Goal: Task Accomplishment & Management: Use online tool/utility

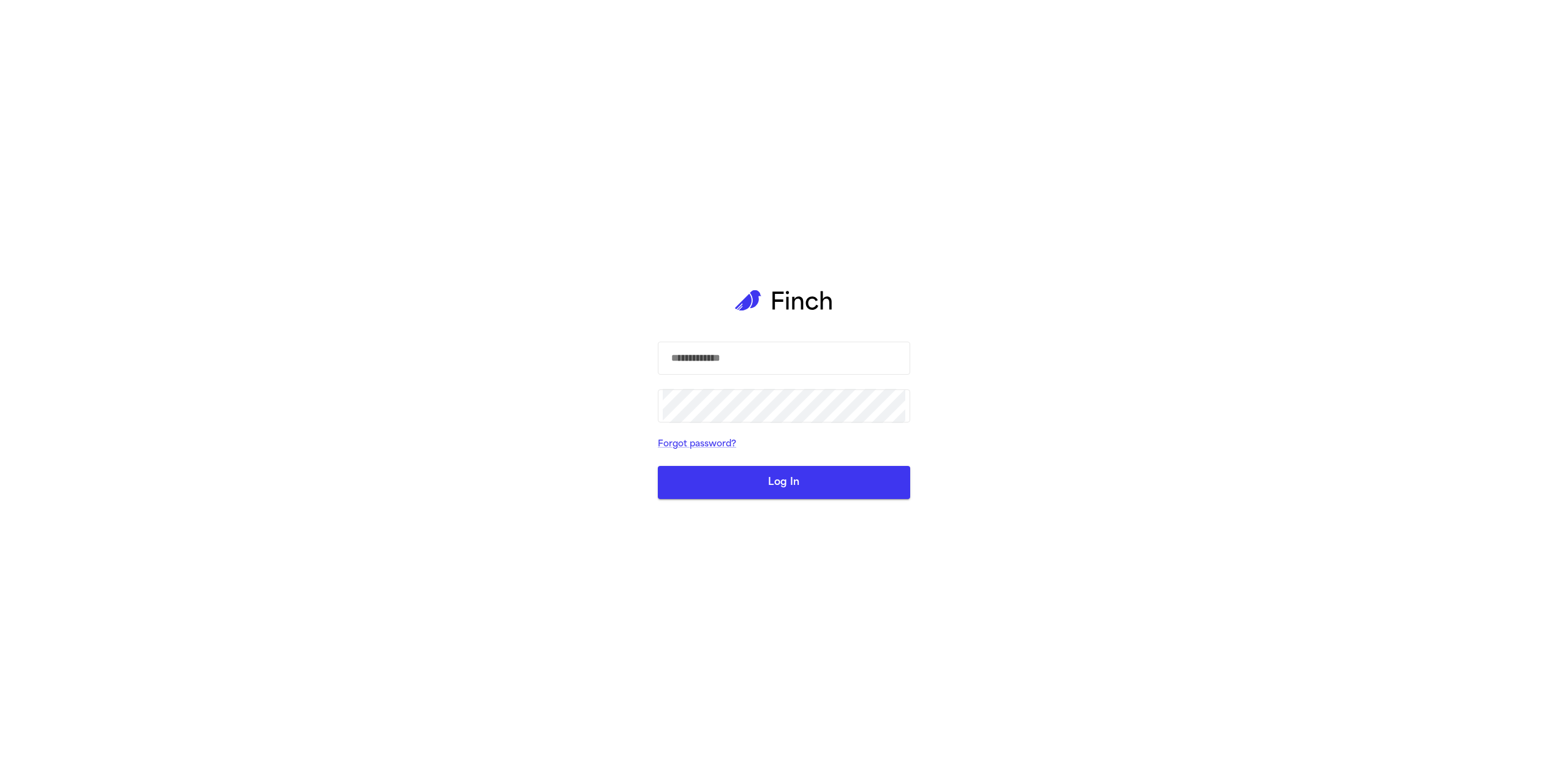
type input "**********"
click at [811, 483] on button "Log In" at bounding box center [784, 482] width 253 height 33
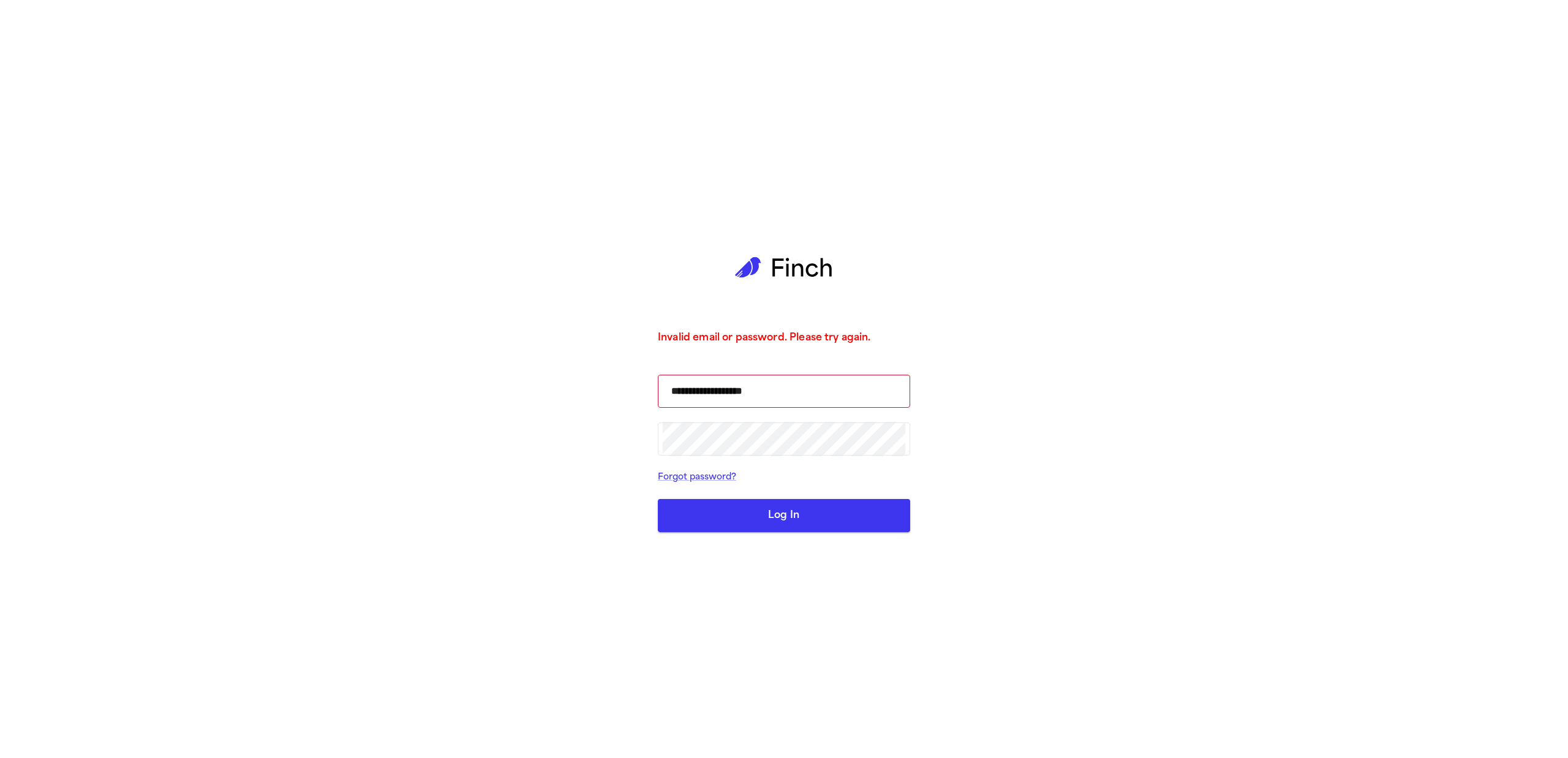
click at [823, 534] on div "**********" at bounding box center [784, 379] width 253 height 758
click at [801, 521] on button "Log In" at bounding box center [784, 515] width 253 height 33
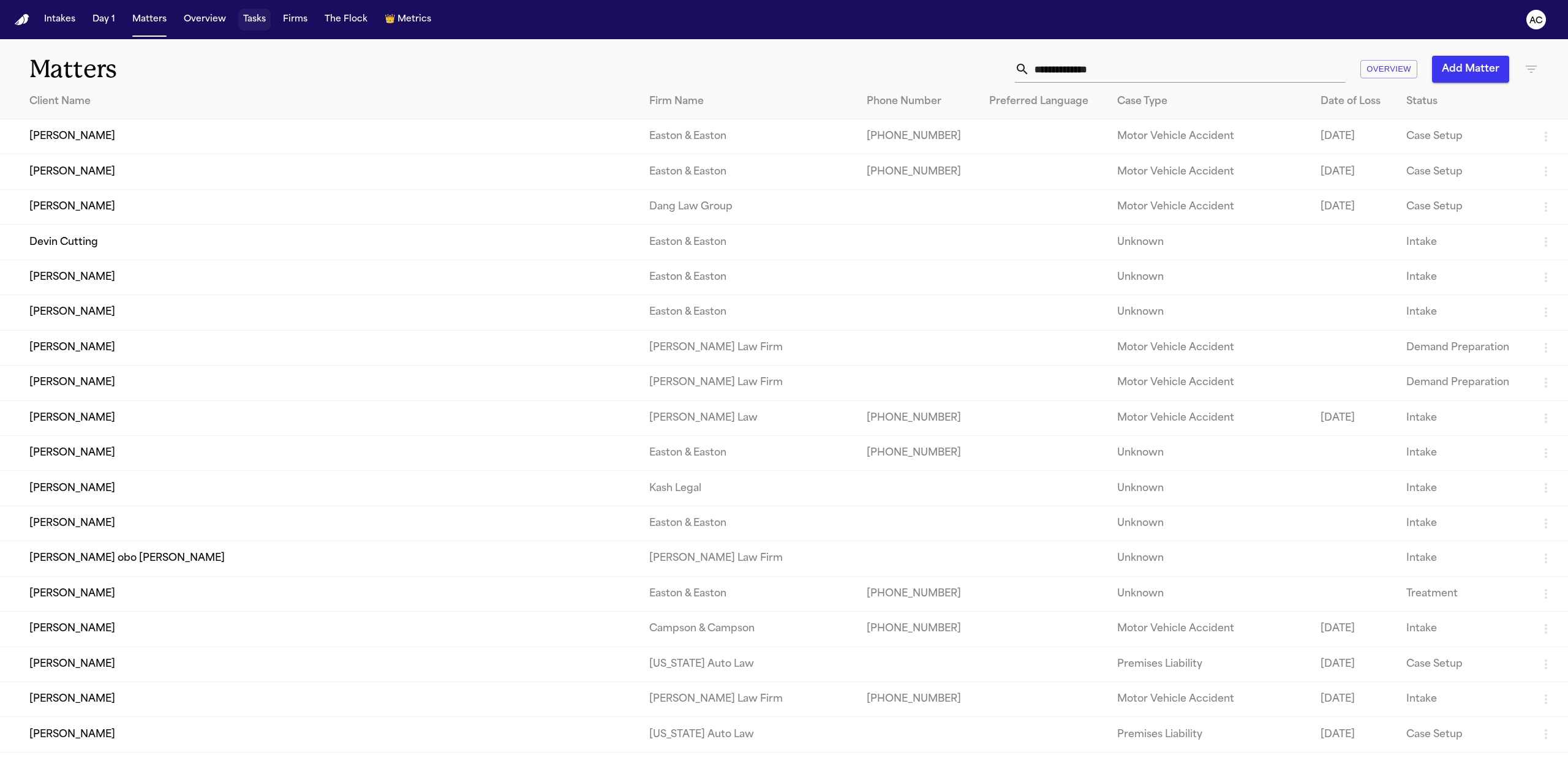
click at [268, 16] on button "Tasks" at bounding box center [254, 20] width 32 height 22
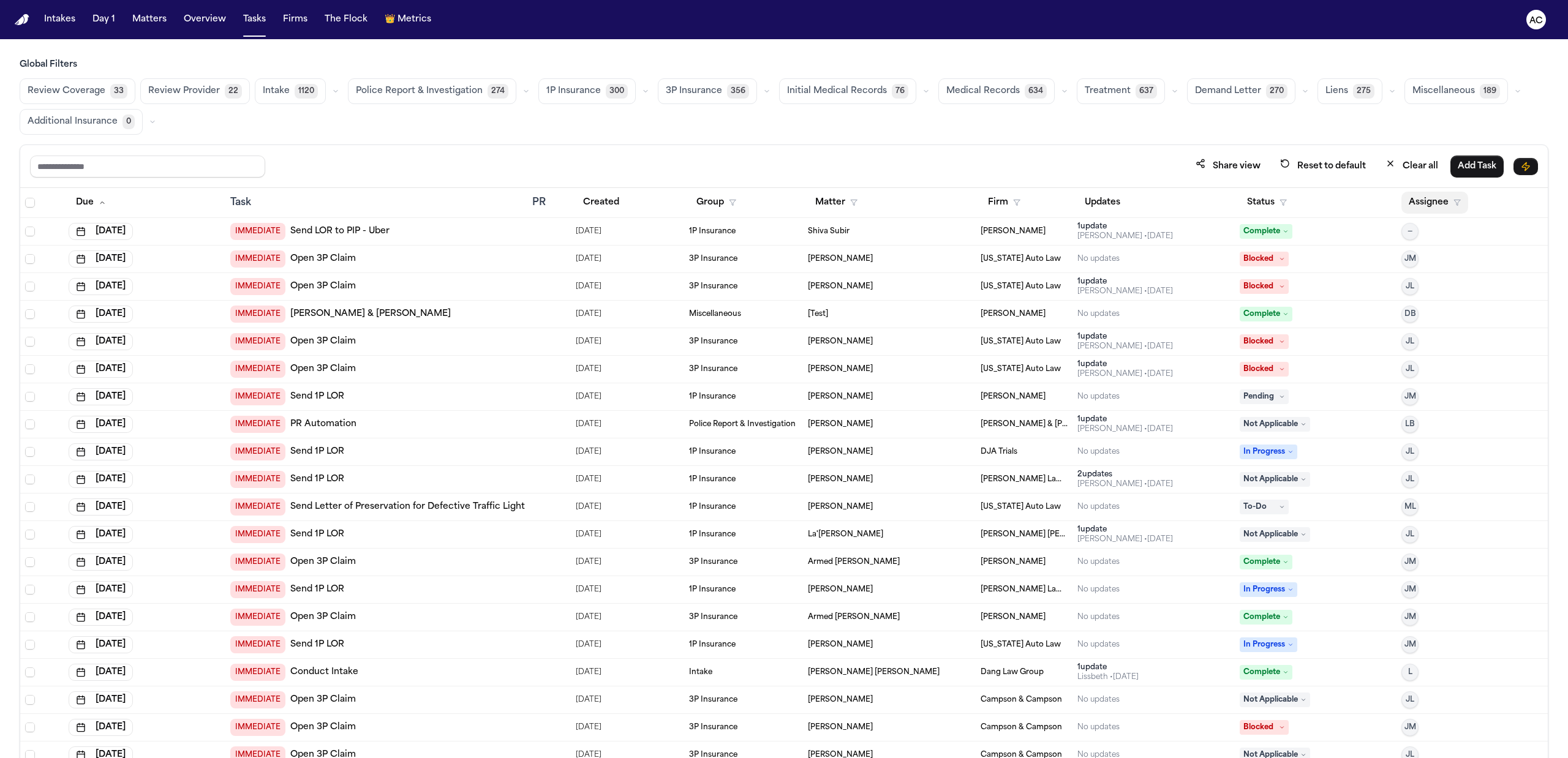
click at [1423, 196] on button "Assignee" at bounding box center [1434, 202] width 66 height 22
click at [1458, 334] on div "[PERSON_NAME]" at bounding box center [1471, 332] width 119 height 14
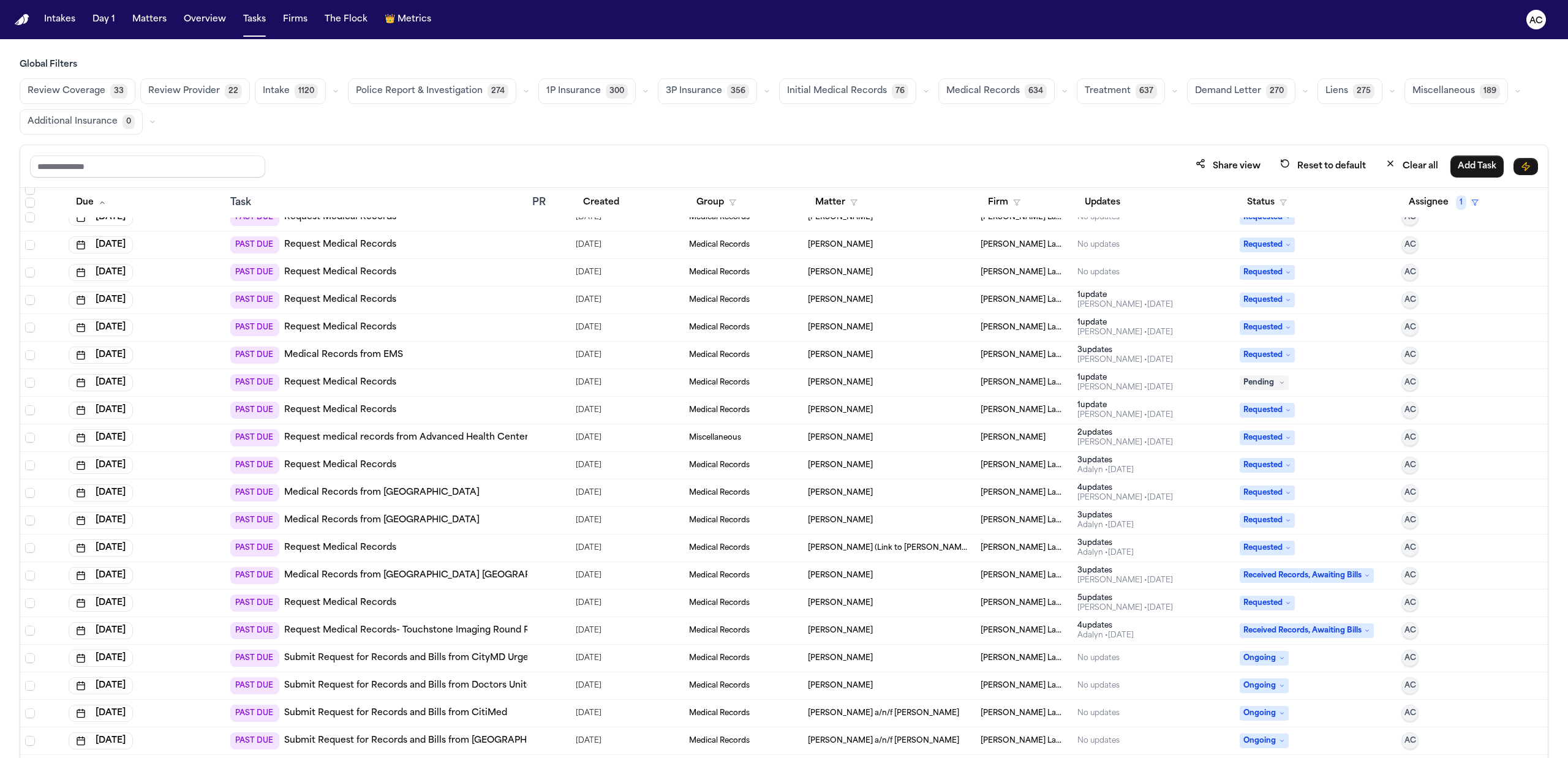
scroll to position [408, 0]
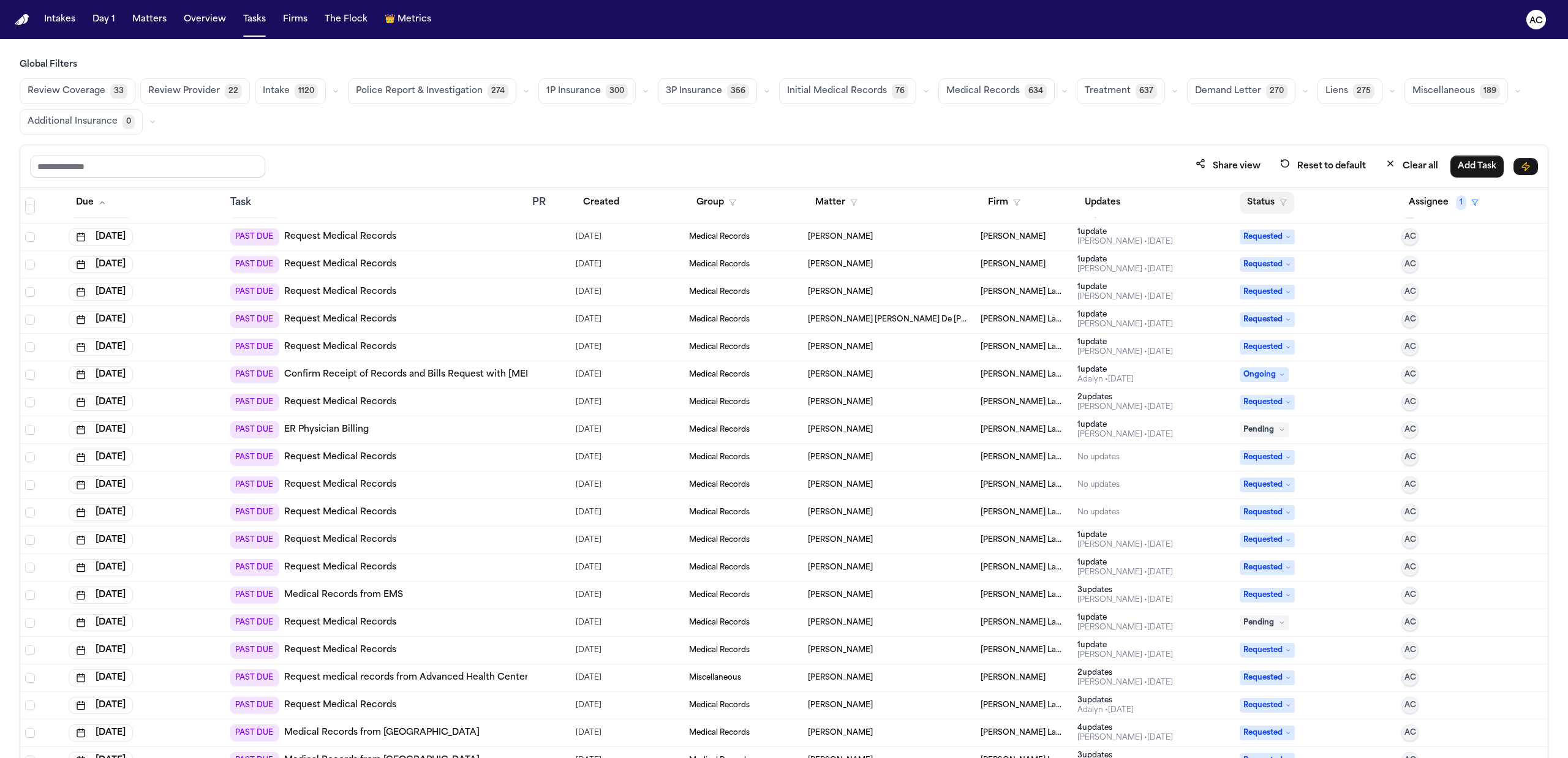
click at [1247, 196] on button "Status" at bounding box center [1266, 202] width 55 height 22
click at [1285, 314] on div "Pending" at bounding box center [1303, 310] width 102 height 14
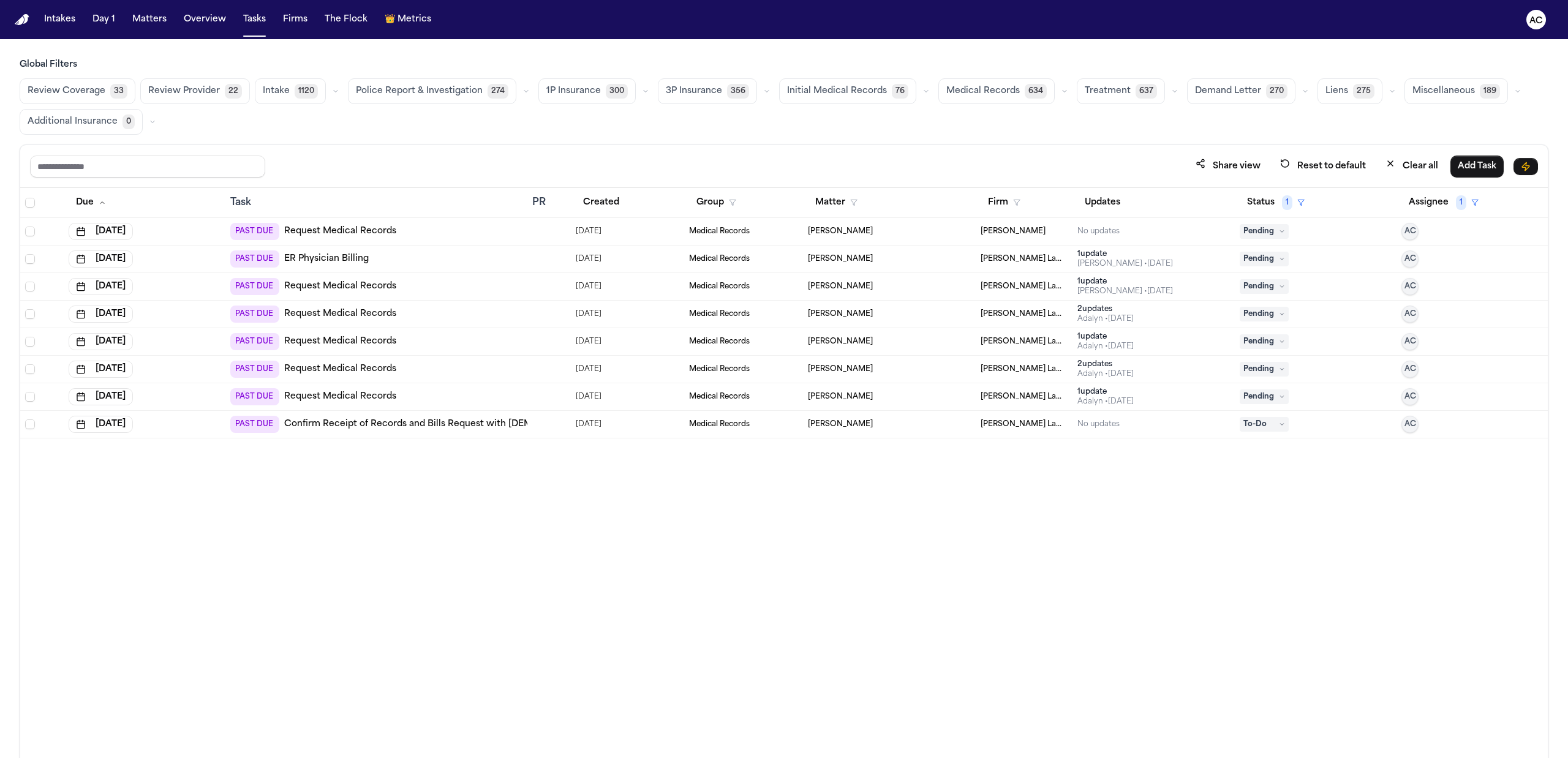
click at [1089, 311] on div "2 update s" at bounding box center [1105, 309] width 56 height 10
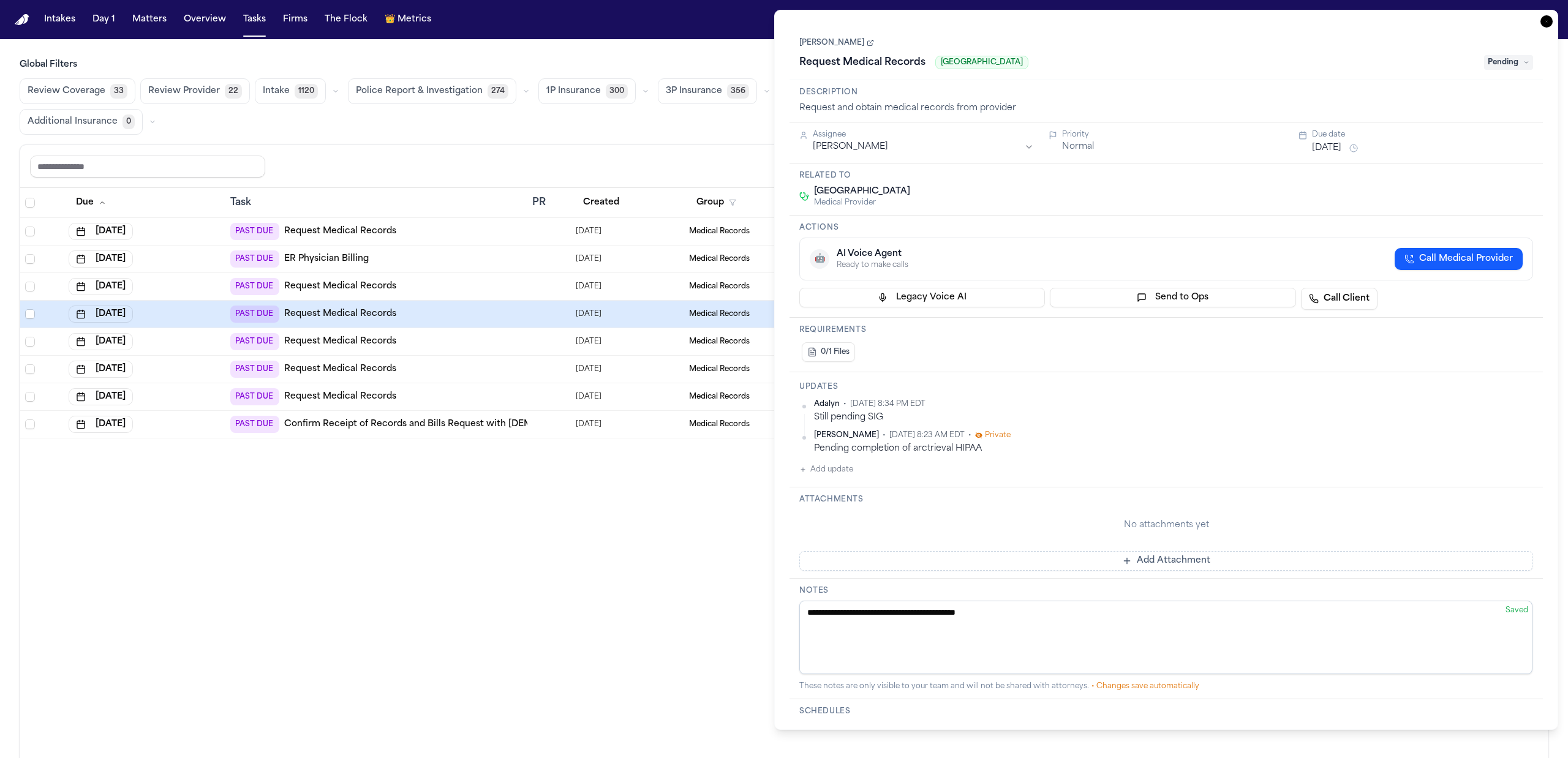
click at [655, 498] on div "Due Task PR Created Group Matter Firm Updates Status 1 Assignee 1 Aug 5, 2025 P…" at bounding box center [784, 500] width 1528 height 624
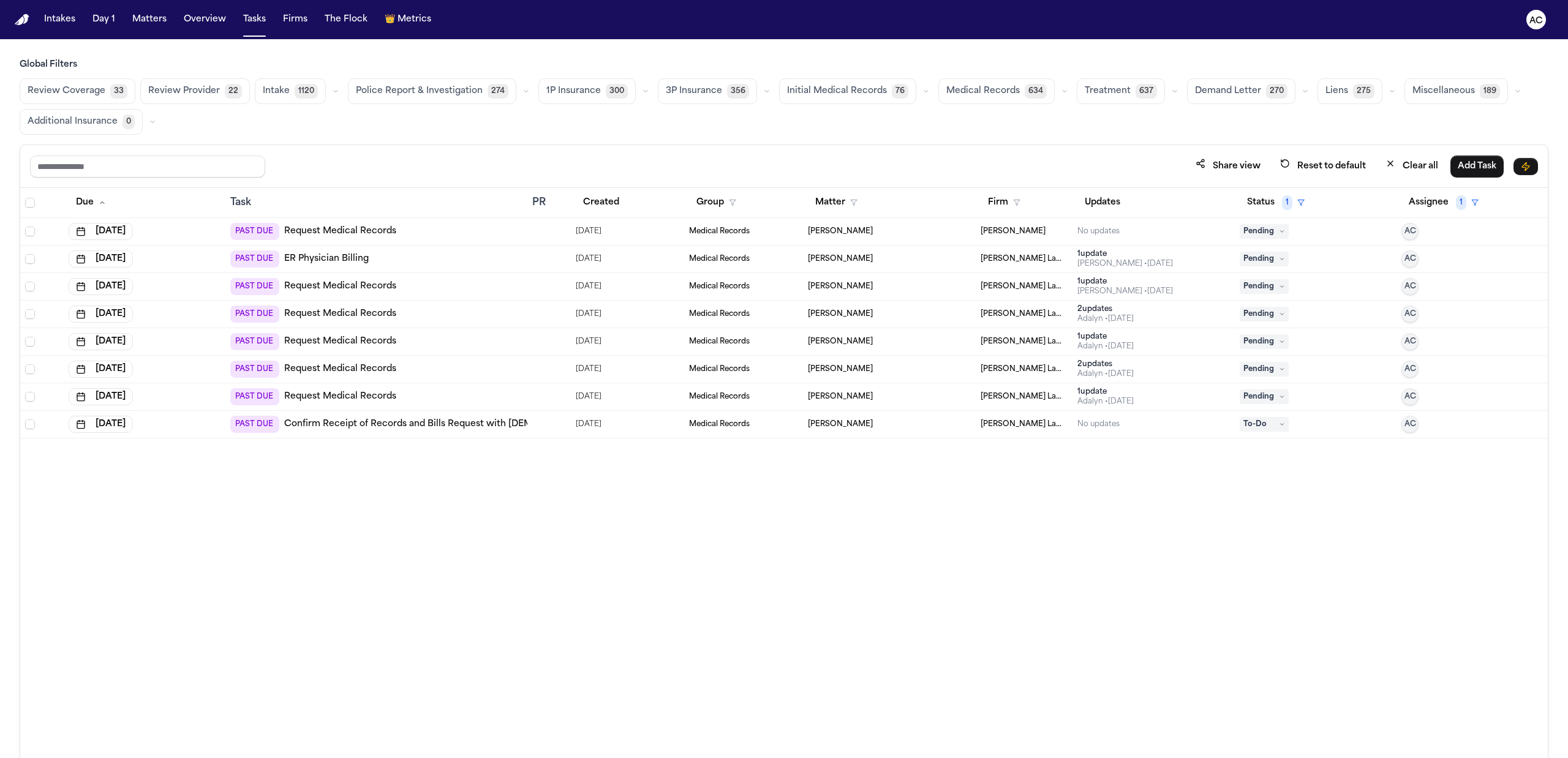
click at [1093, 337] on div "1 update" at bounding box center [1105, 336] width 56 height 10
click at [708, 493] on div "Due Task PR Created Group Matter Firm Updates Status 1 Assignee 1 Aug 5, 2025 P…" at bounding box center [784, 500] width 1528 height 624
click at [1096, 364] on div "2 update s" at bounding box center [1105, 364] width 56 height 10
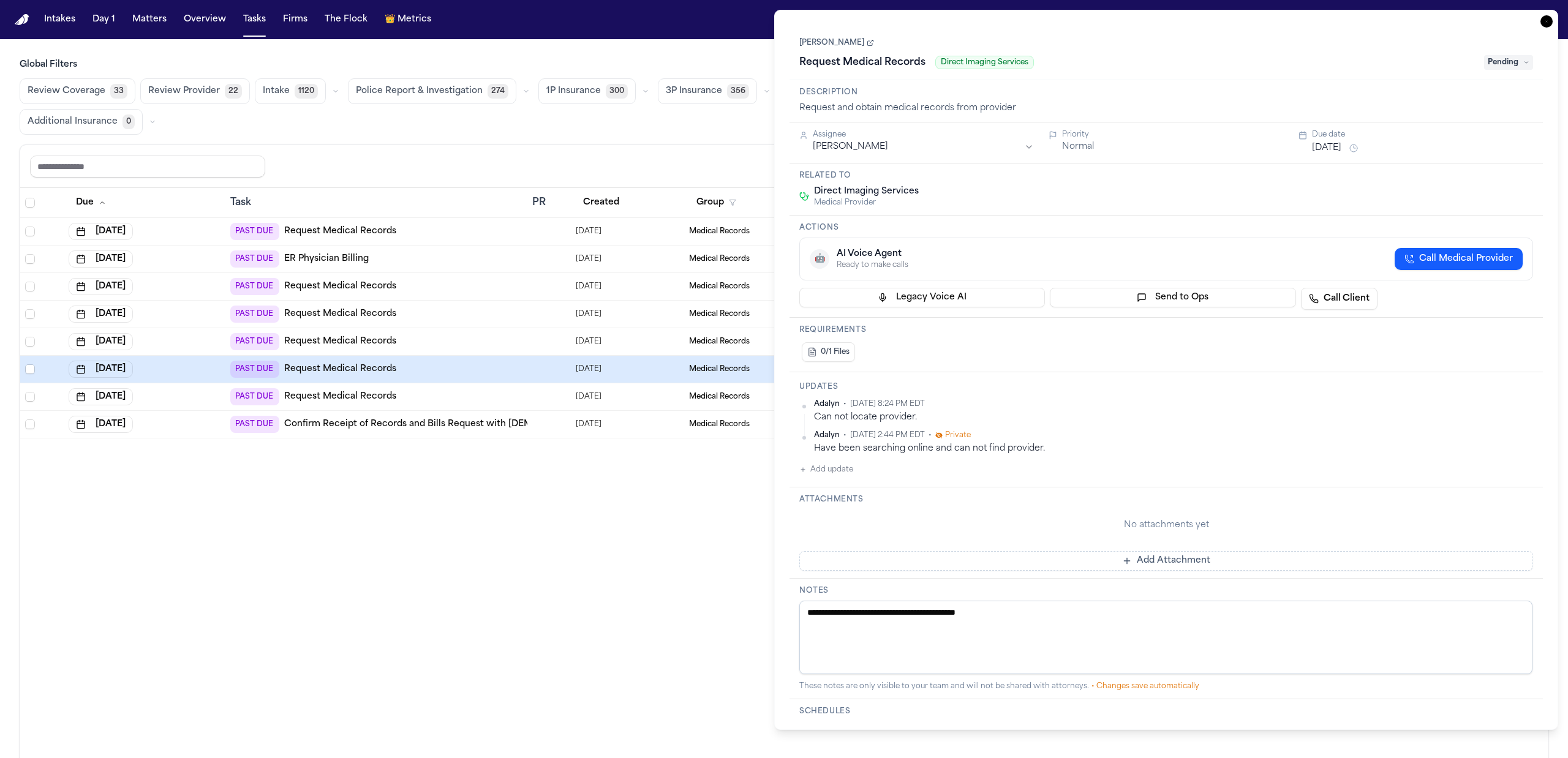
click at [661, 521] on div "Due Task PR Created Group Matter Firm Updates Status 1 Assignee 1 Aug 5, 2025 P…" at bounding box center [784, 500] width 1528 height 624
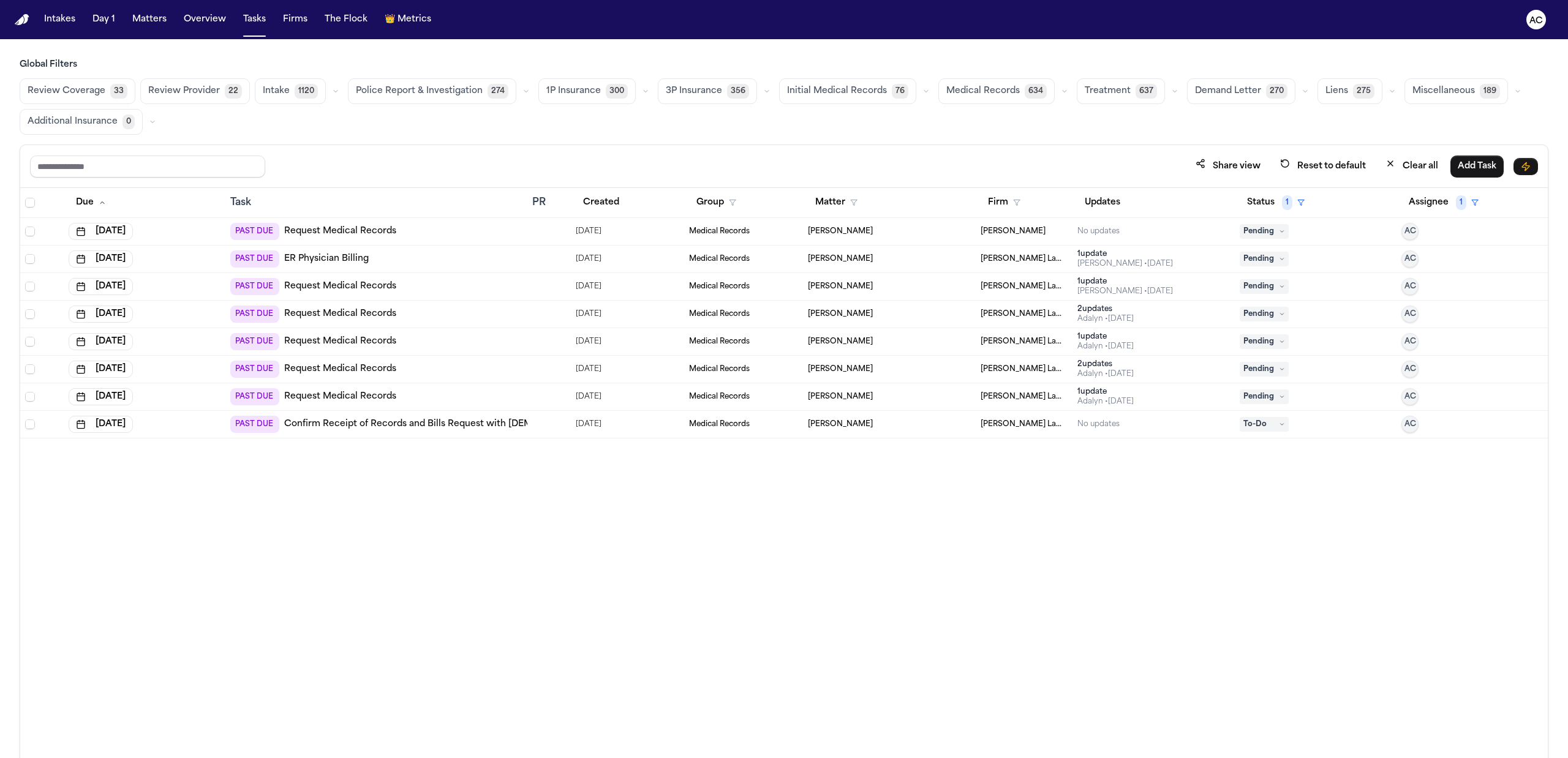
click at [1094, 392] on div "1 update" at bounding box center [1105, 392] width 56 height 10
click at [709, 480] on div "Due Task PR Created Group Matter Firm Updates Status 1 Assignee 1 Aug 5, 2025 P…" at bounding box center [784, 500] width 1528 height 624
click at [1096, 233] on div "No updates" at bounding box center [1098, 231] width 42 height 10
click at [571, 555] on div "Due Task PR Created Group Matter Firm Updates Status 1 Assignee 1 Aug 5, 2025 P…" at bounding box center [784, 500] width 1528 height 624
click at [1277, 204] on button "Status 1" at bounding box center [1275, 202] width 73 height 22
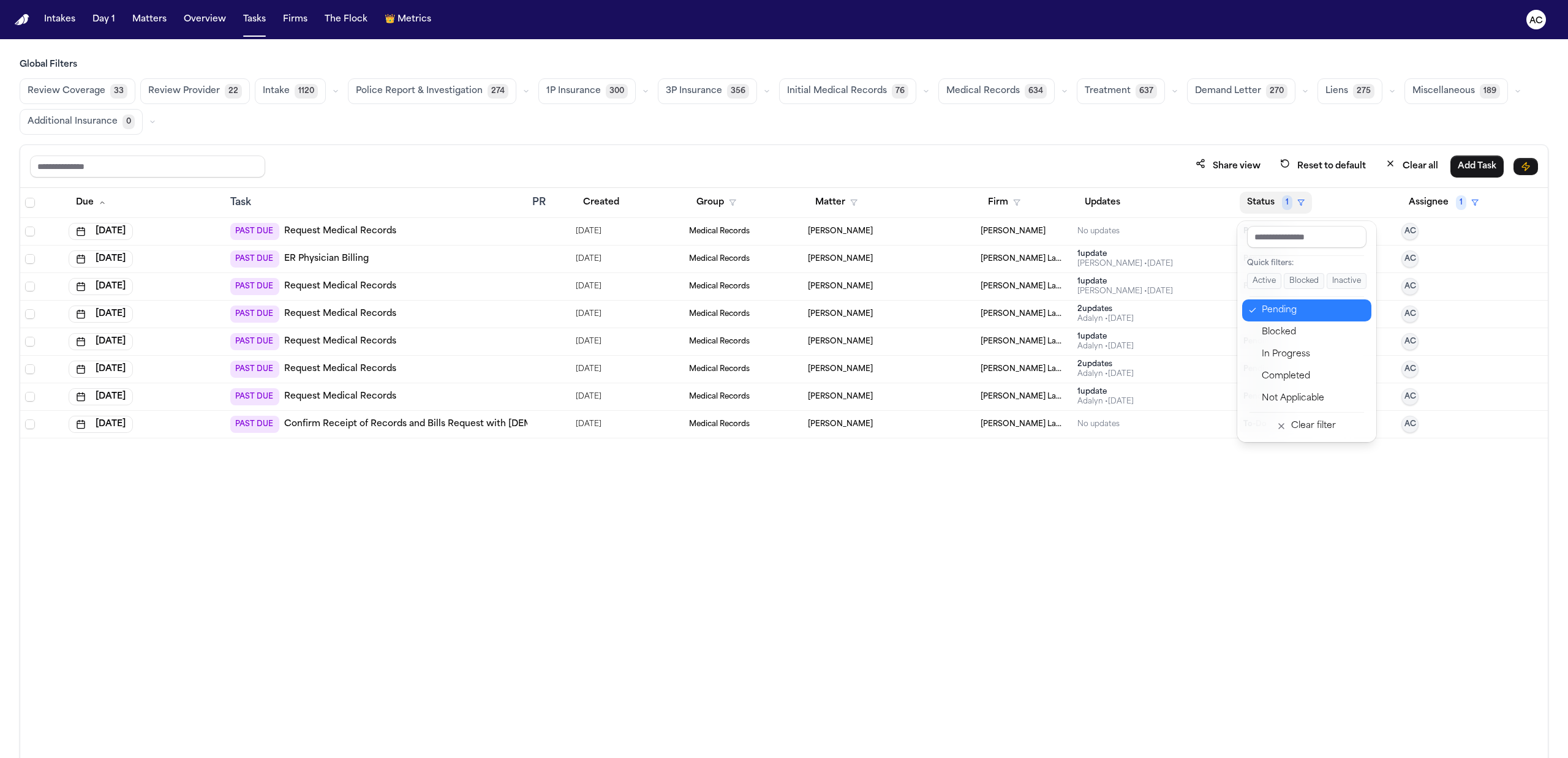
drag, startPoint x: 1270, startPoint y: 314, endPoint x: 1284, endPoint y: 333, distance: 23.6
click at [1271, 314] on div "Pending" at bounding box center [1313, 310] width 102 height 14
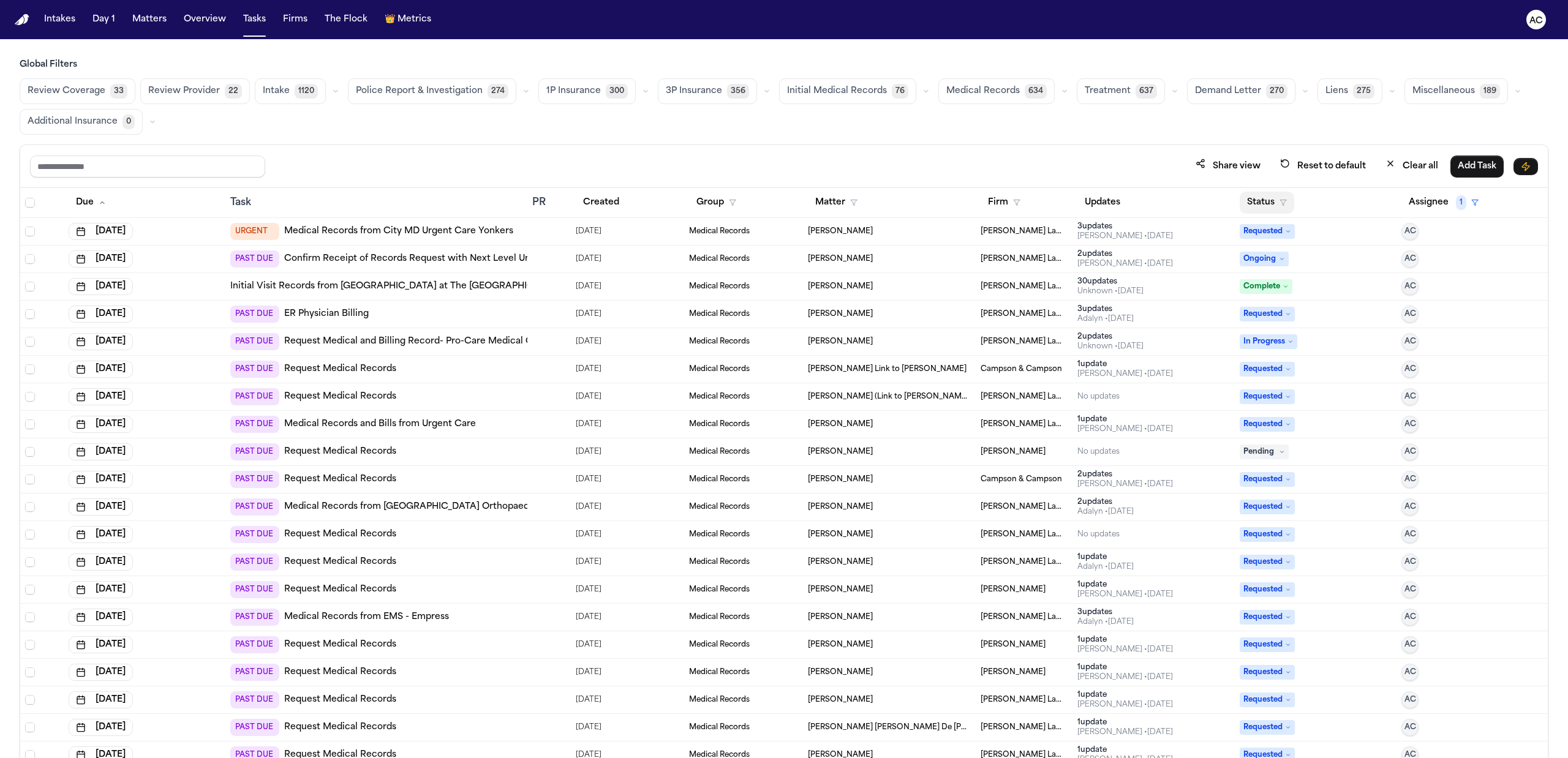
click at [1259, 204] on button "Status" at bounding box center [1266, 202] width 55 height 22
click at [1288, 361] on div "In Progress" at bounding box center [1303, 355] width 102 height 14
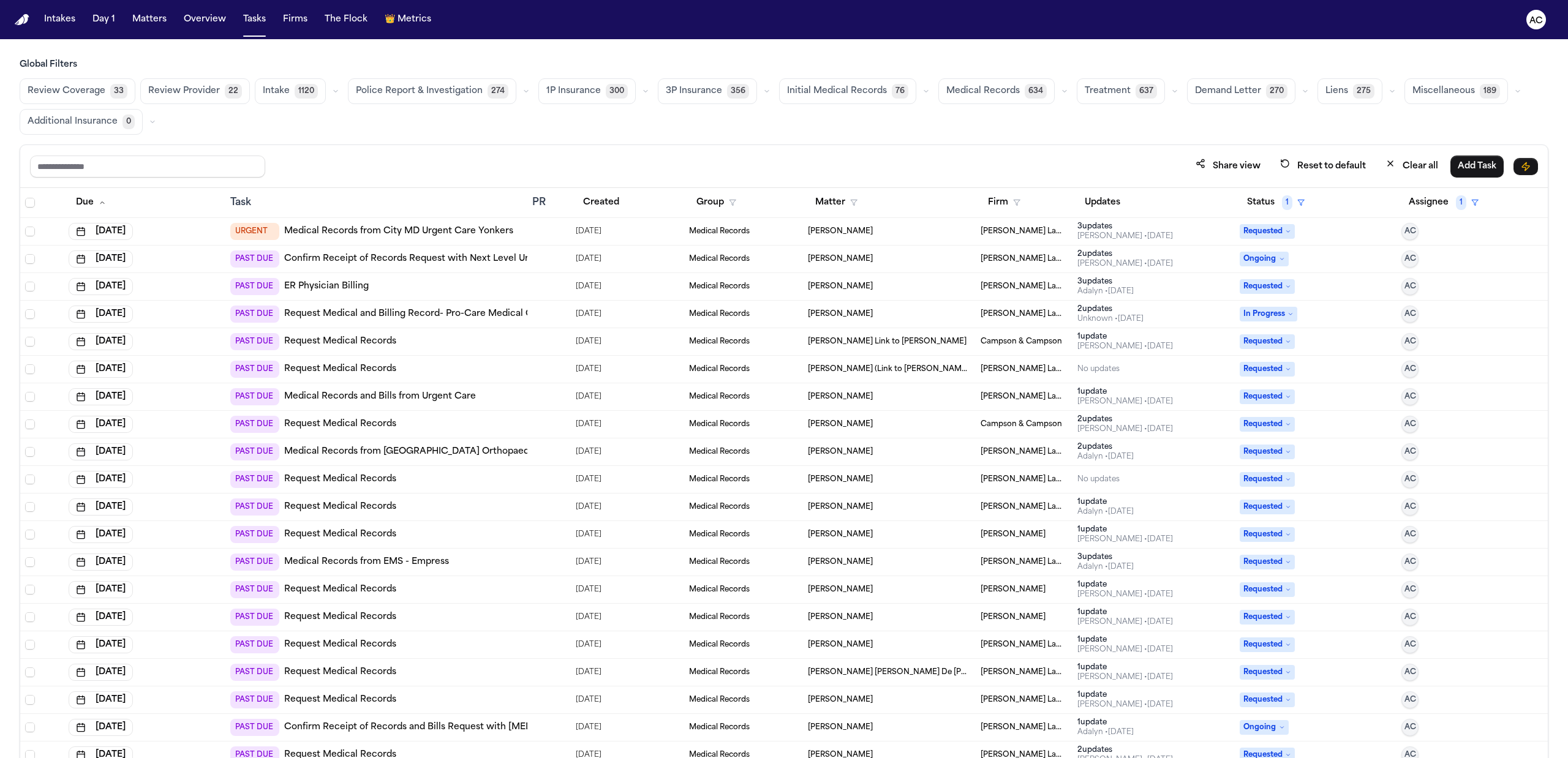
click at [419, 233] on link "Medical Records from City MD Urgent Care Yonkers" at bounding box center [399, 232] width 229 height 13
click at [1088, 259] on div "2 update s" at bounding box center [1124, 254] width 96 height 10
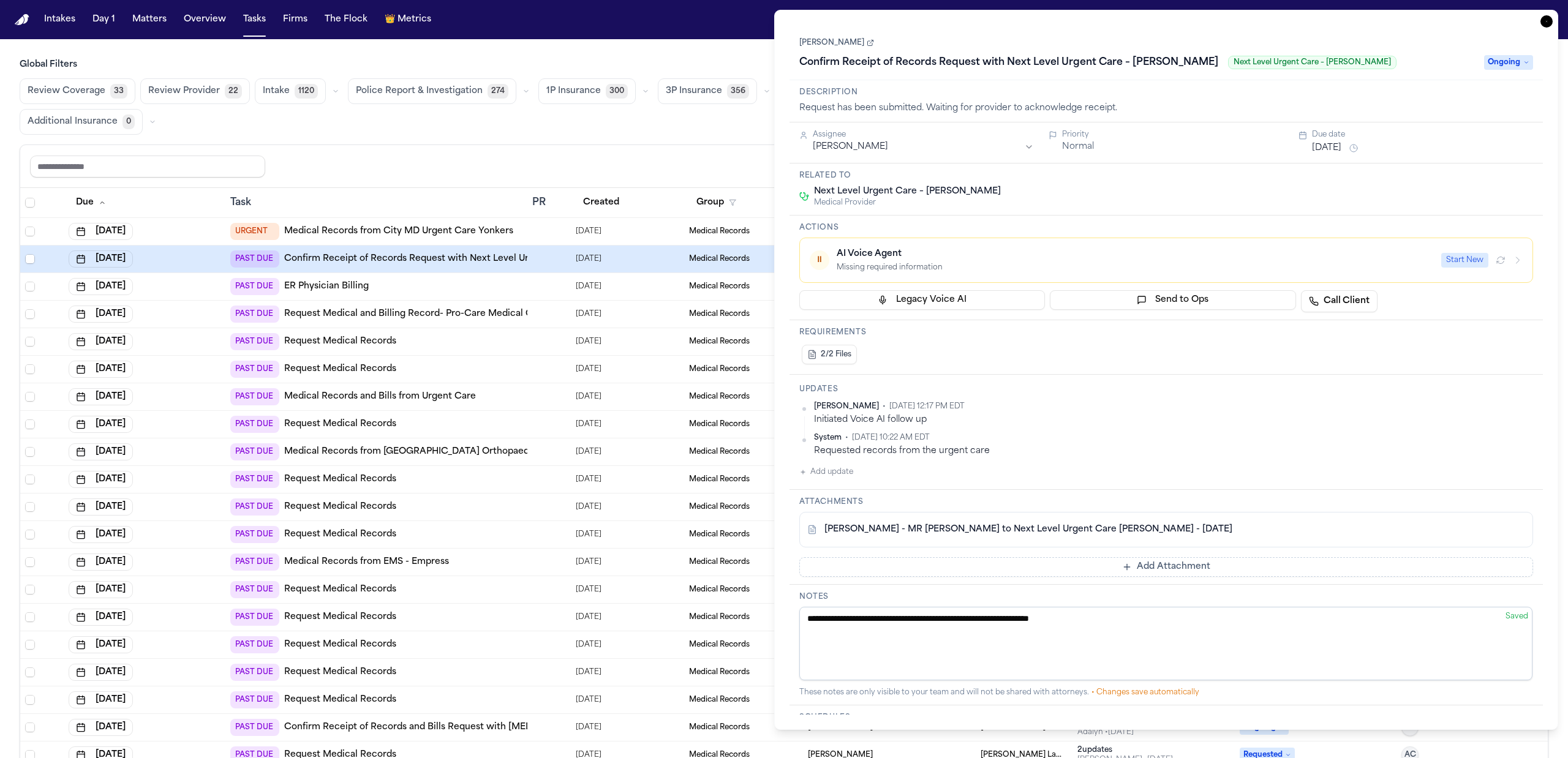
drag, startPoint x: 720, startPoint y: 133, endPoint x: 708, endPoint y: 141, distance: 14.4
click at [718, 134] on div "Review Coverage 33 Review Provider 22 Intake 1120 Police Report & Investigation…" at bounding box center [784, 106] width 1529 height 56
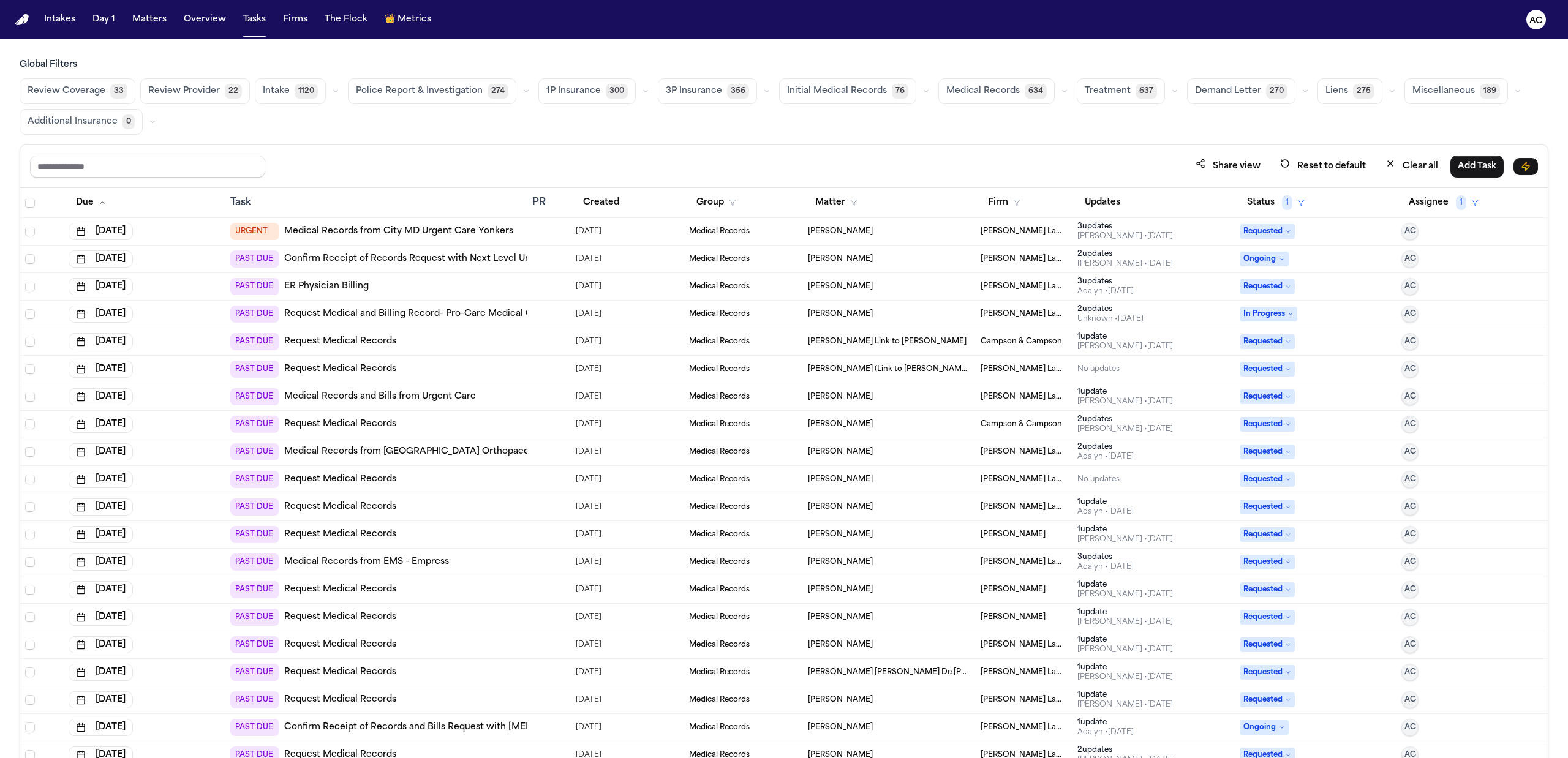
click at [365, 261] on link "Confirm Receipt of Records Request with Next Level Urgent Care – [PERSON_NAME]" at bounding box center [470, 259] width 373 height 13
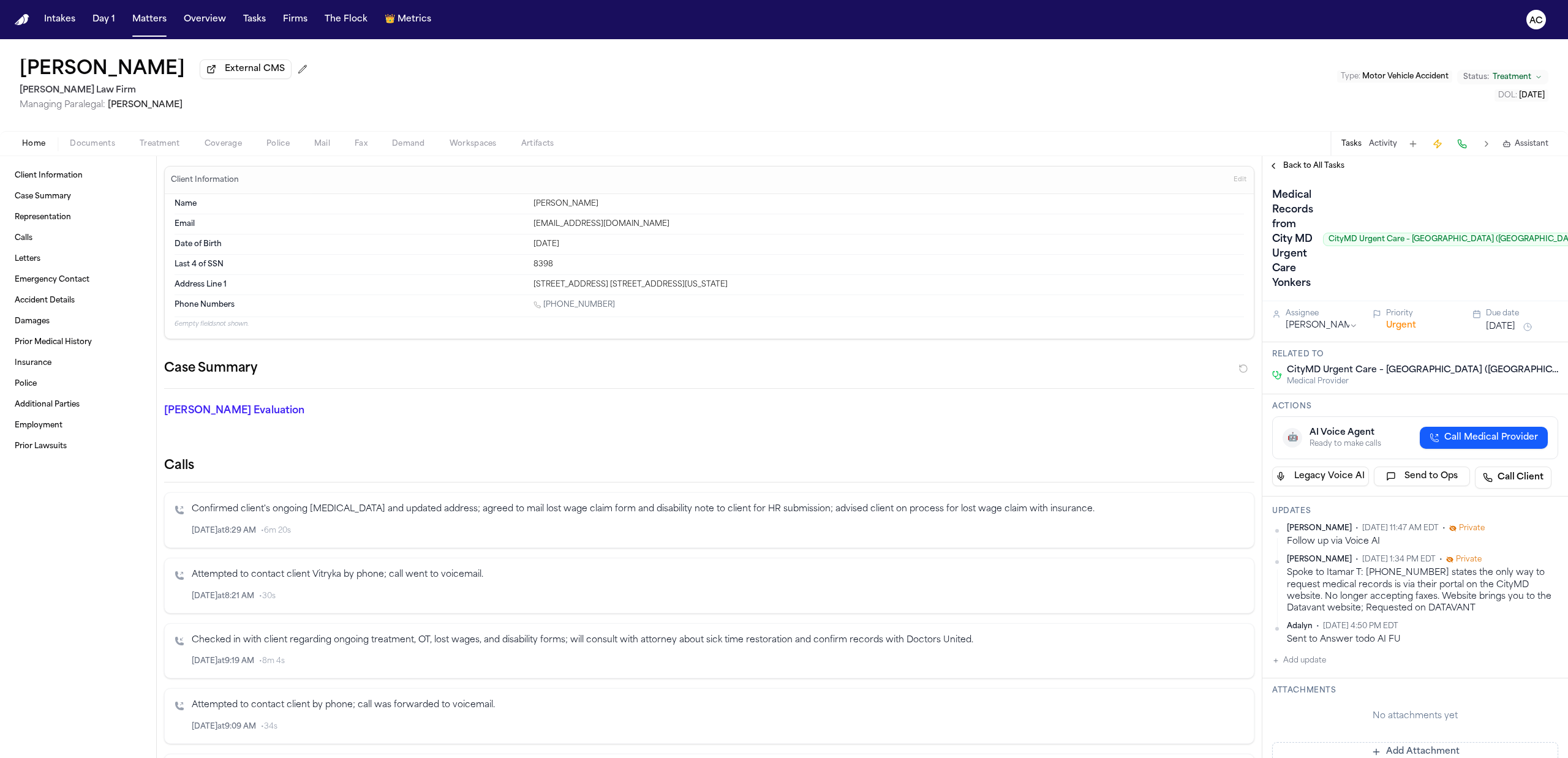
click at [155, 141] on span "Treatment" at bounding box center [159, 143] width 40 height 10
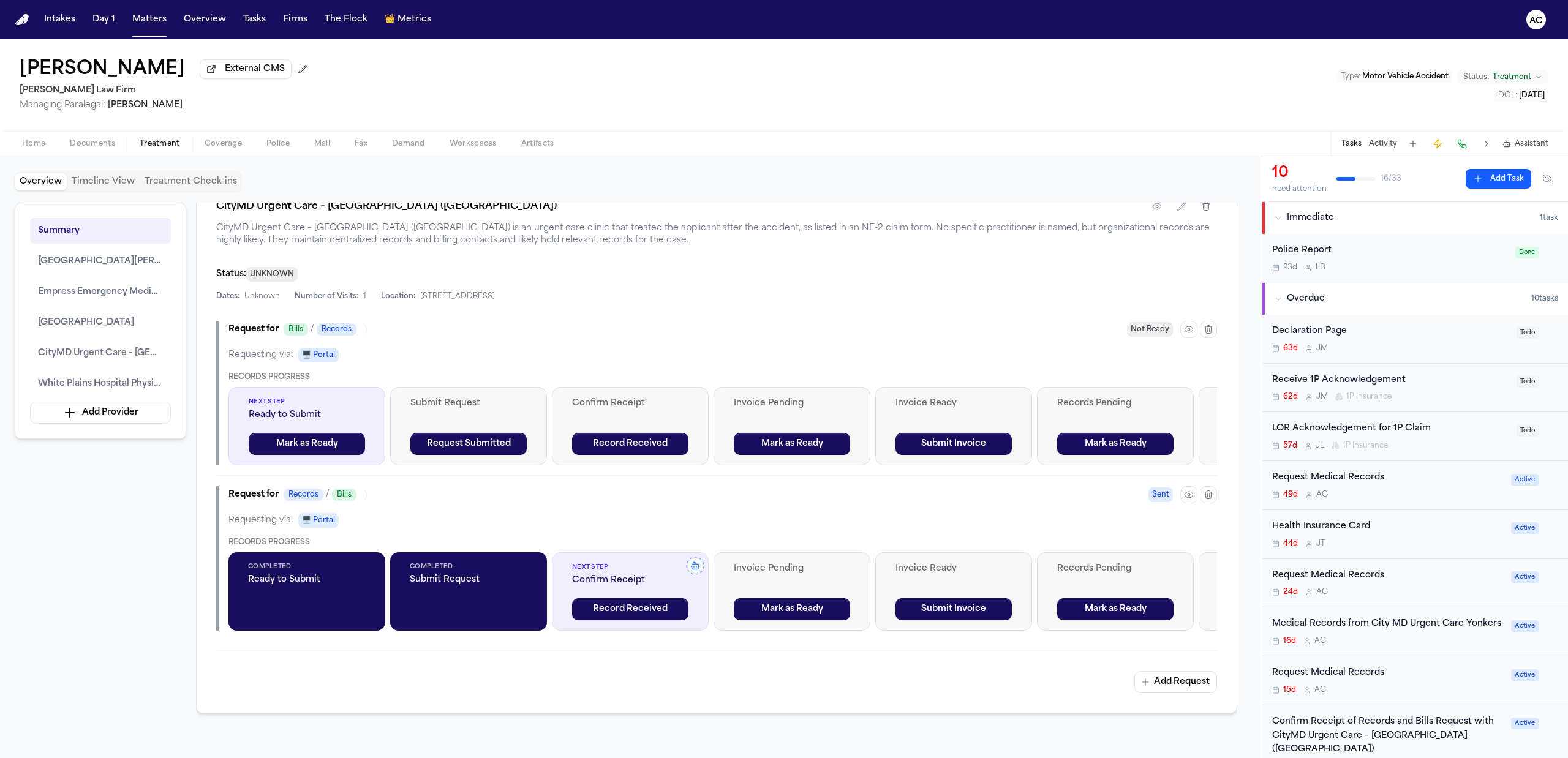
scroll to position [1960, 0]
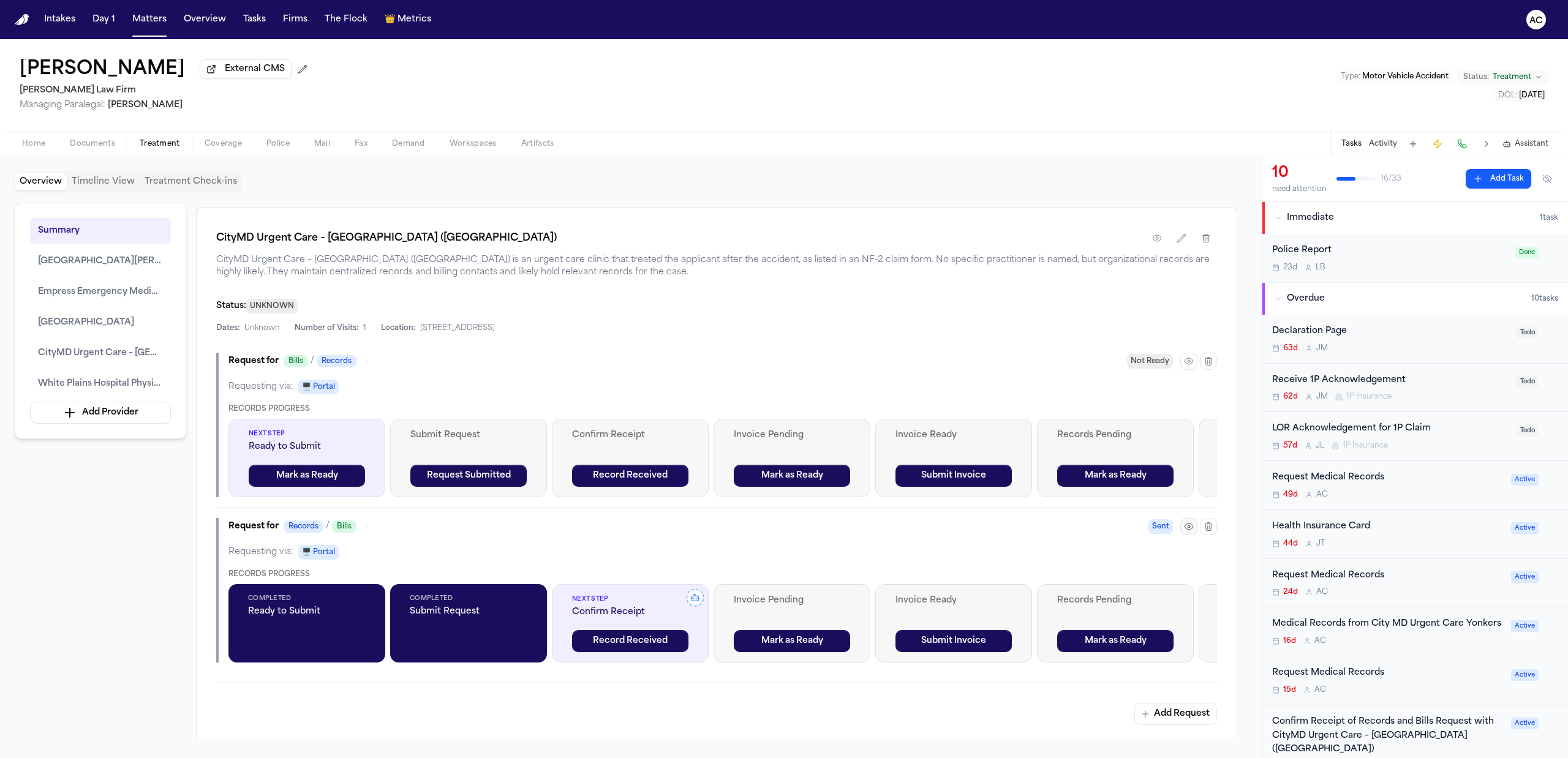
click at [1189, 527] on icon "button" at bounding box center [1188, 526] width 8 height 6
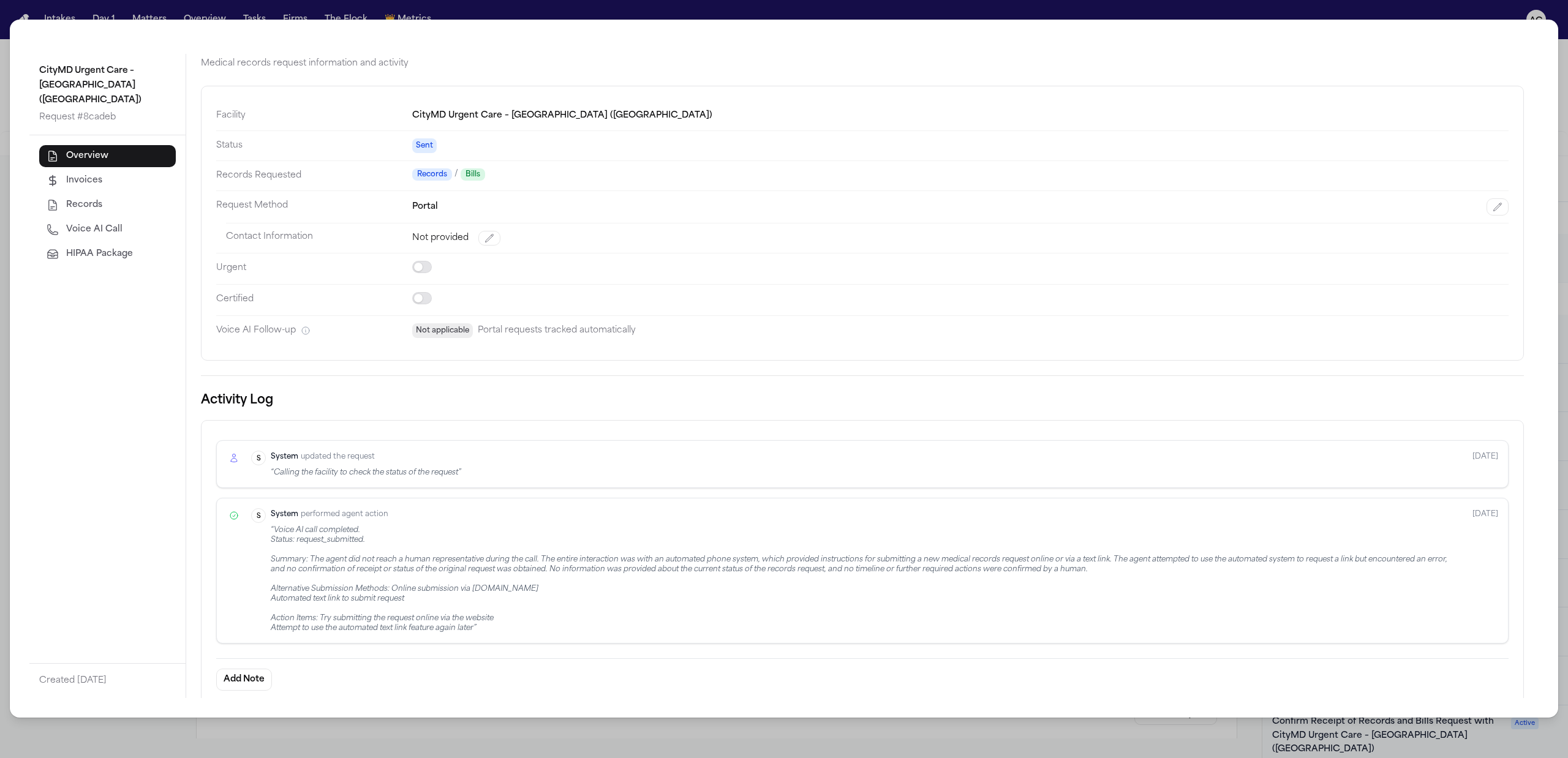
scroll to position [34, 0]
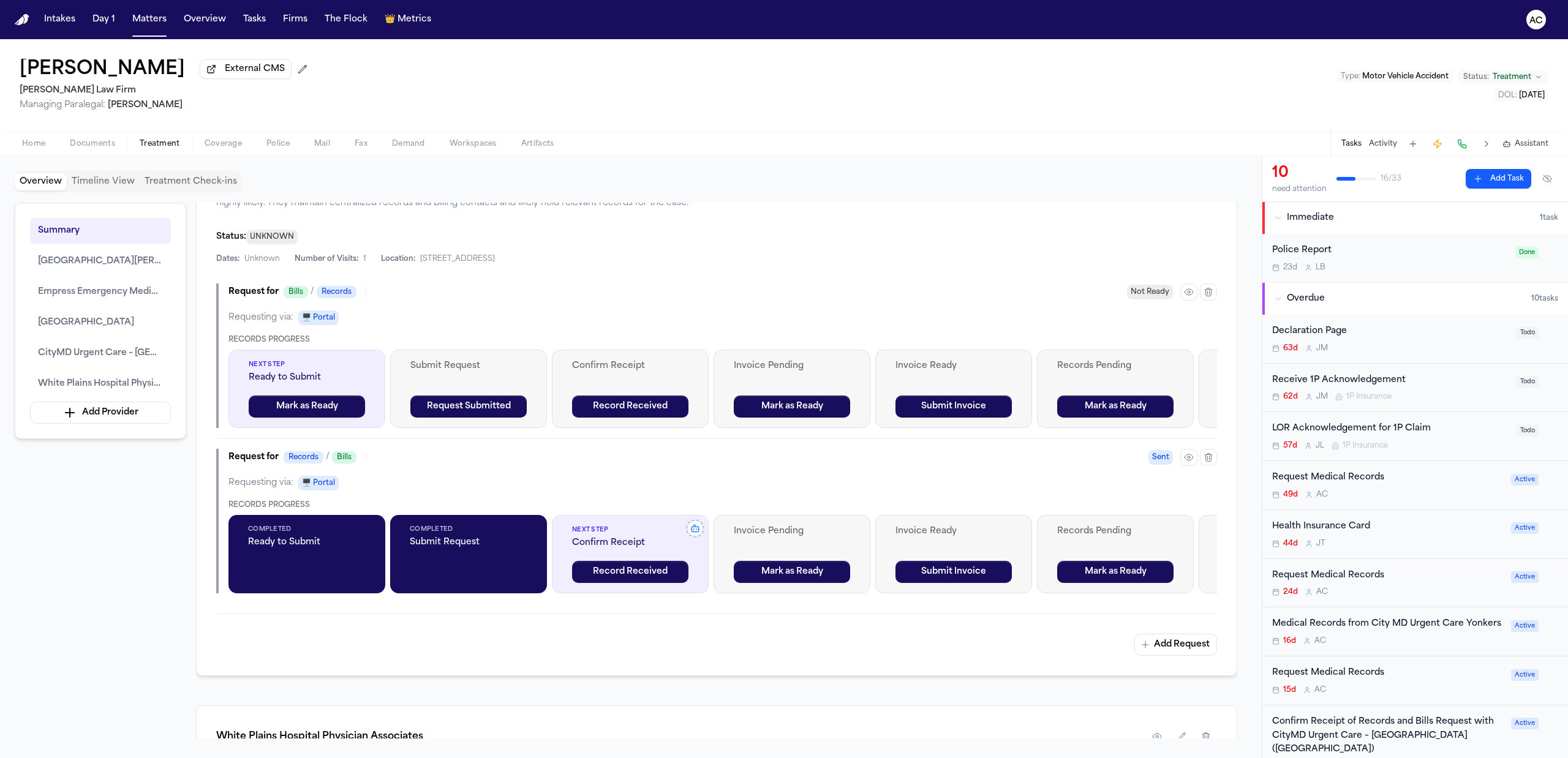
scroll to position [2041, 0]
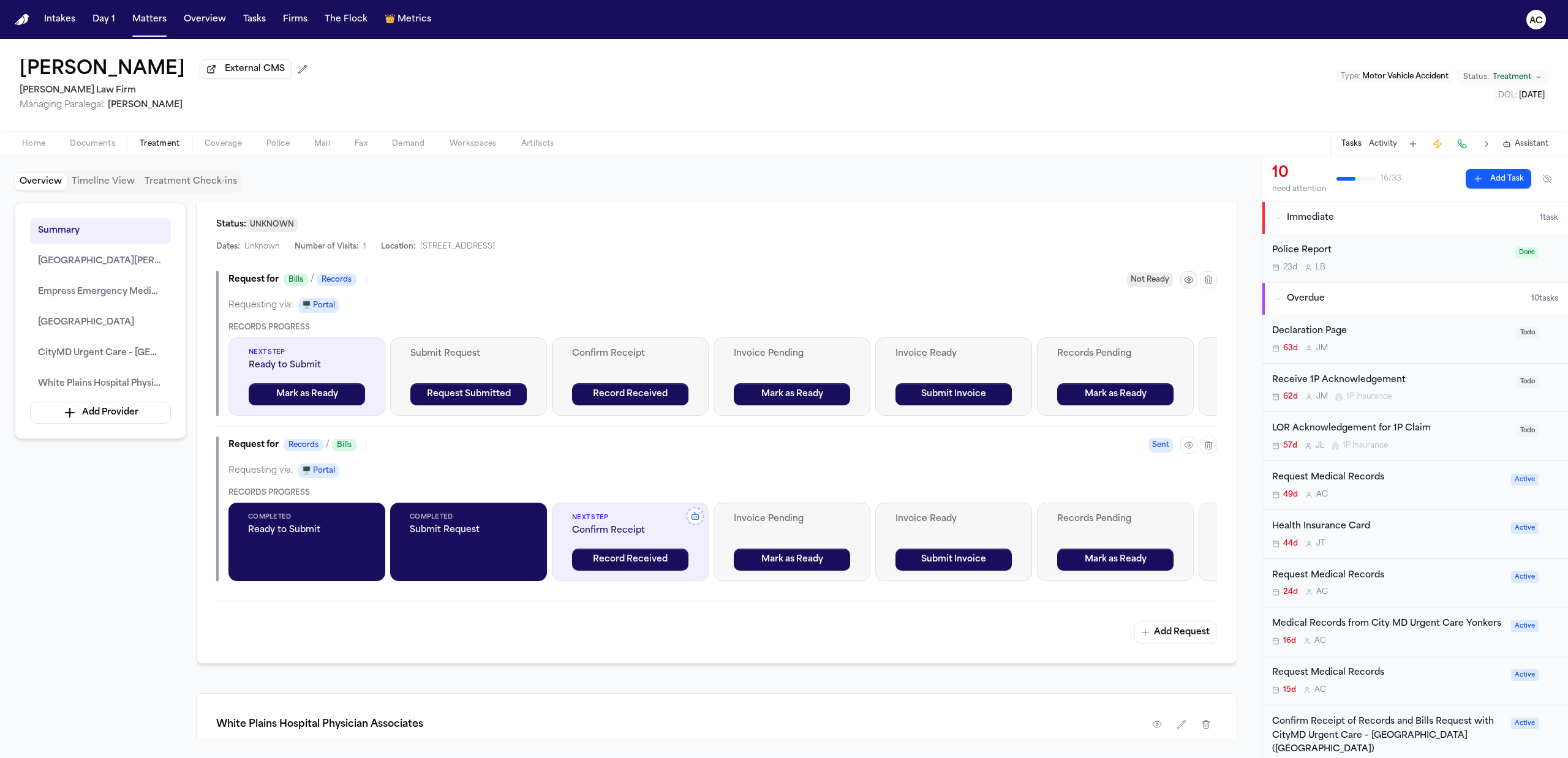
click at [1193, 277] on button "button" at bounding box center [1188, 280] width 17 height 17
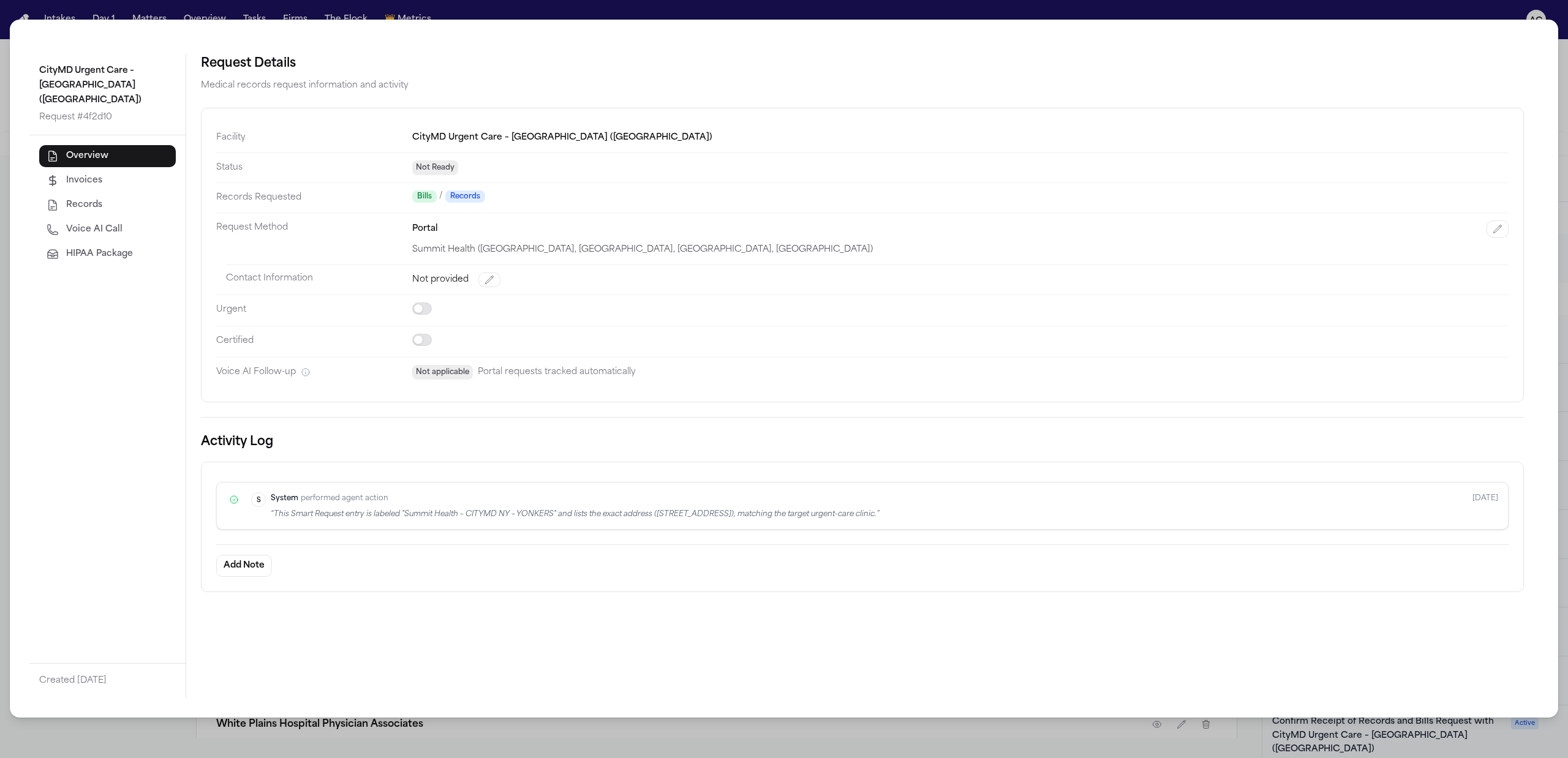
click at [638, 745] on div "CityMD Urgent Care – Yonkers (Central Park Avenue) Request # 4f2d10 Overview In…" at bounding box center [784, 379] width 1568 height 758
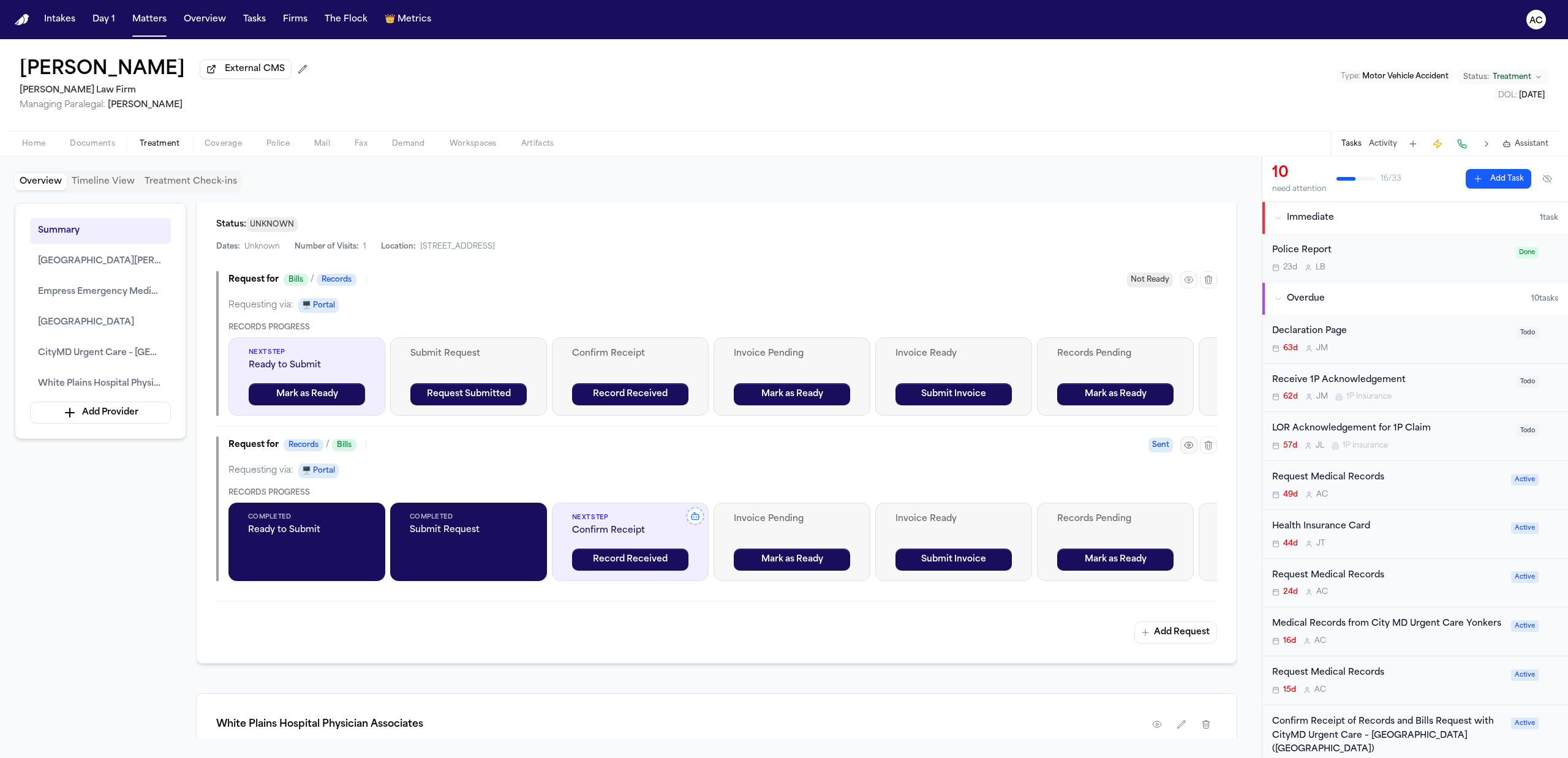
click at [1188, 442] on icon "button" at bounding box center [1188, 444] width 10 height 10
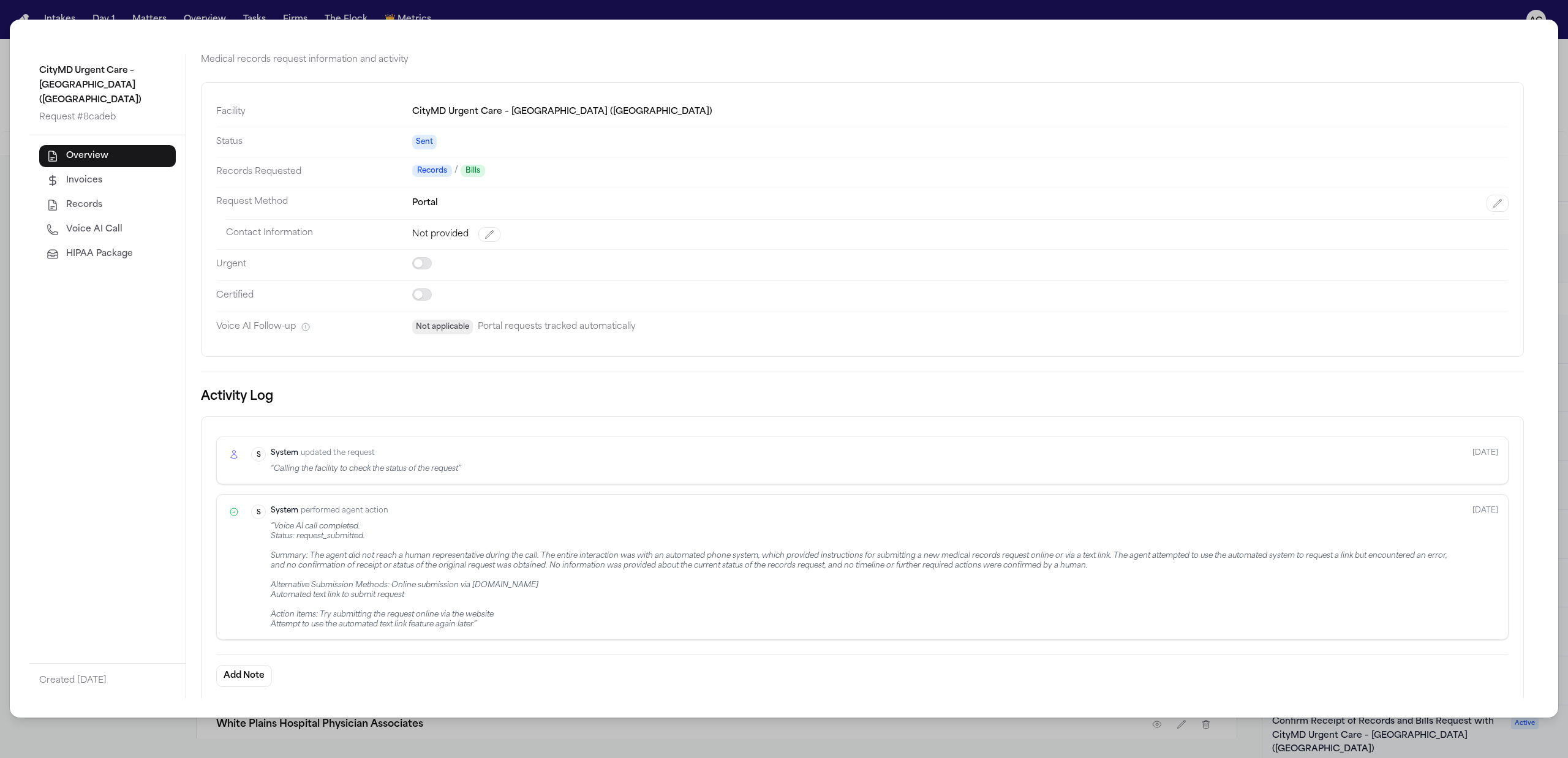
scroll to position [34, 0]
click at [641, 735] on div "CityMD Urgent Care – Yonkers (Central Park Avenue) Request # 8cadeb Overview In…" at bounding box center [784, 379] width 1568 height 758
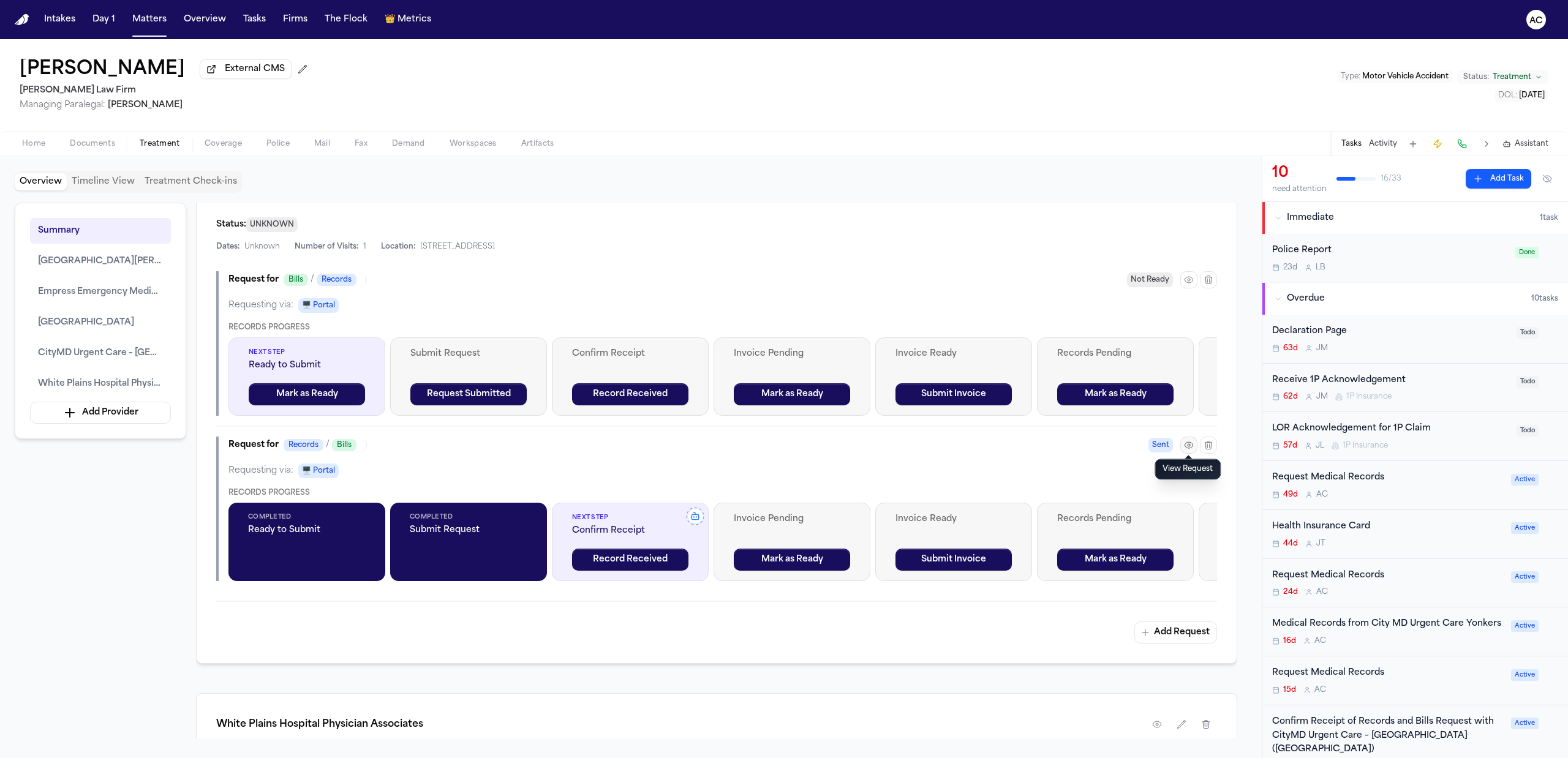
click at [1192, 440] on icon "button" at bounding box center [1188, 444] width 10 height 10
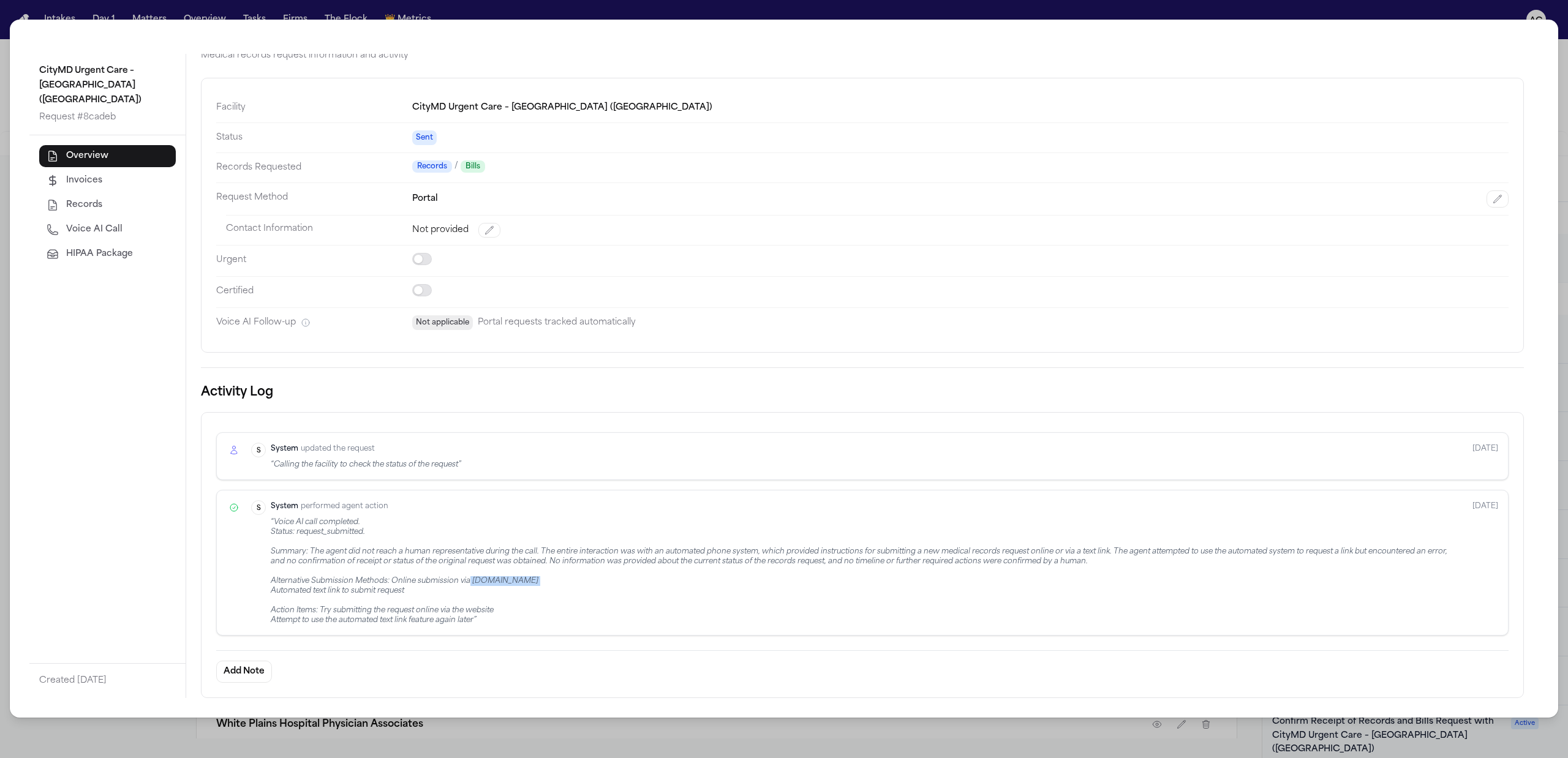
drag, startPoint x: 539, startPoint y: 578, endPoint x: 471, endPoint y: 577, distance: 68.0
click at [471, 577] on div "“ Voice AI call completed. Status: request_submitted. Summary: The agent did no…" at bounding box center [866, 572] width 1192 height 108
copy div "www.citymd.com"
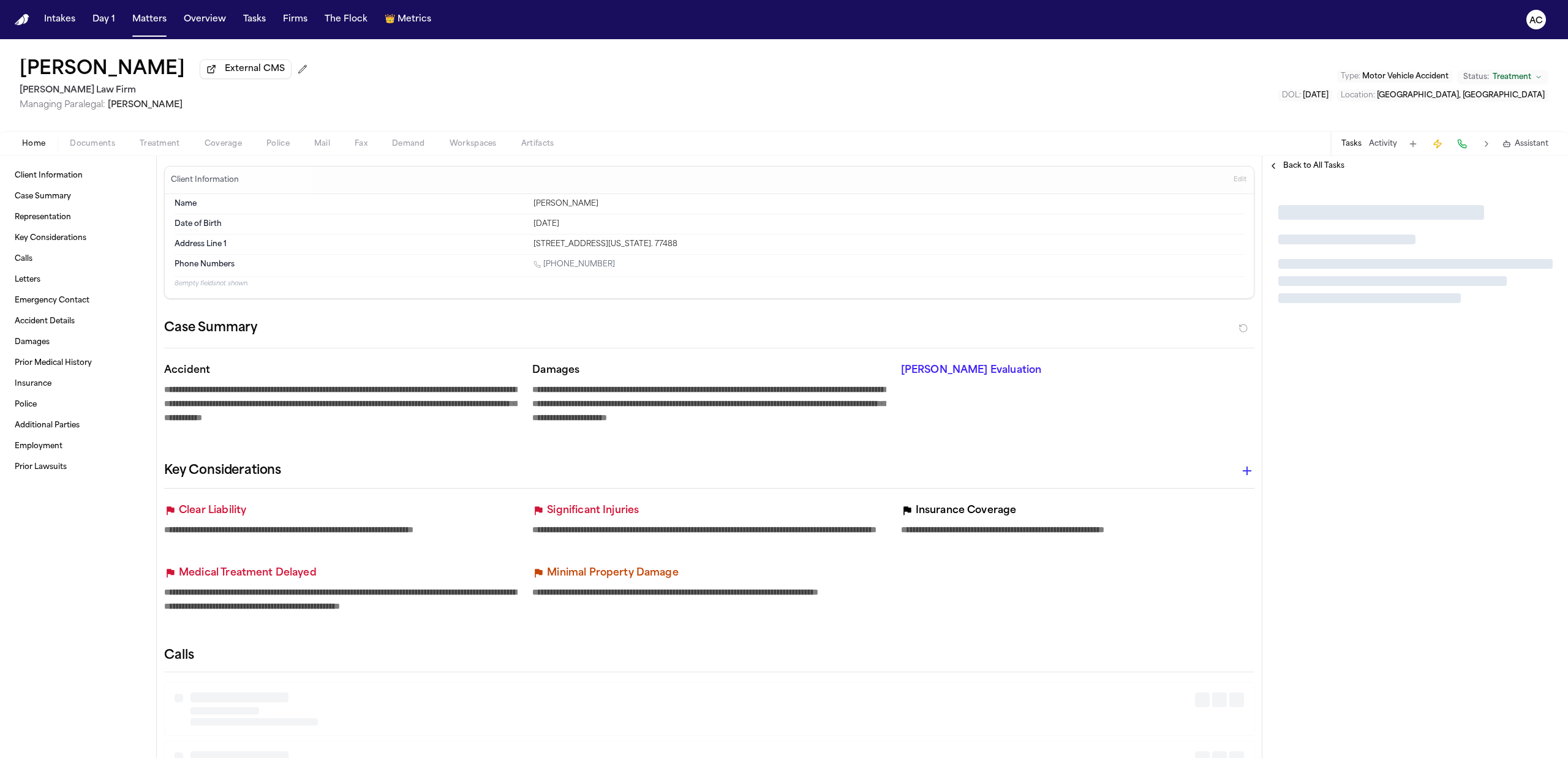
type textarea "*"
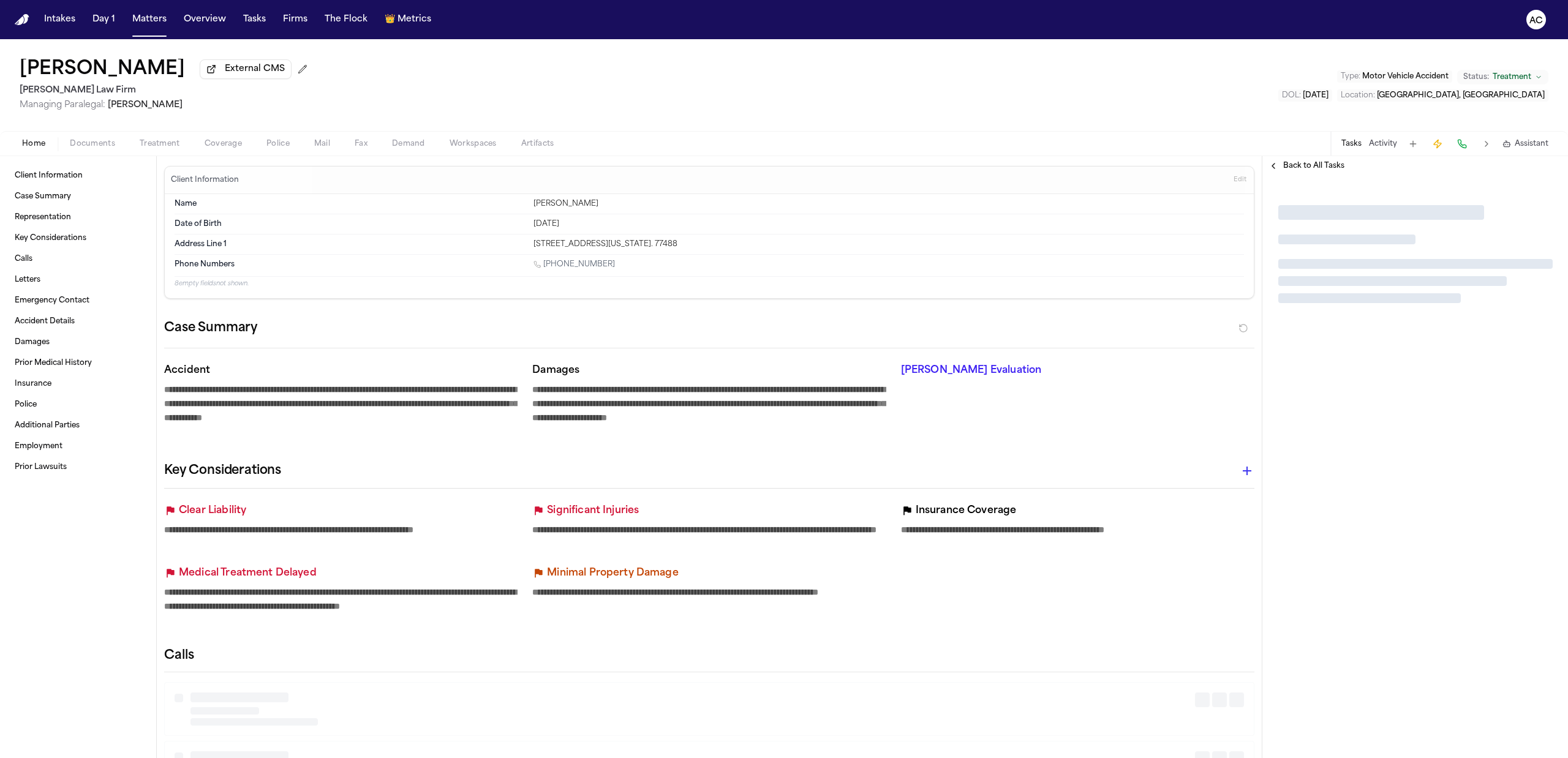
type textarea "*"
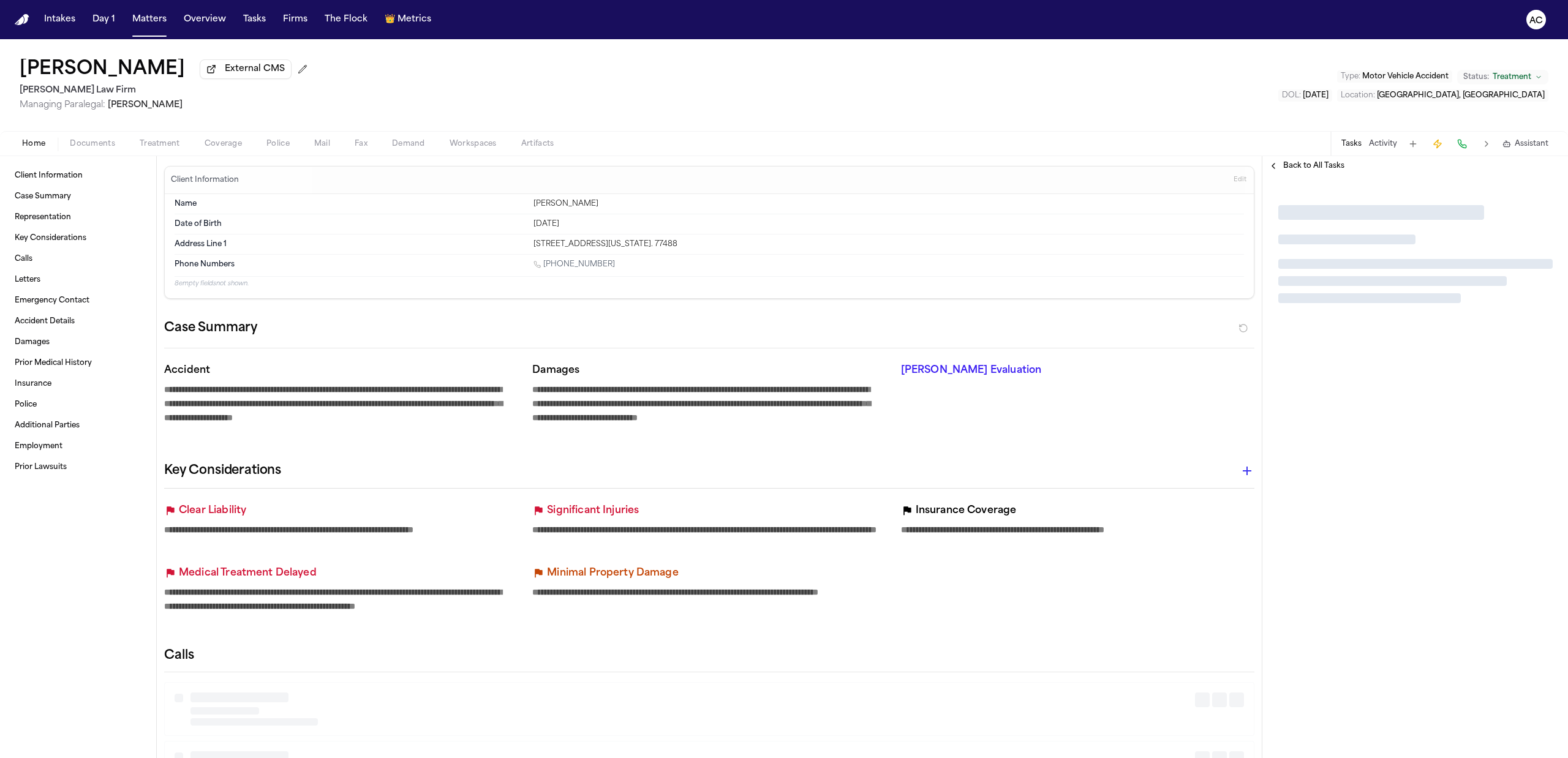
type textarea "*"
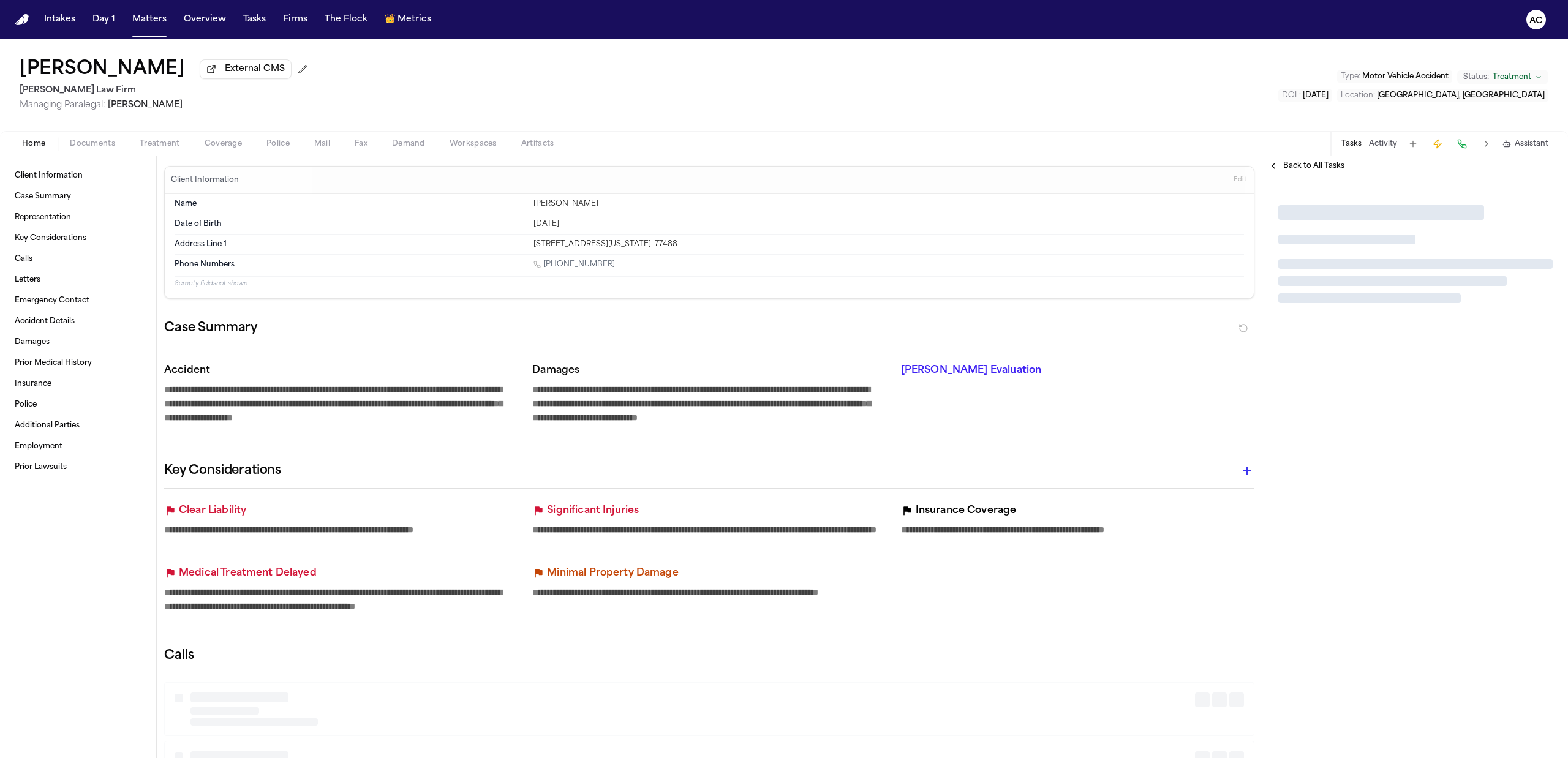
type textarea "*"
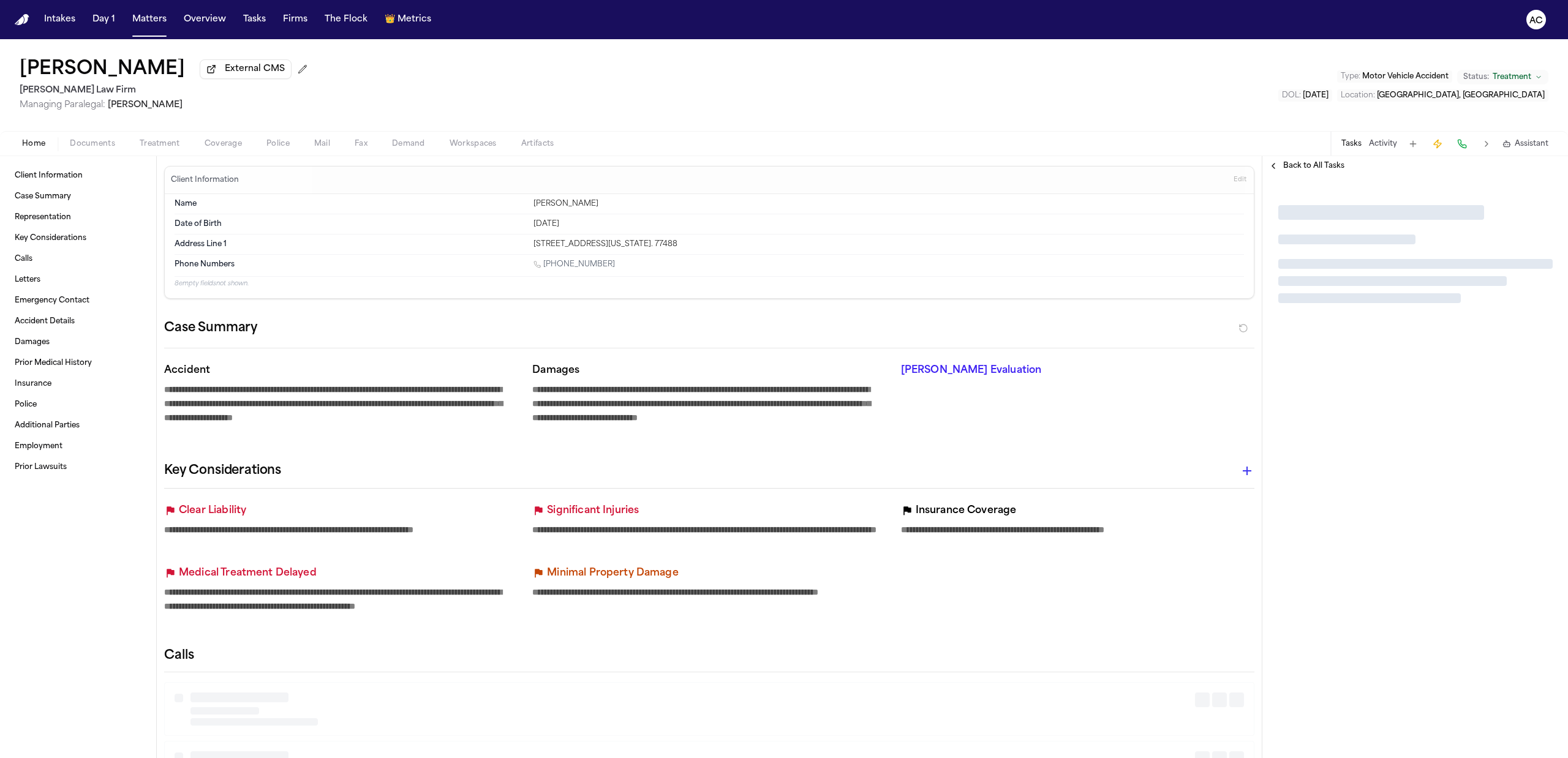
type textarea "*"
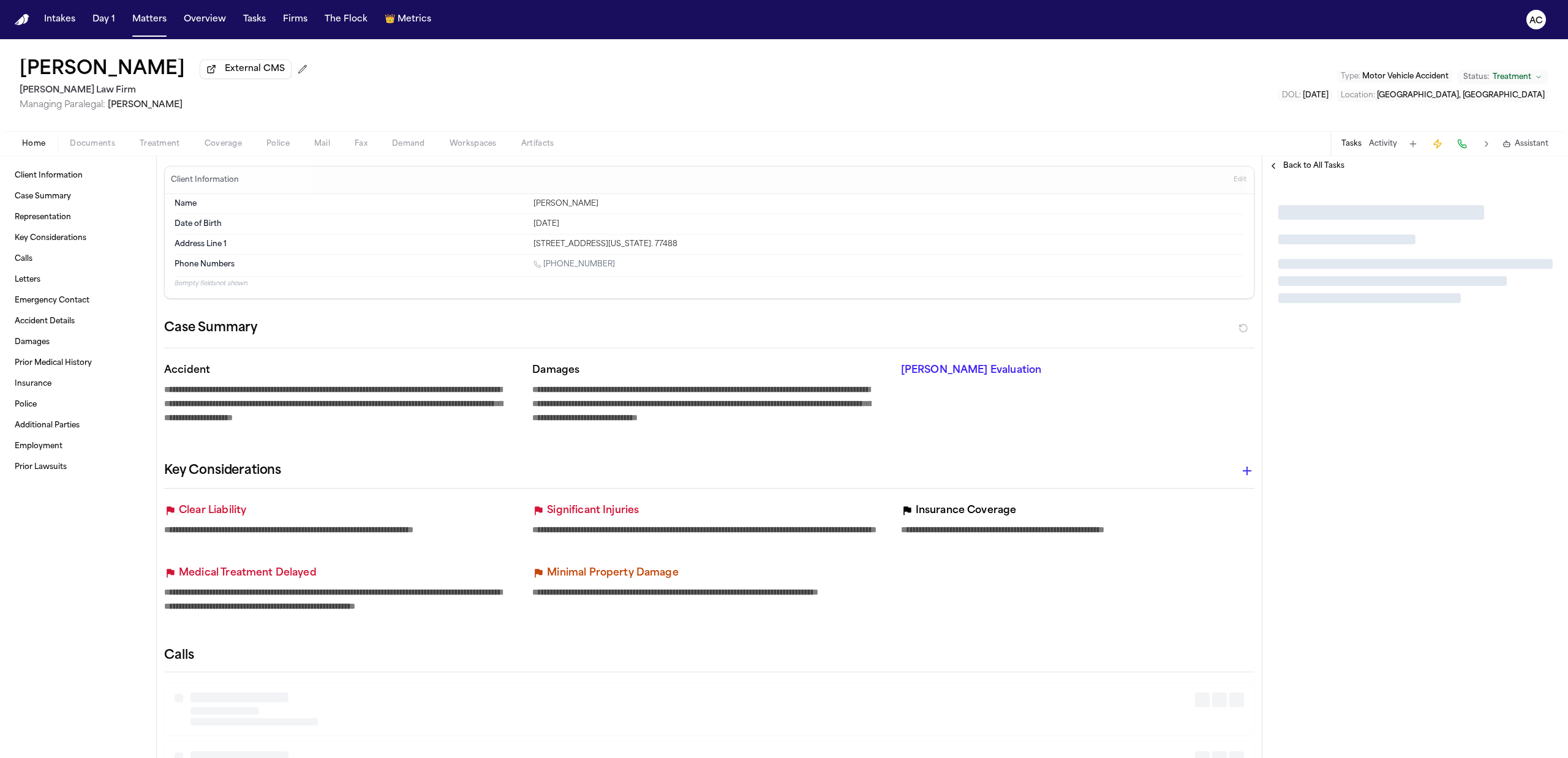
type textarea "*"
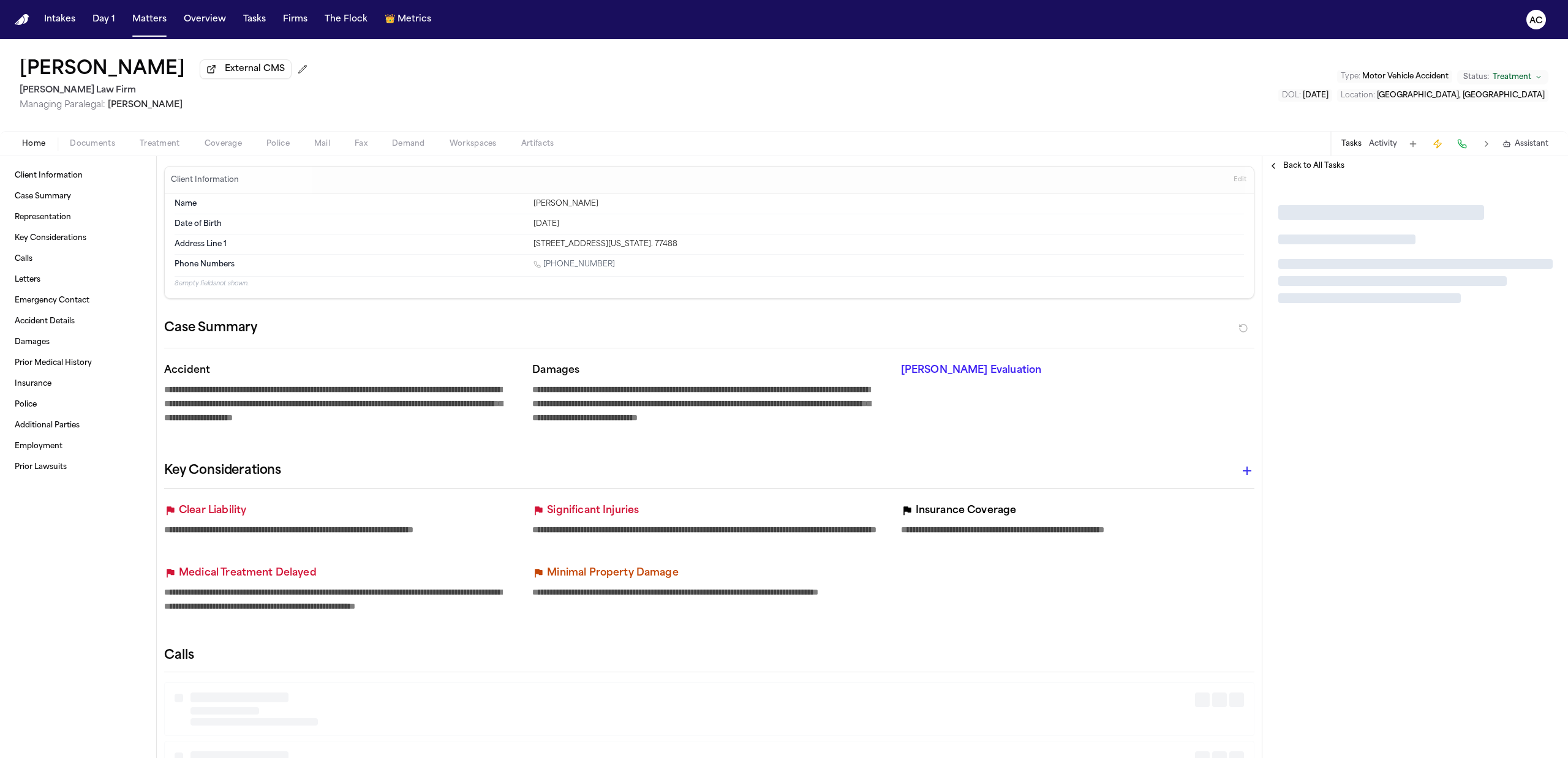
type textarea "*"
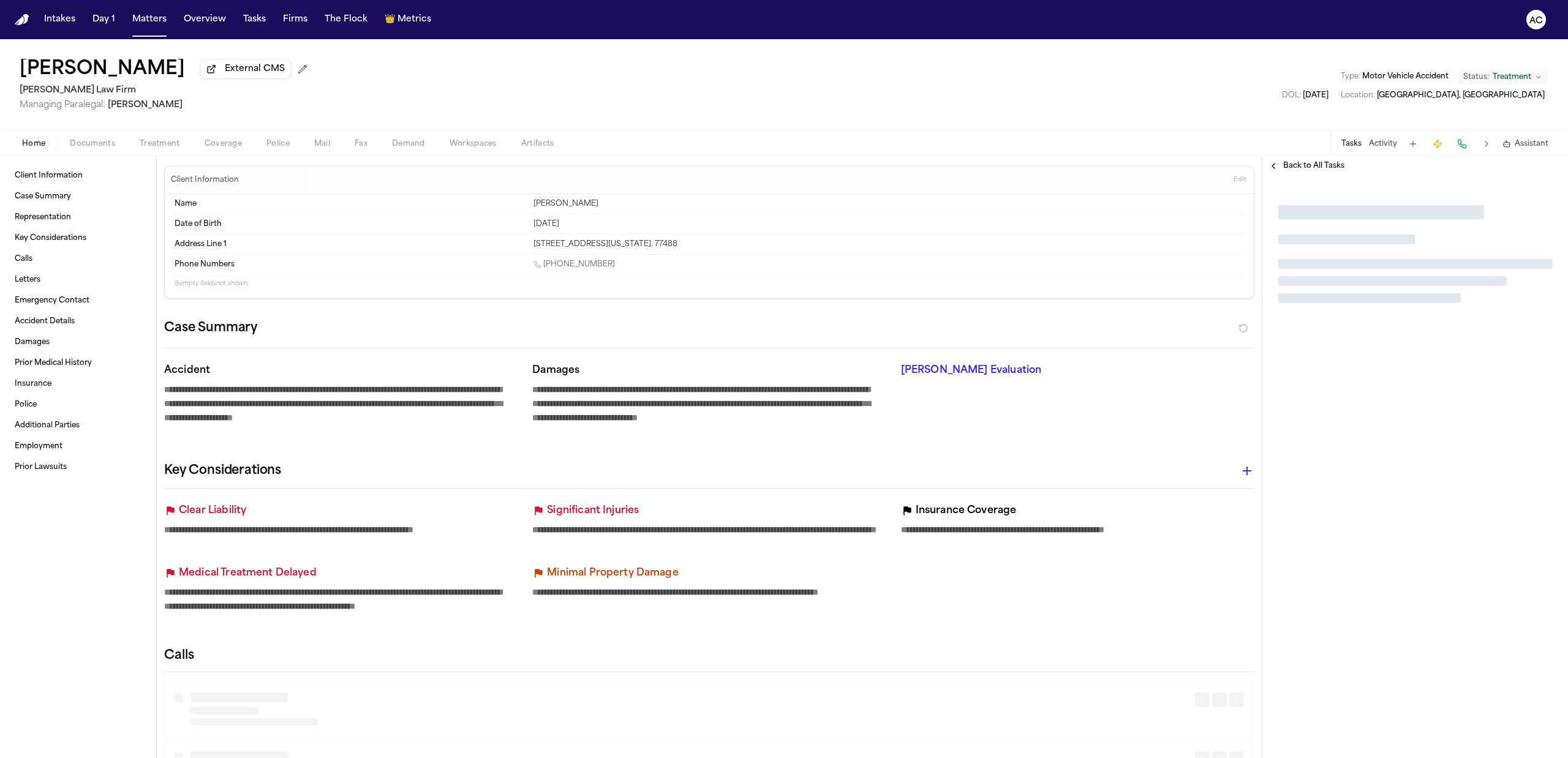
type textarea "*"
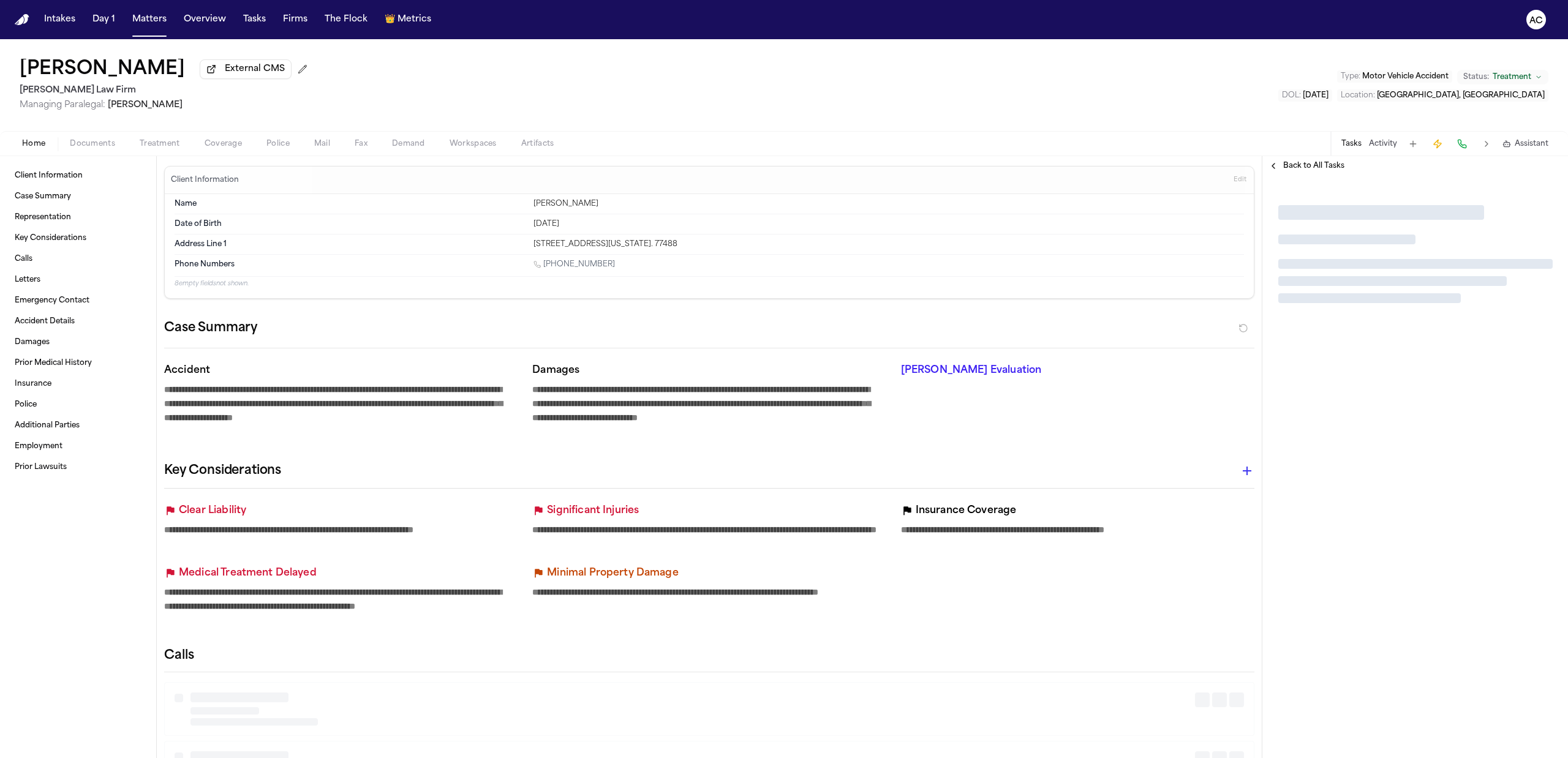
type textarea "*"
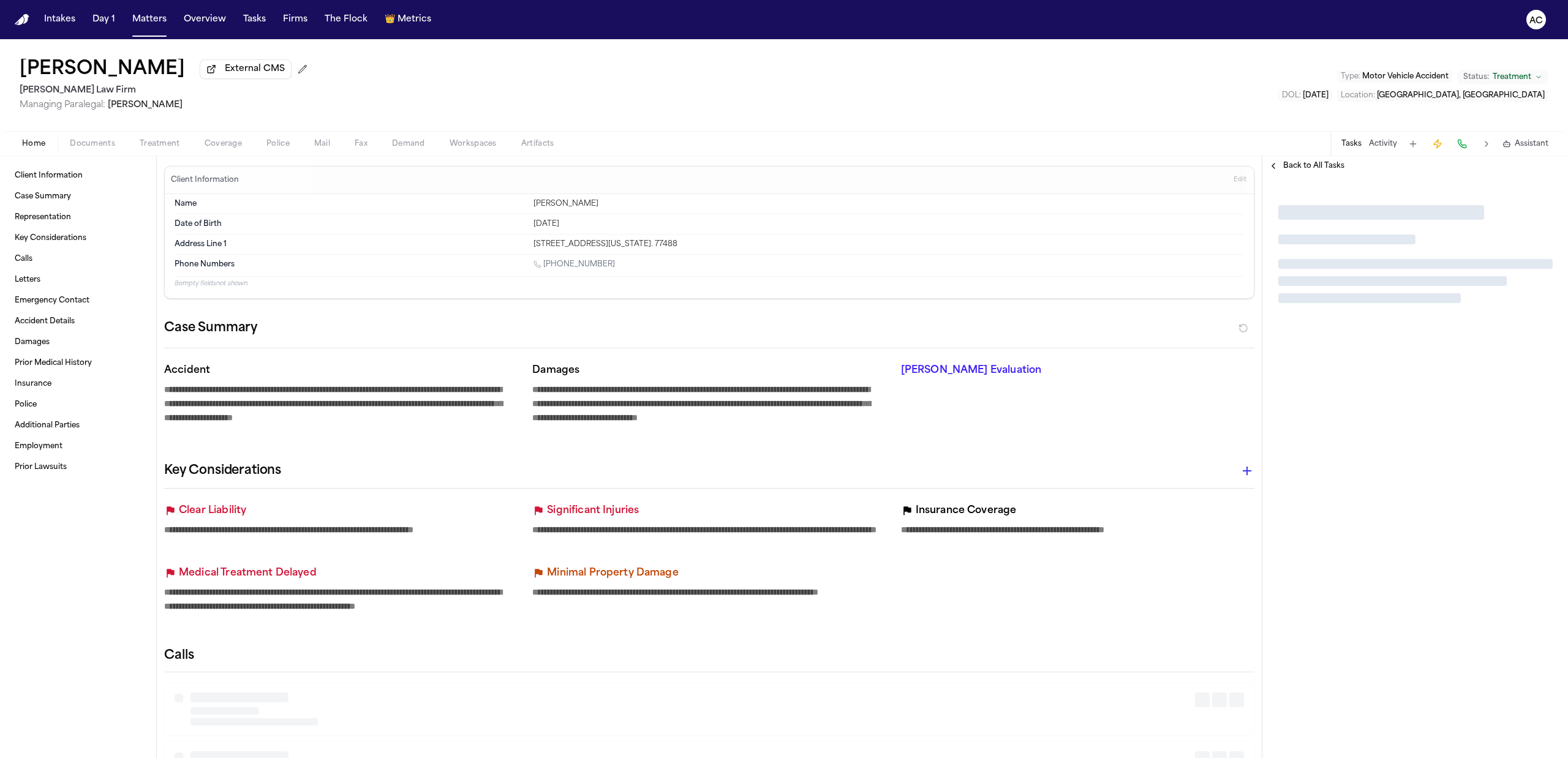
type textarea "*"
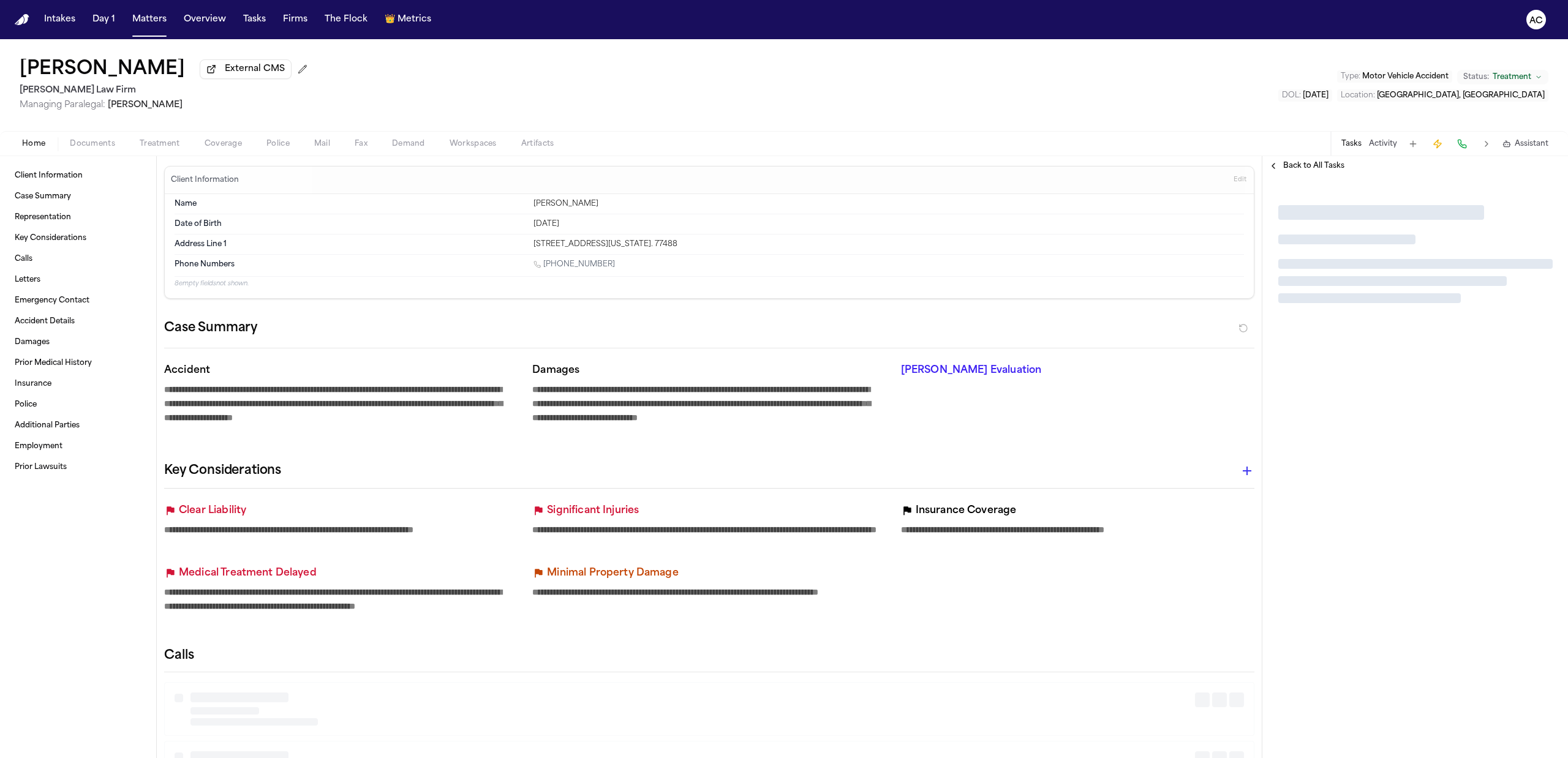
type textarea "*"
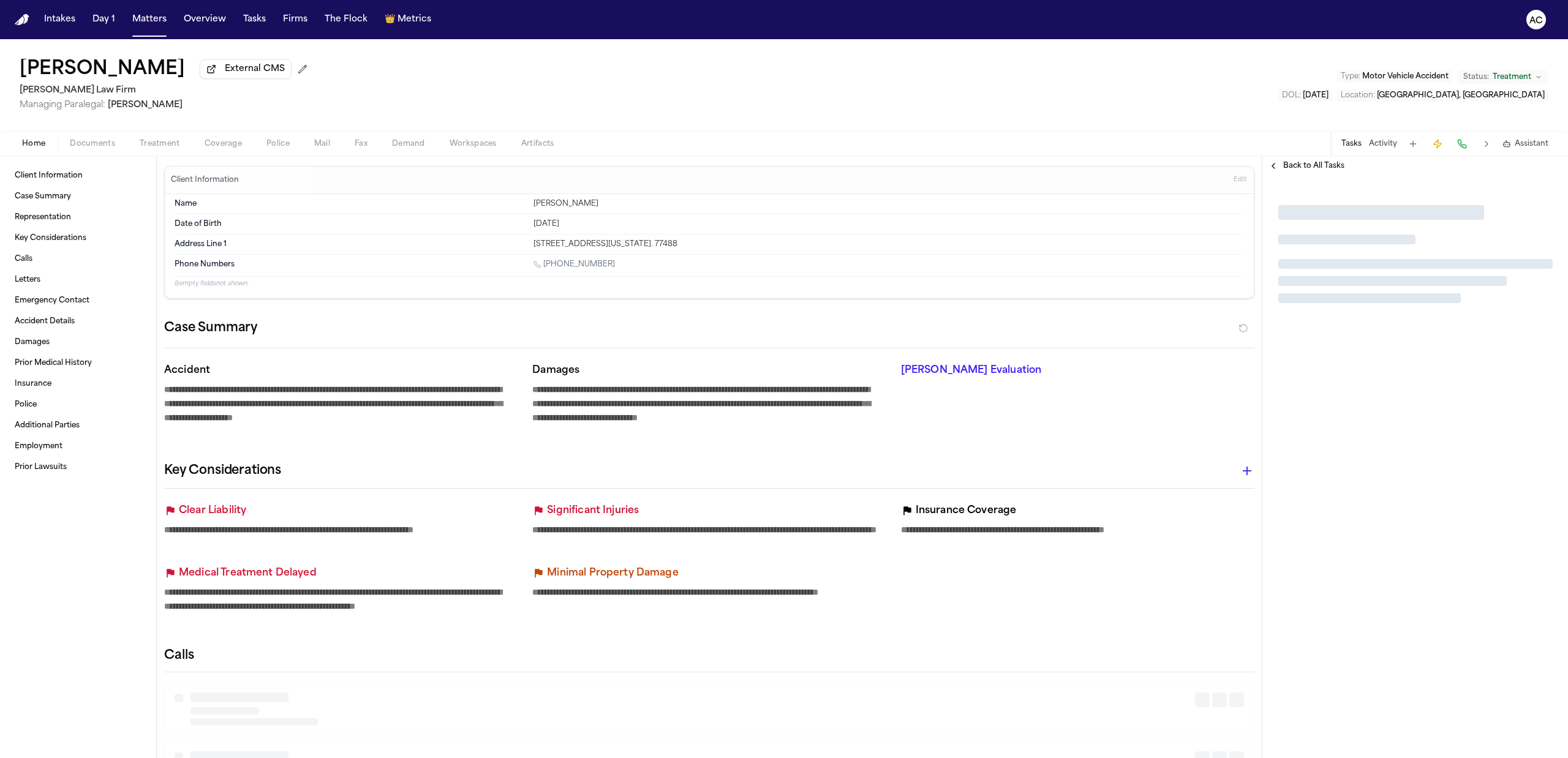
type textarea "*"
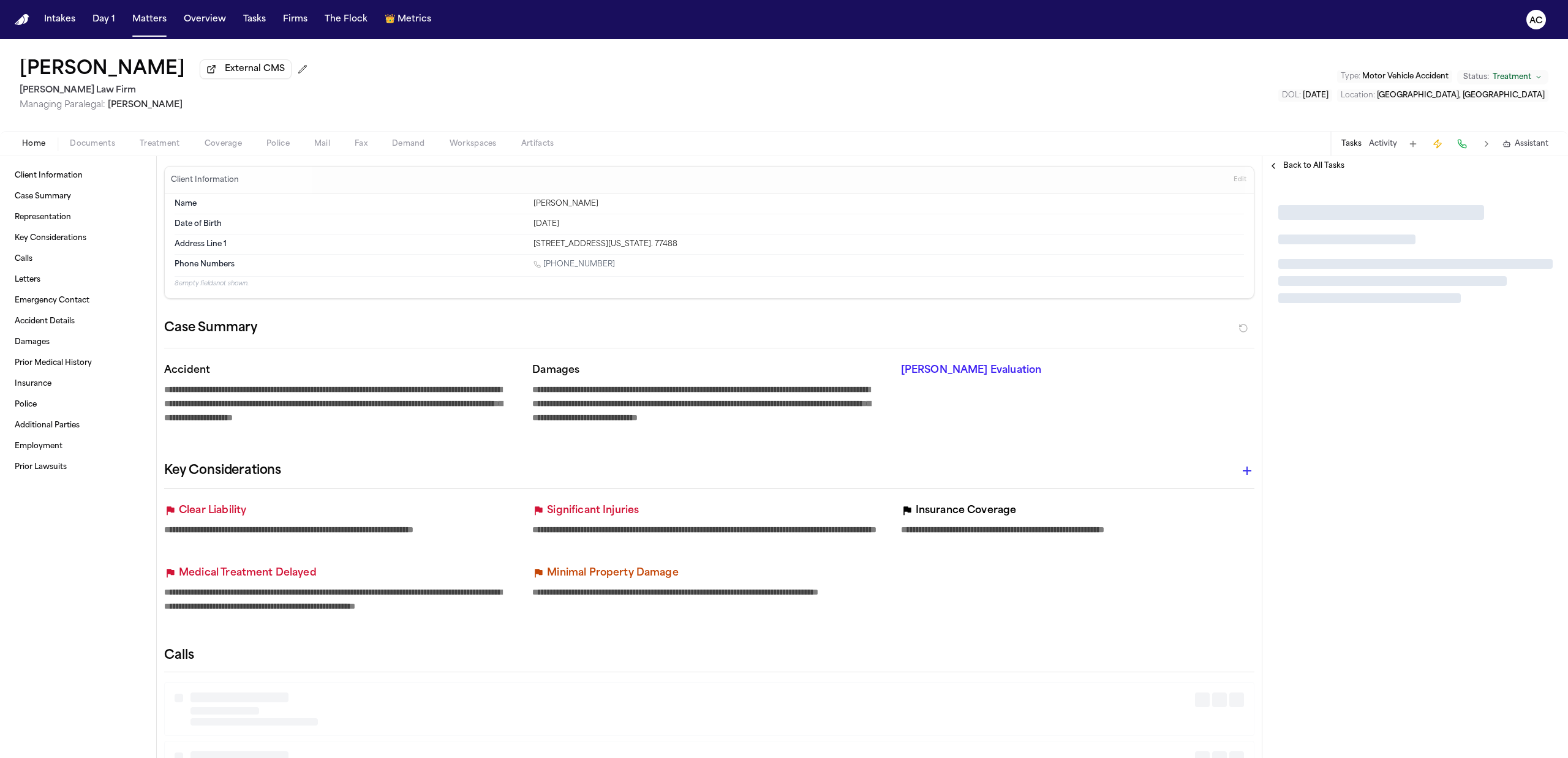
type textarea "*"
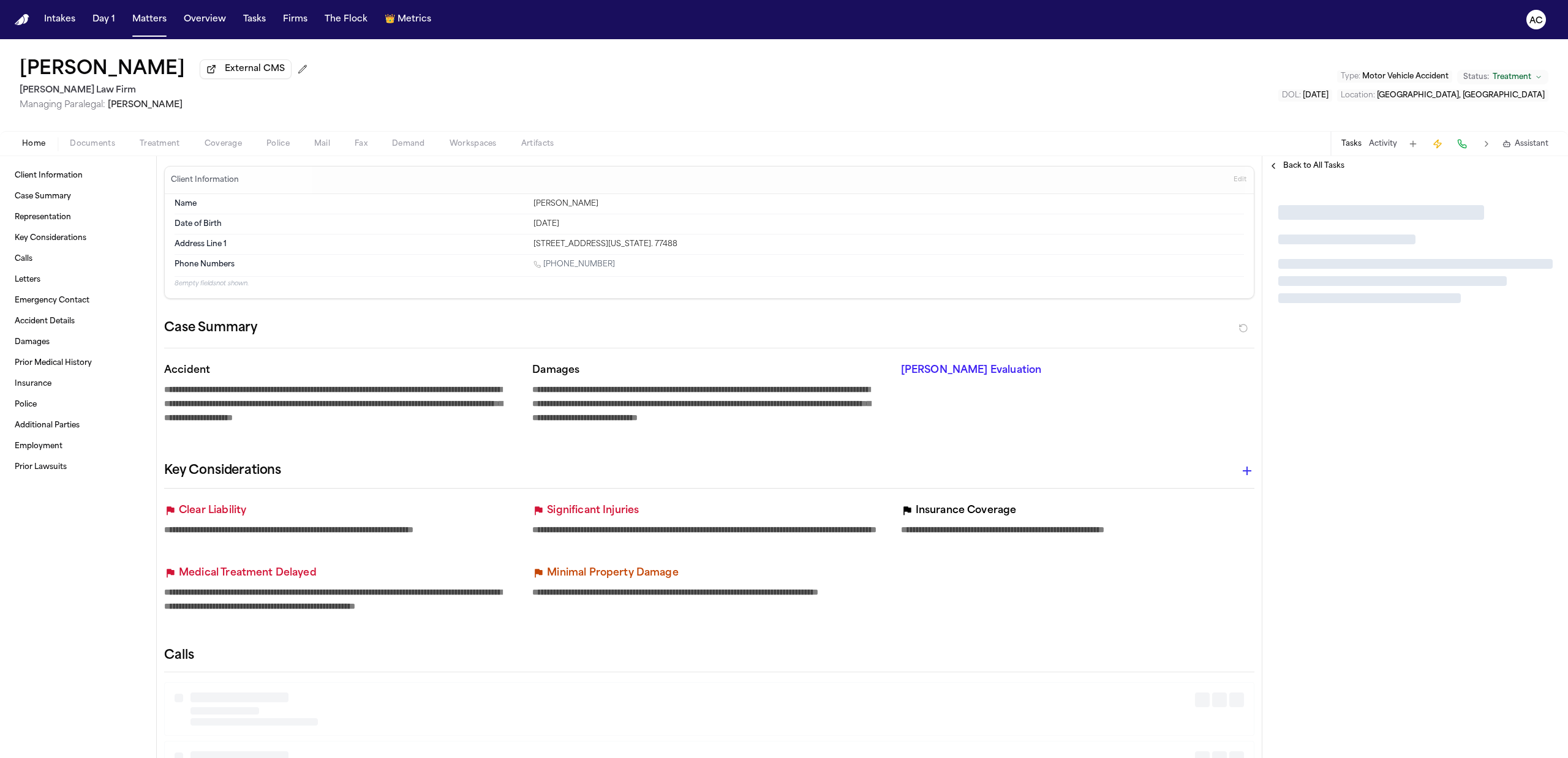
type textarea "*"
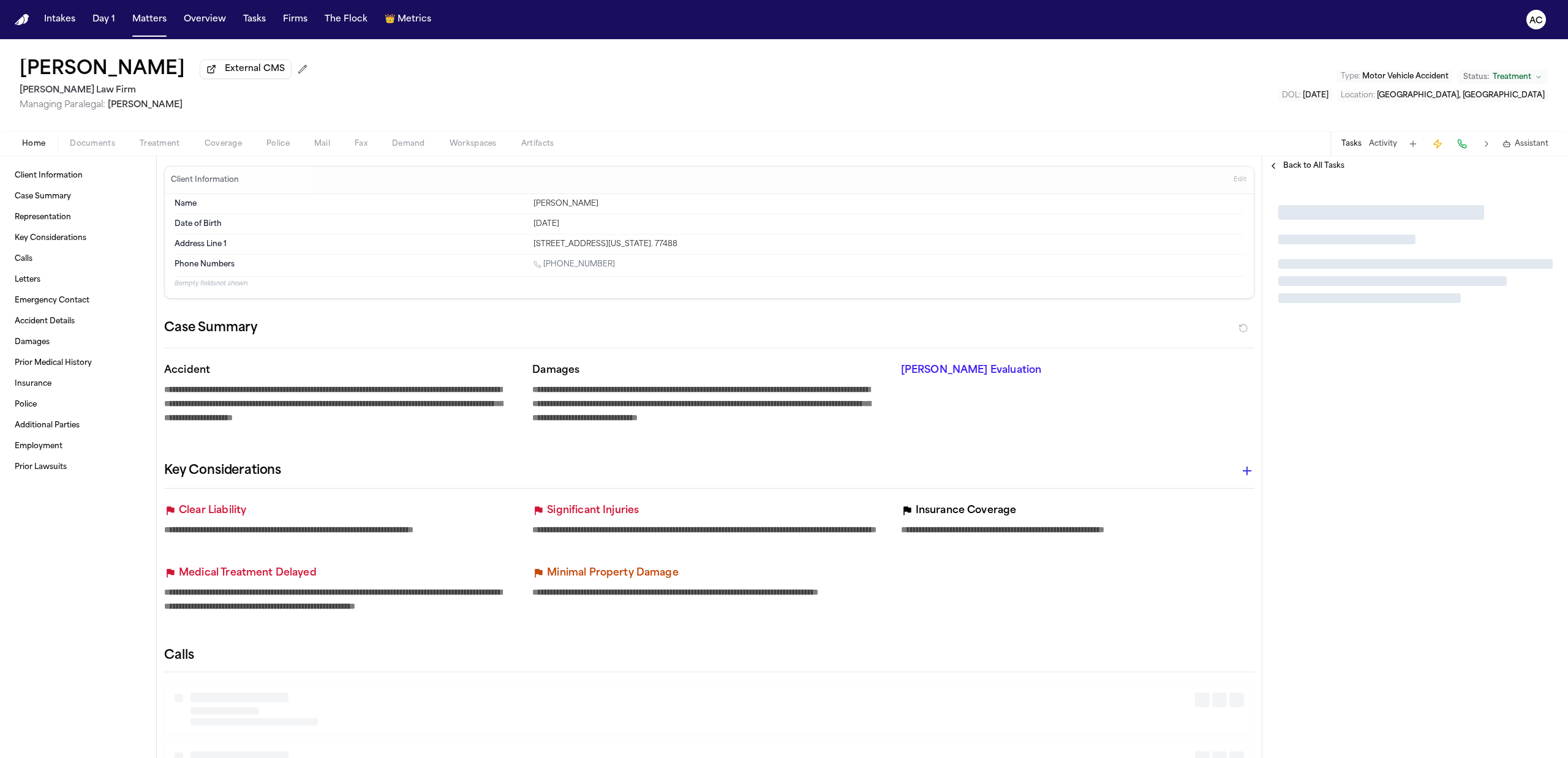
type textarea "*"
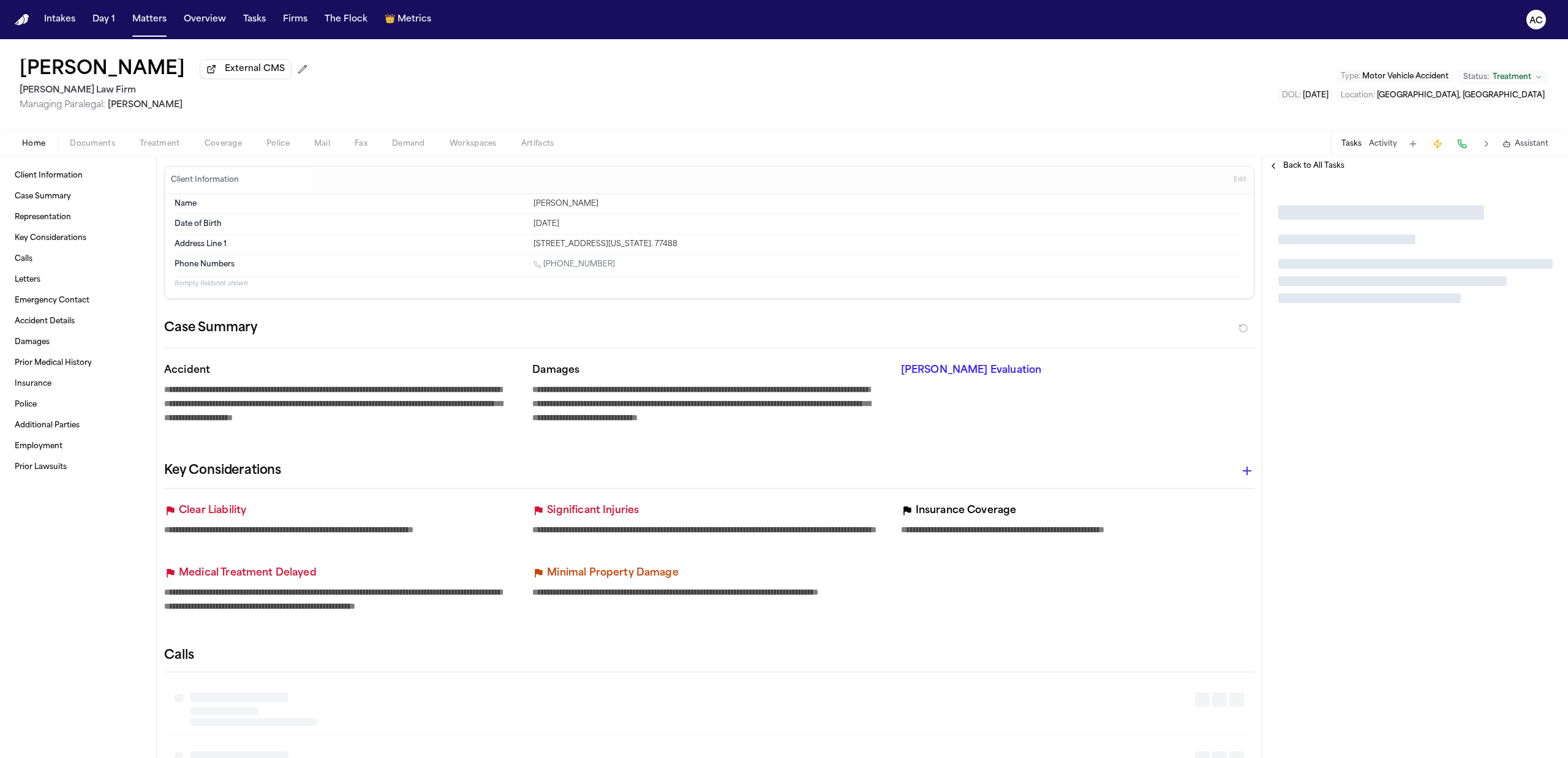
type textarea "*"
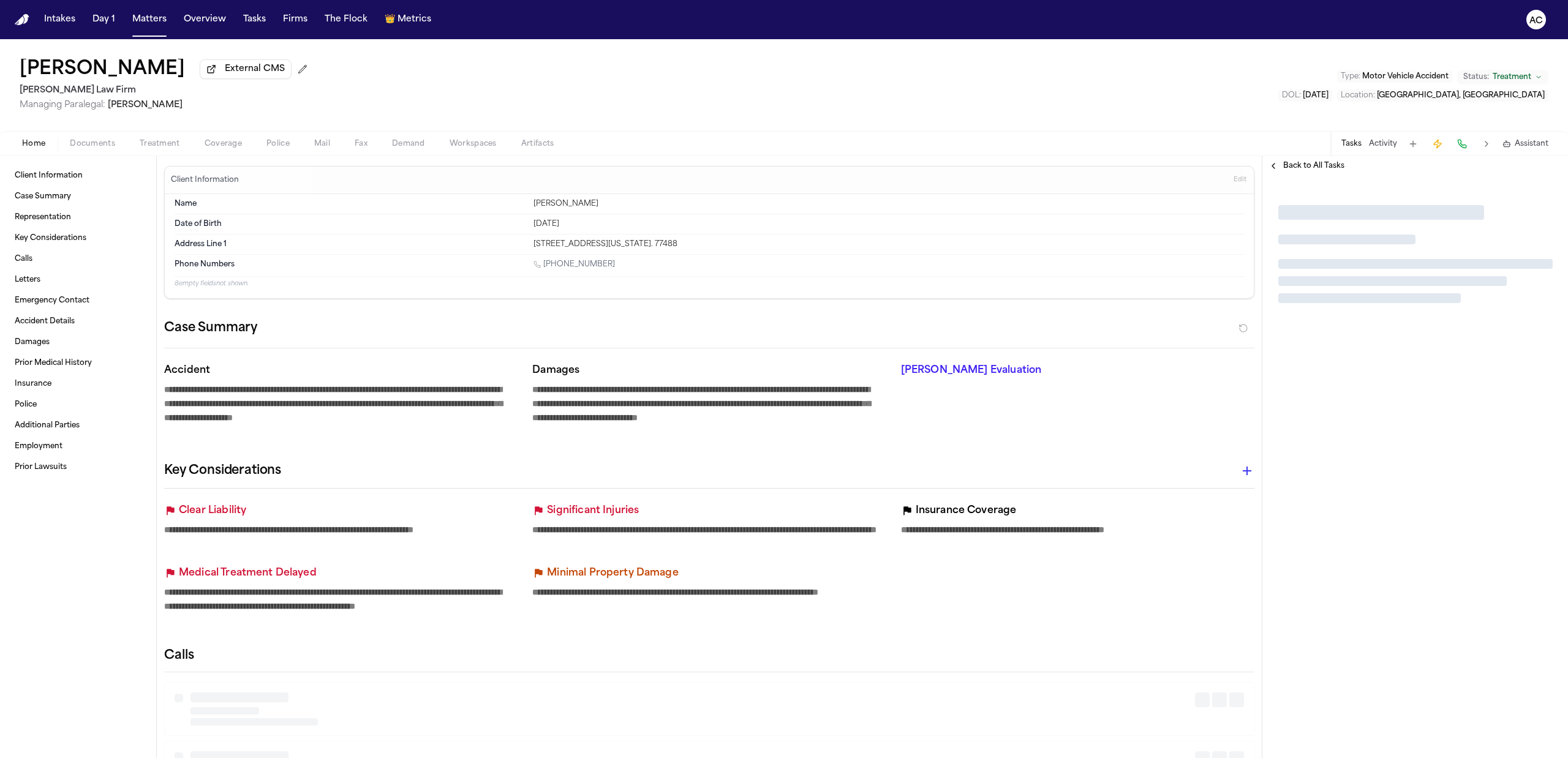
type textarea "*"
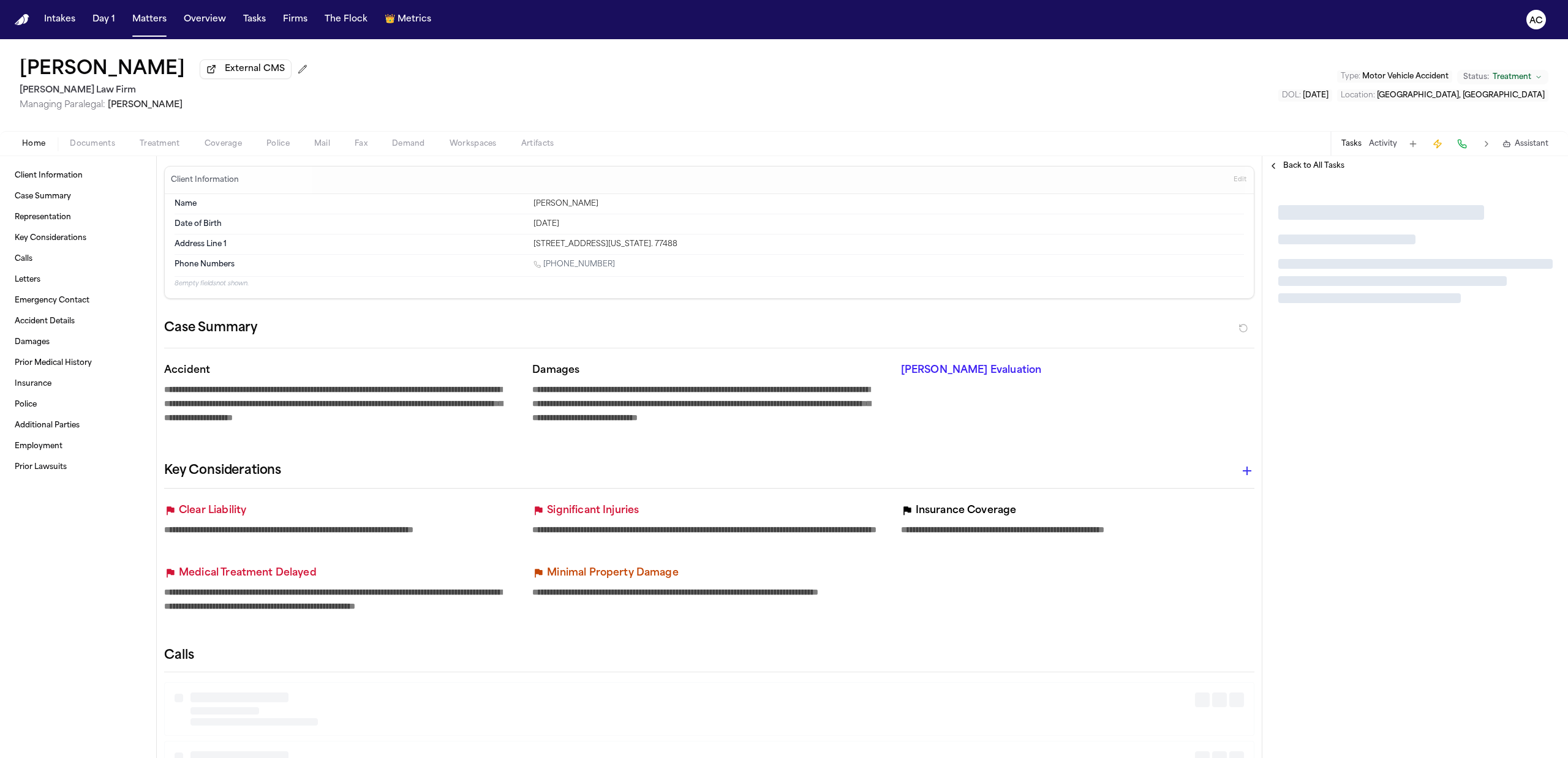
type textarea "*"
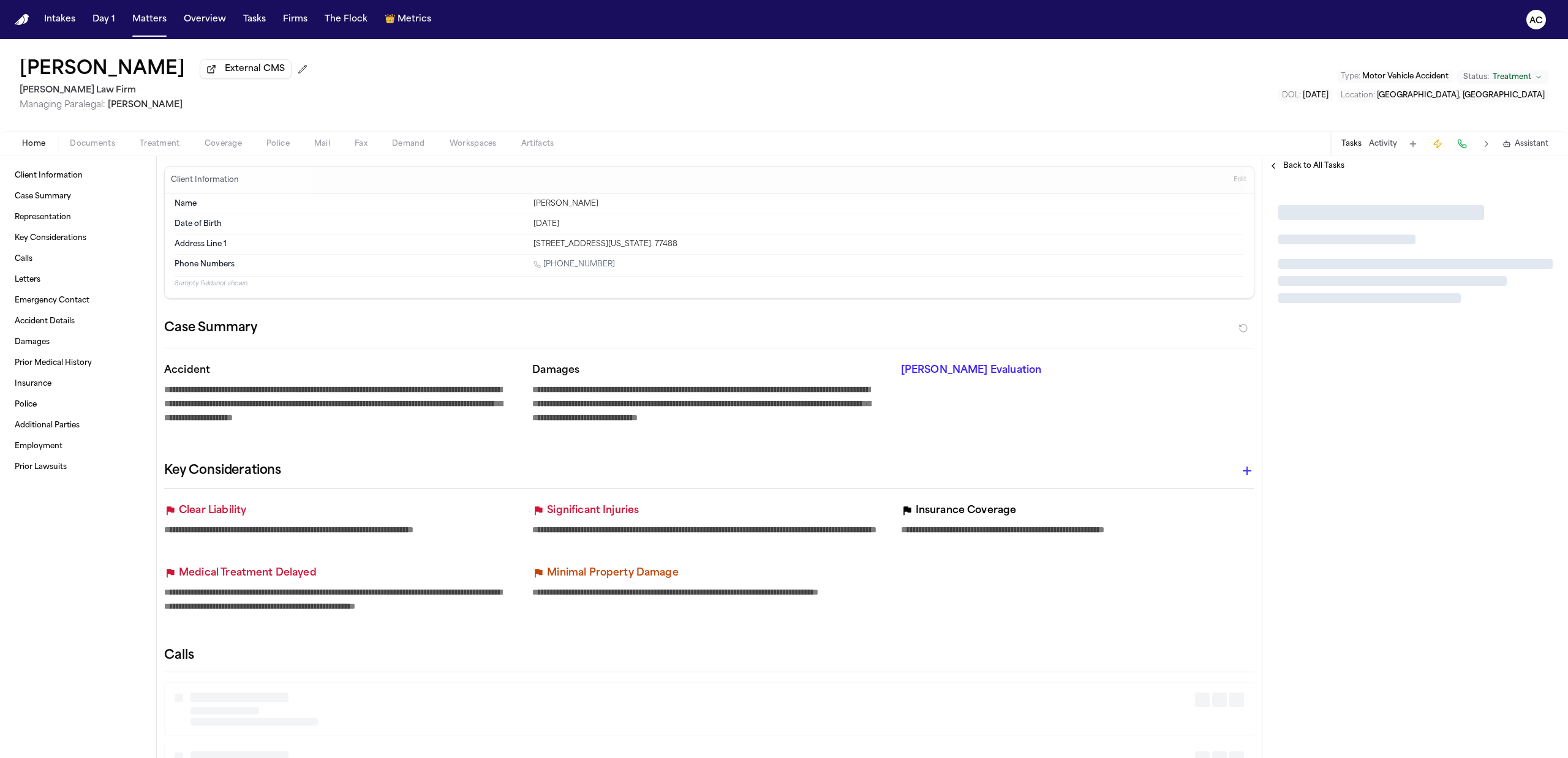
type textarea "*"
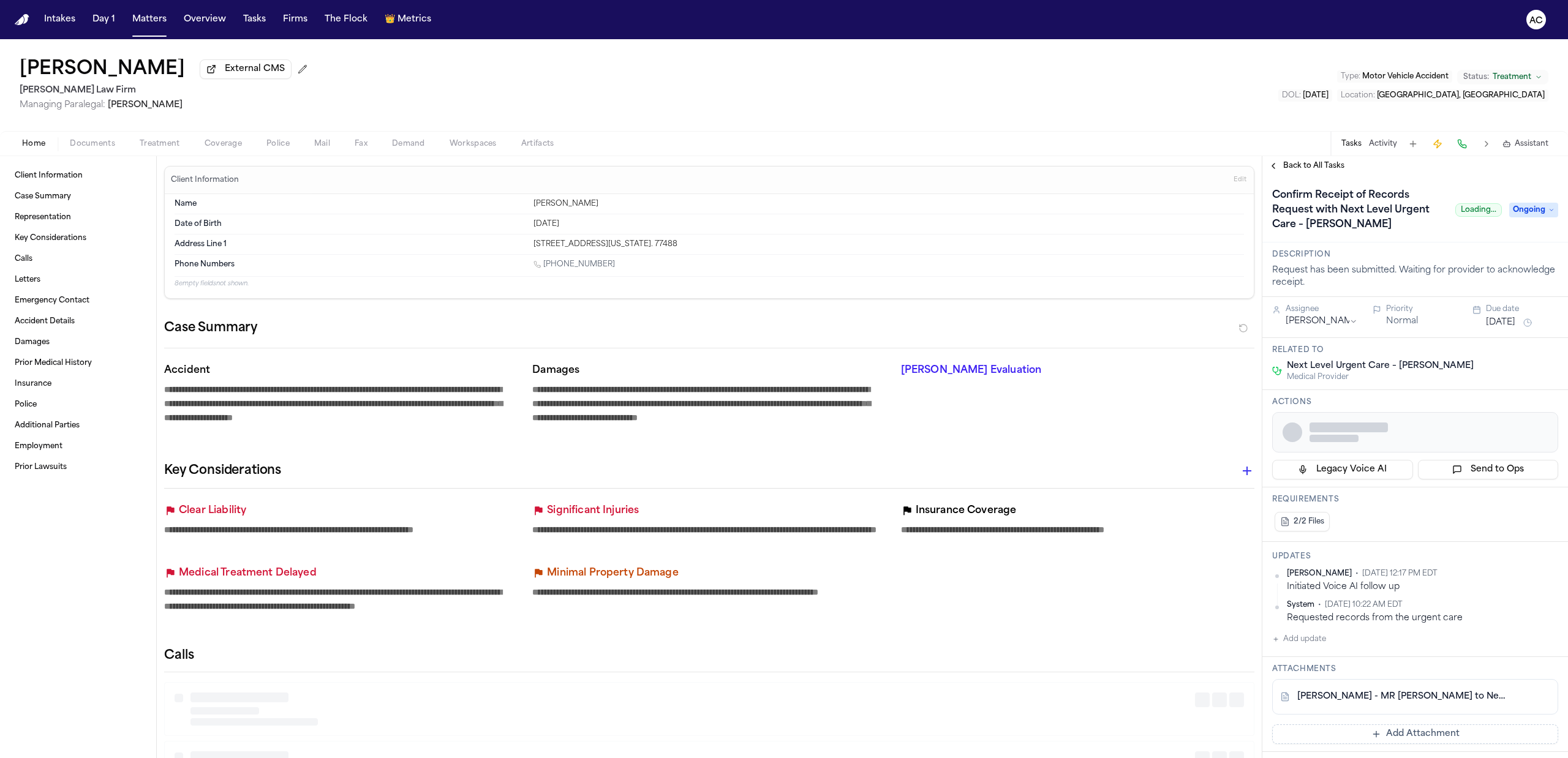
type textarea "*"
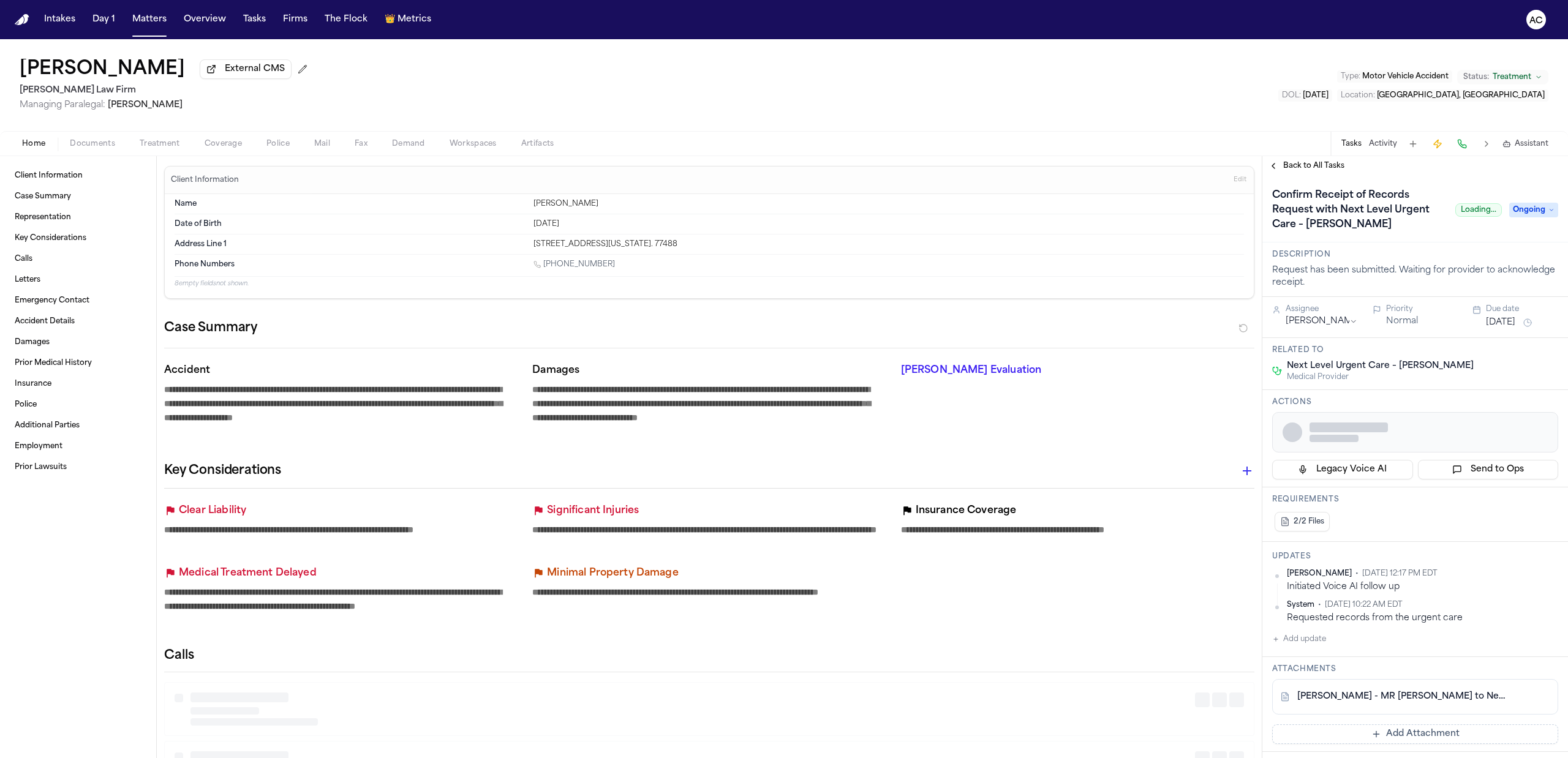
type textarea "*"
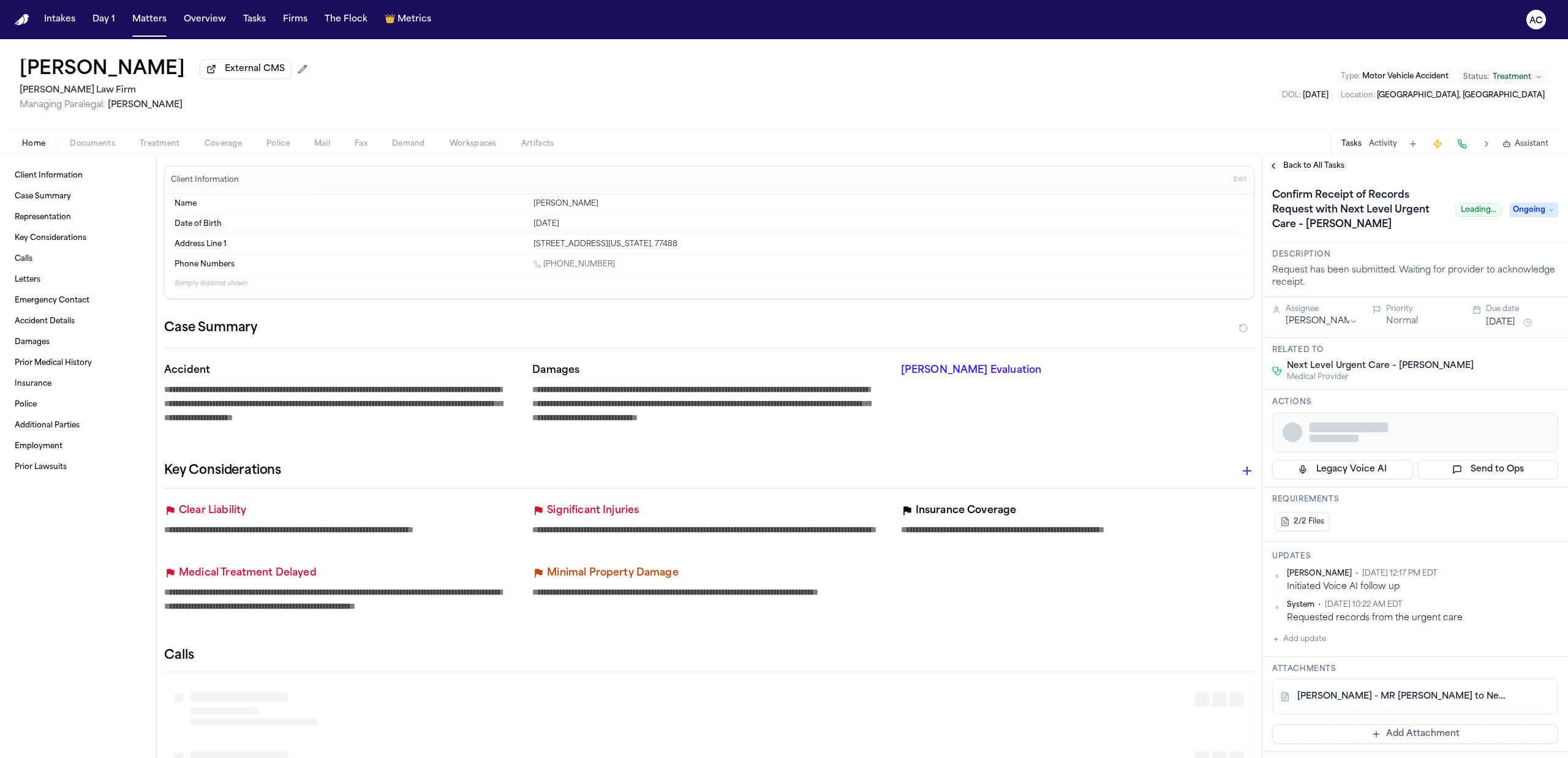
type textarea "*"
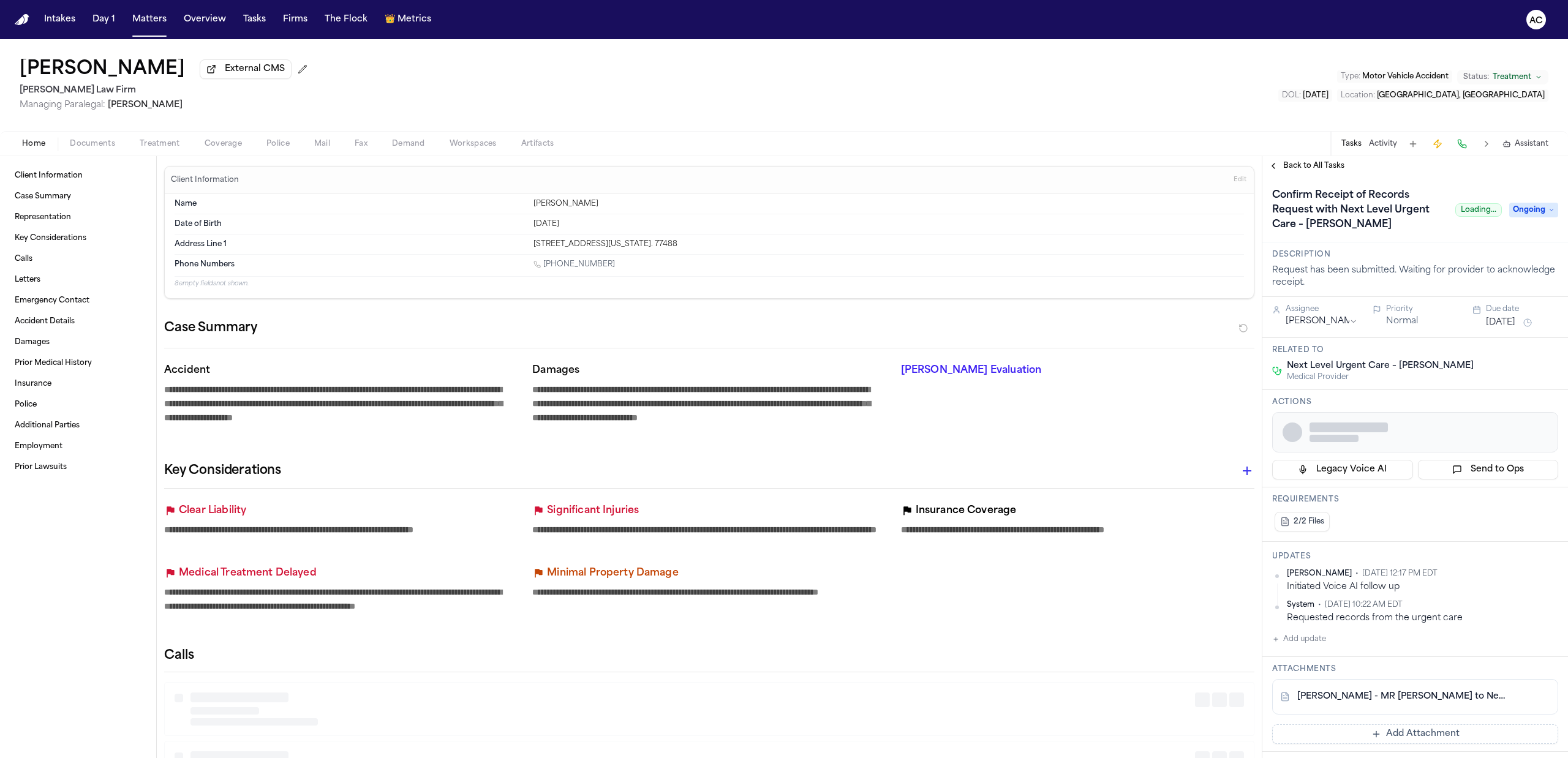
type textarea "*"
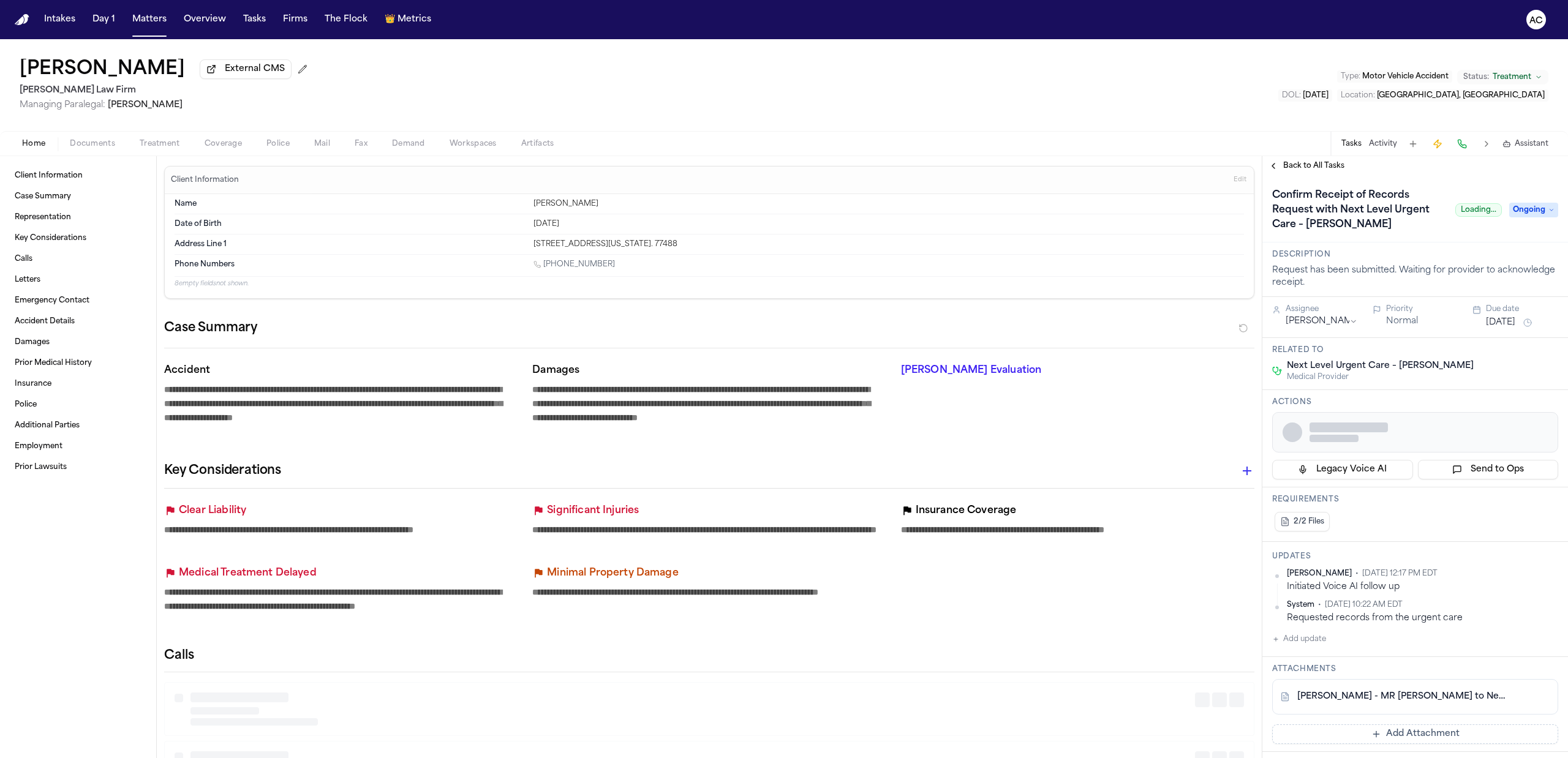
type textarea "*"
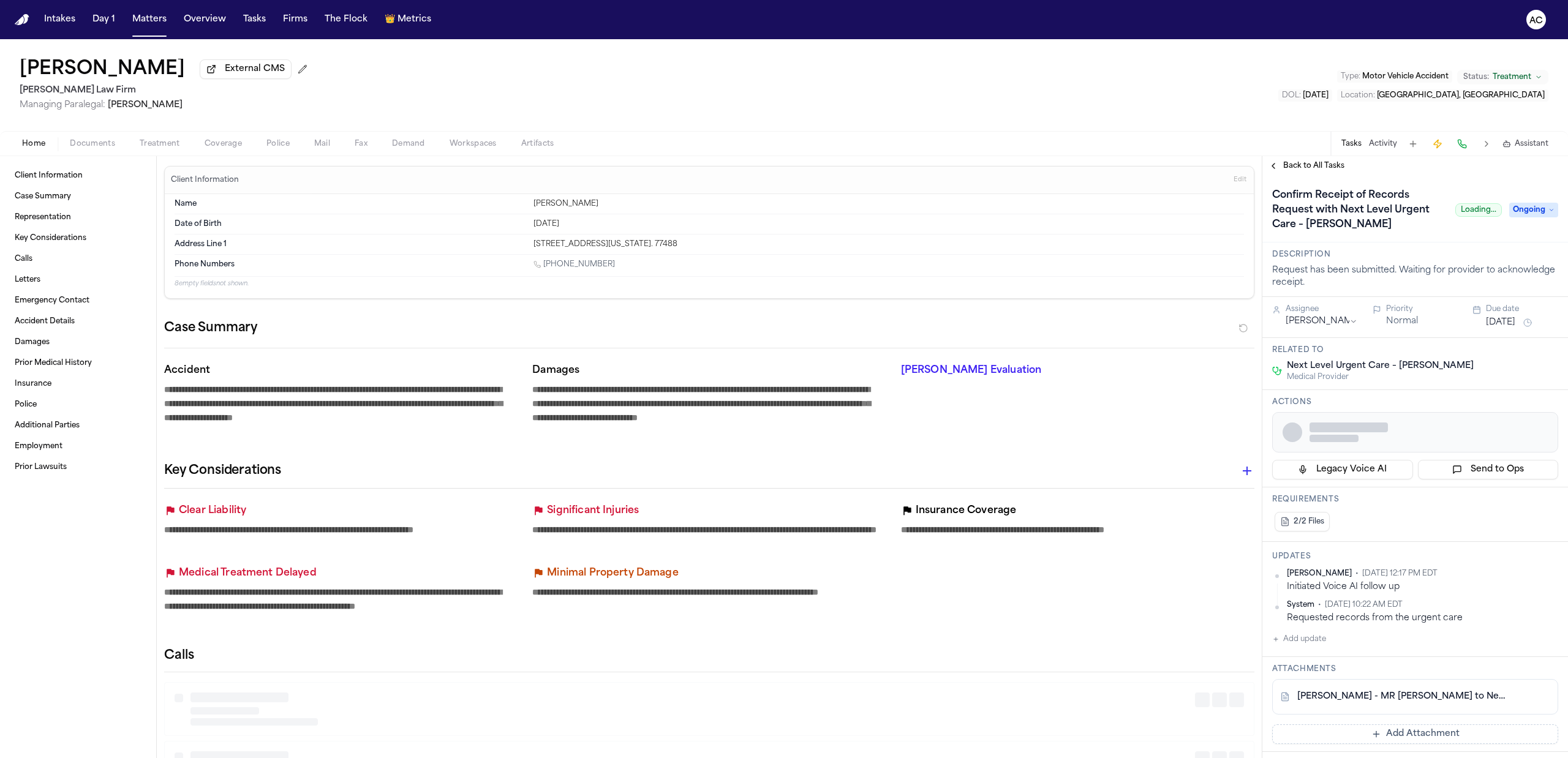
type textarea "*"
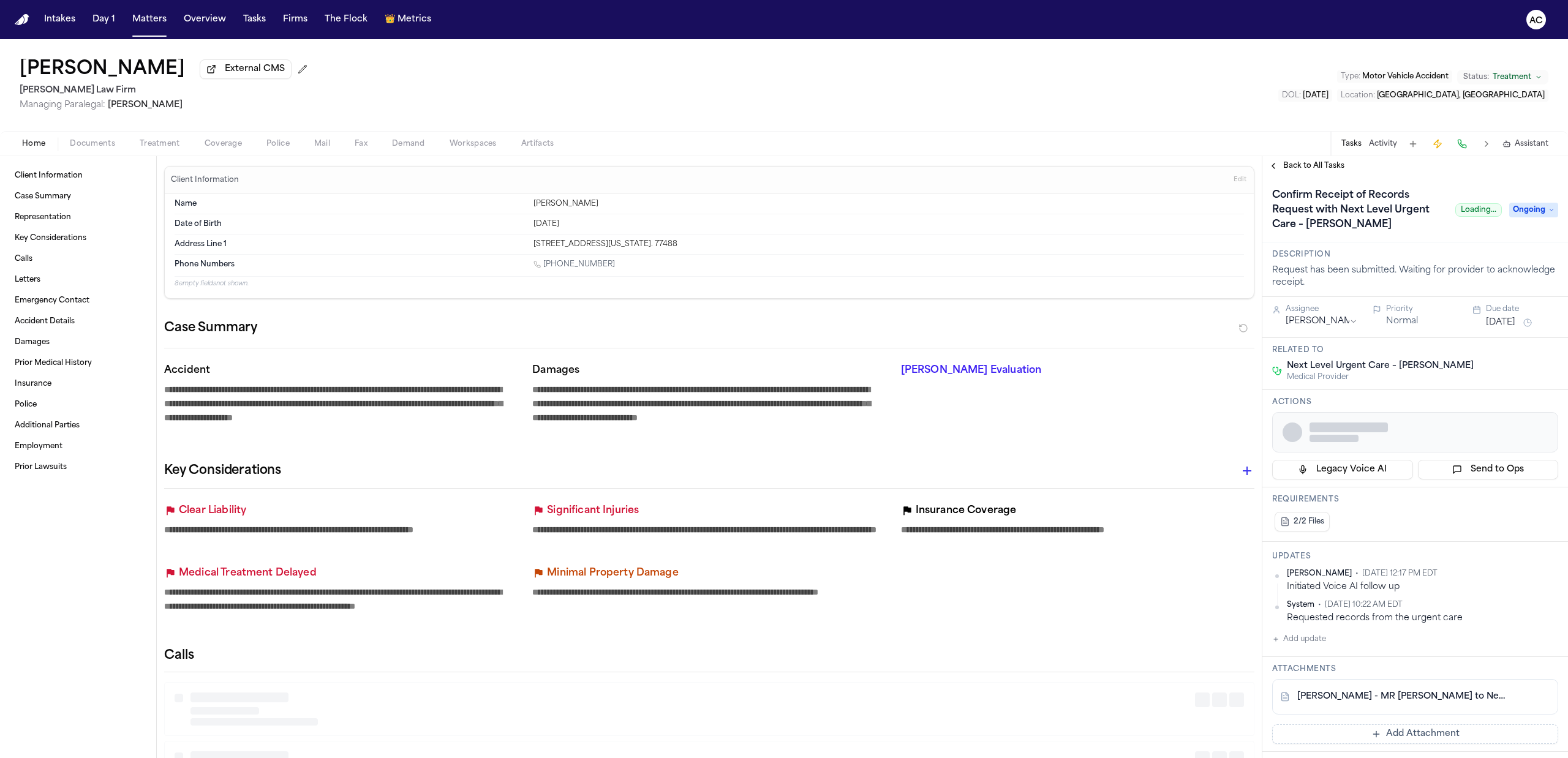
type textarea "*"
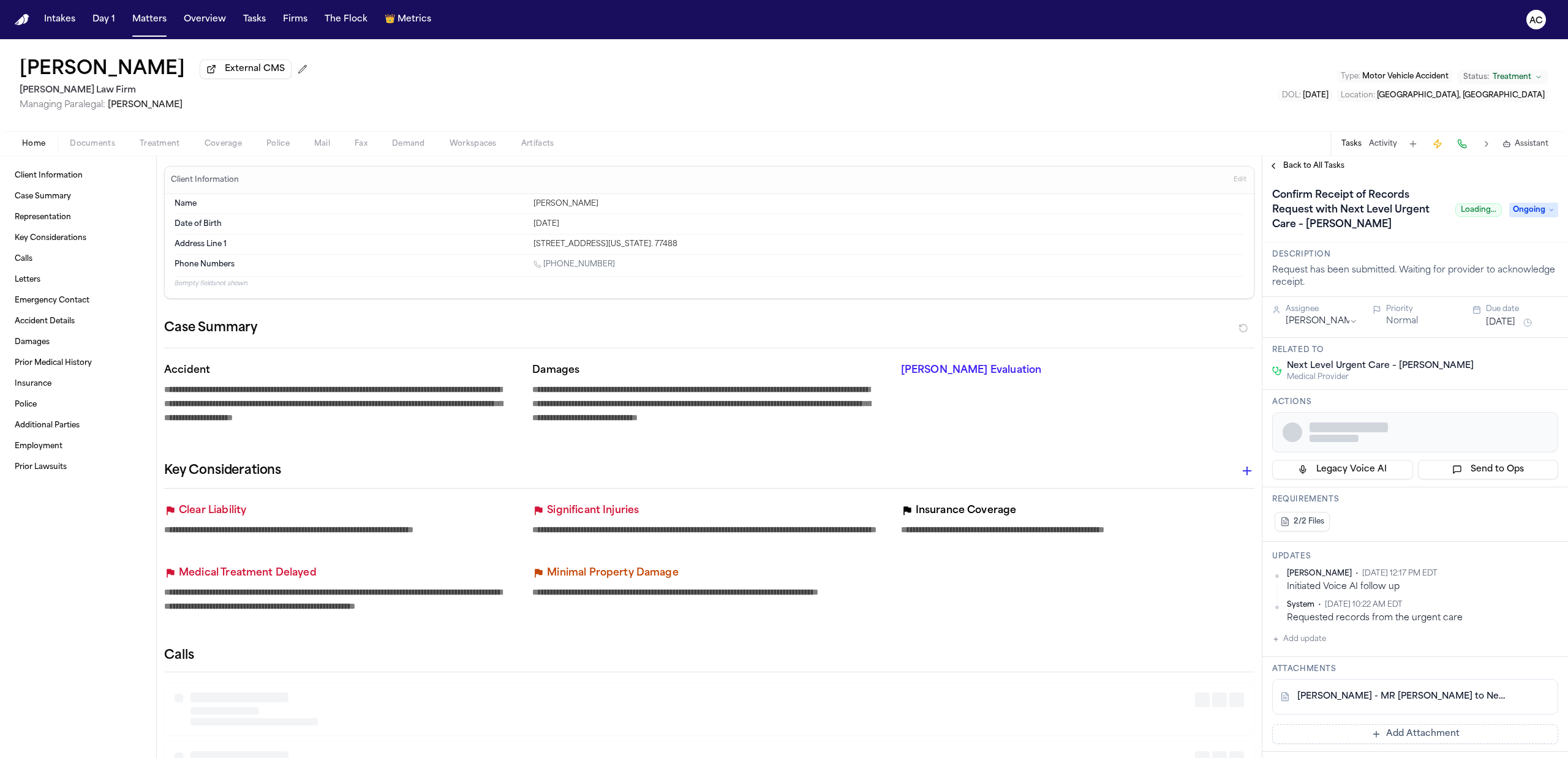
type textarea "*"
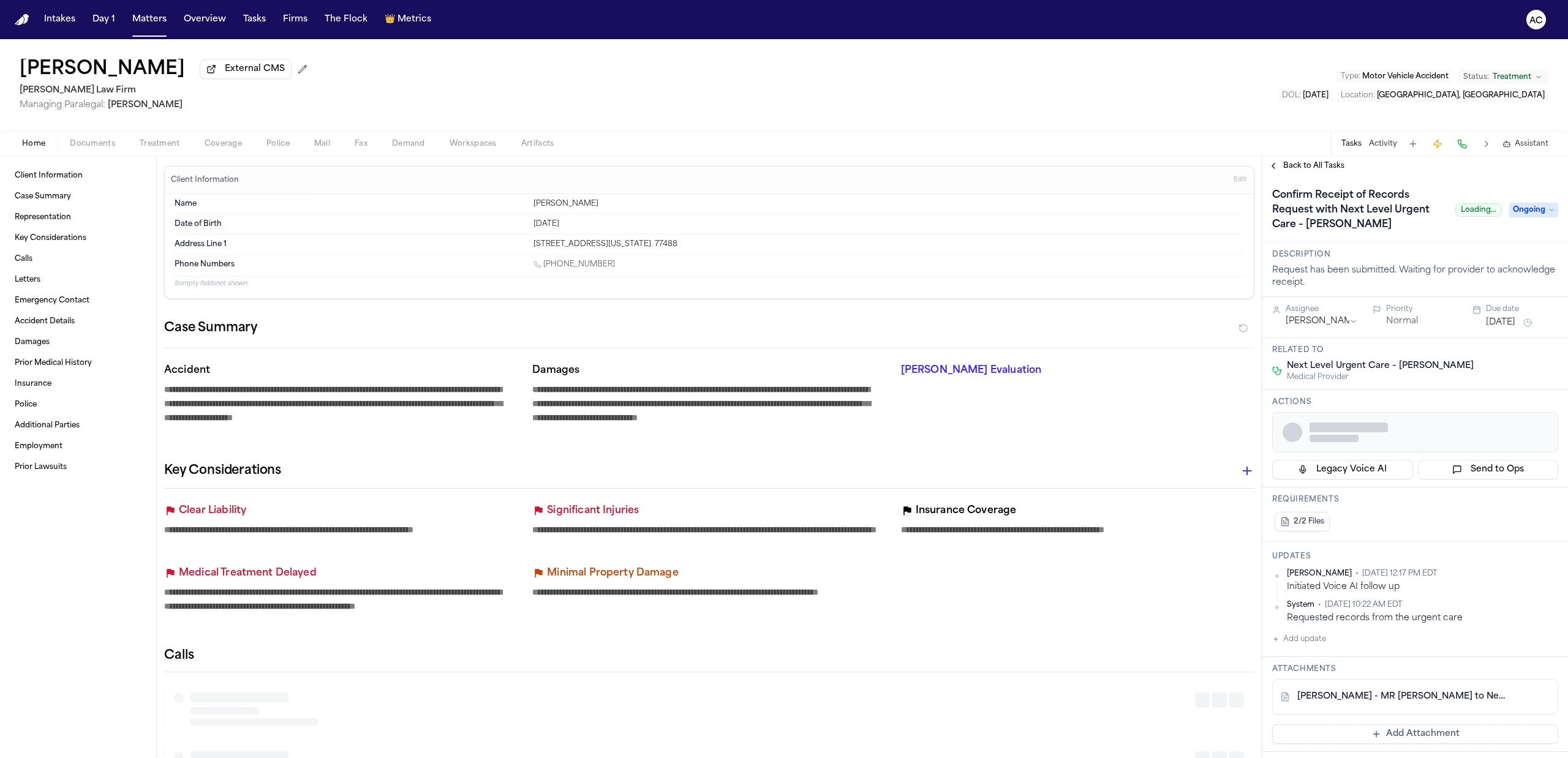
type textarea "*"
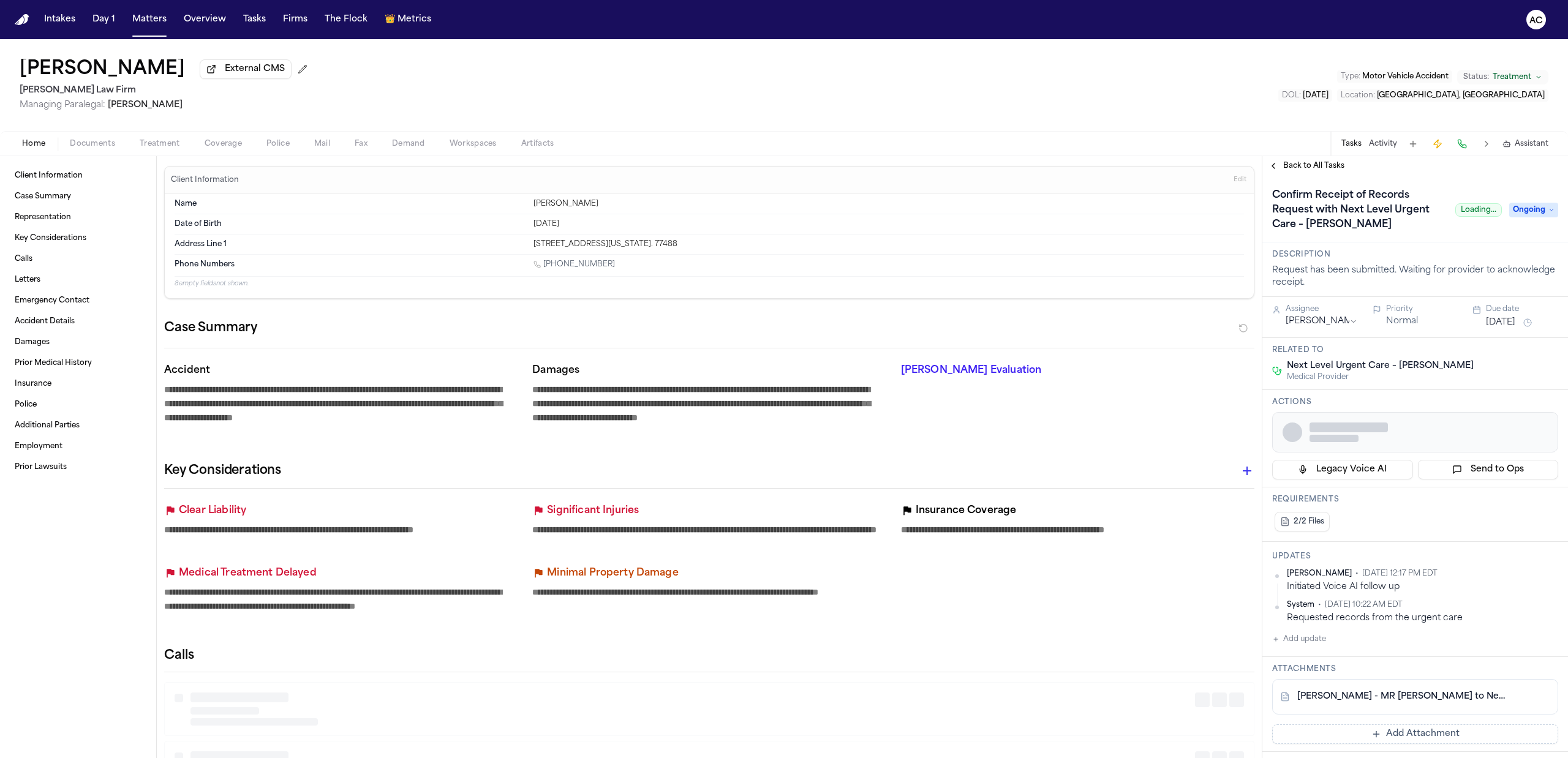
type textarea "*"
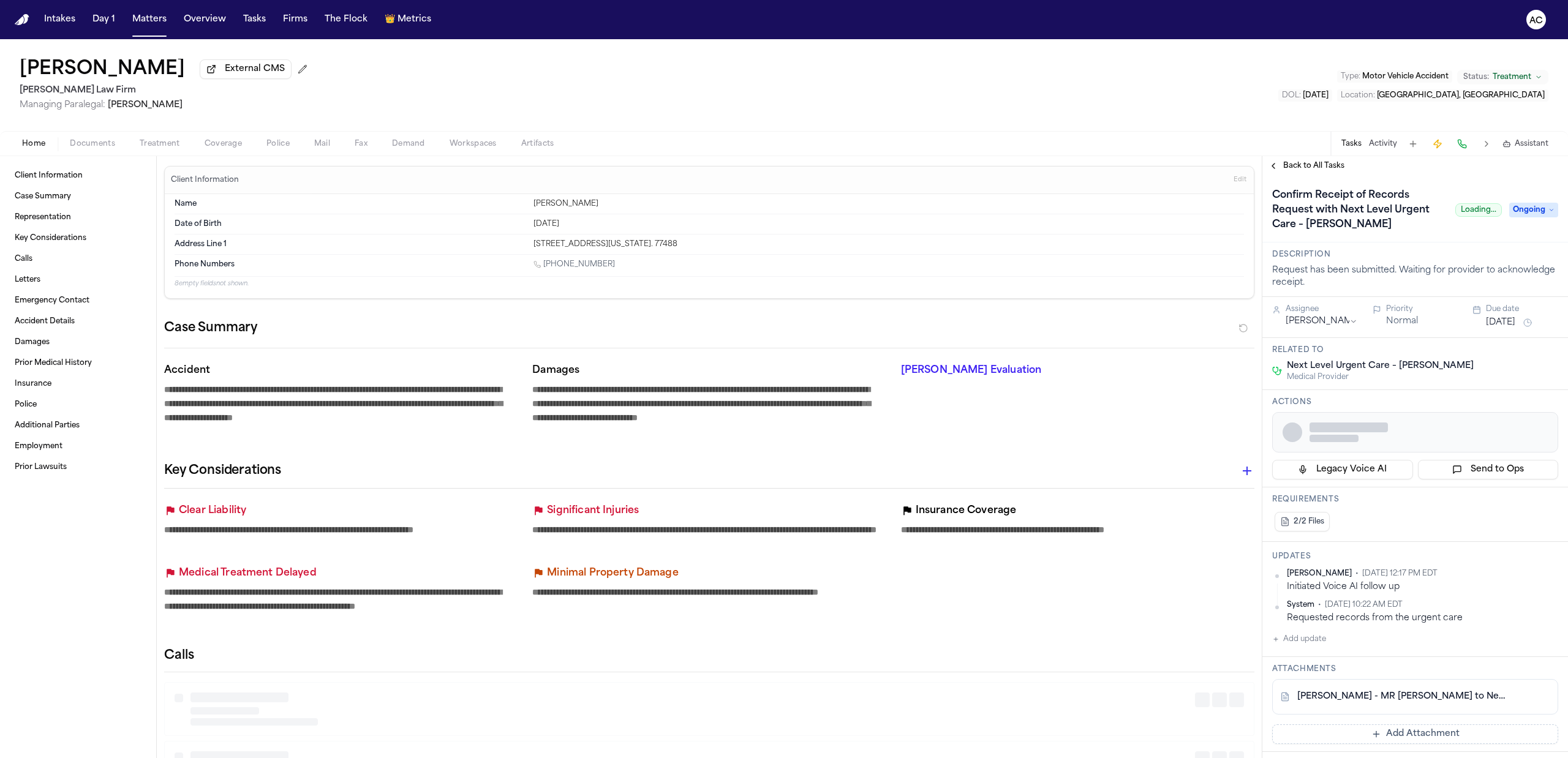
type textarea "*"
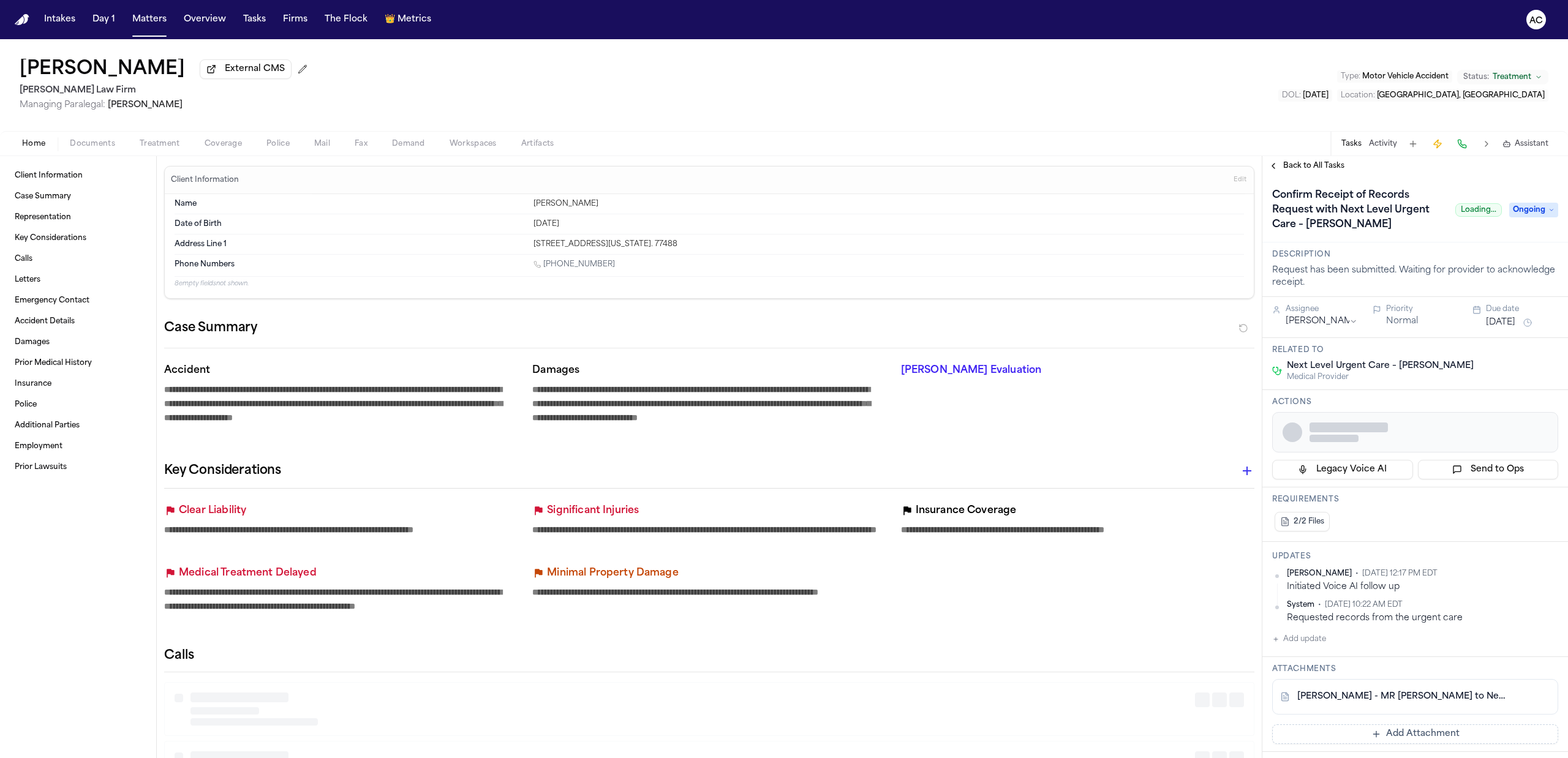
type textarea "*"
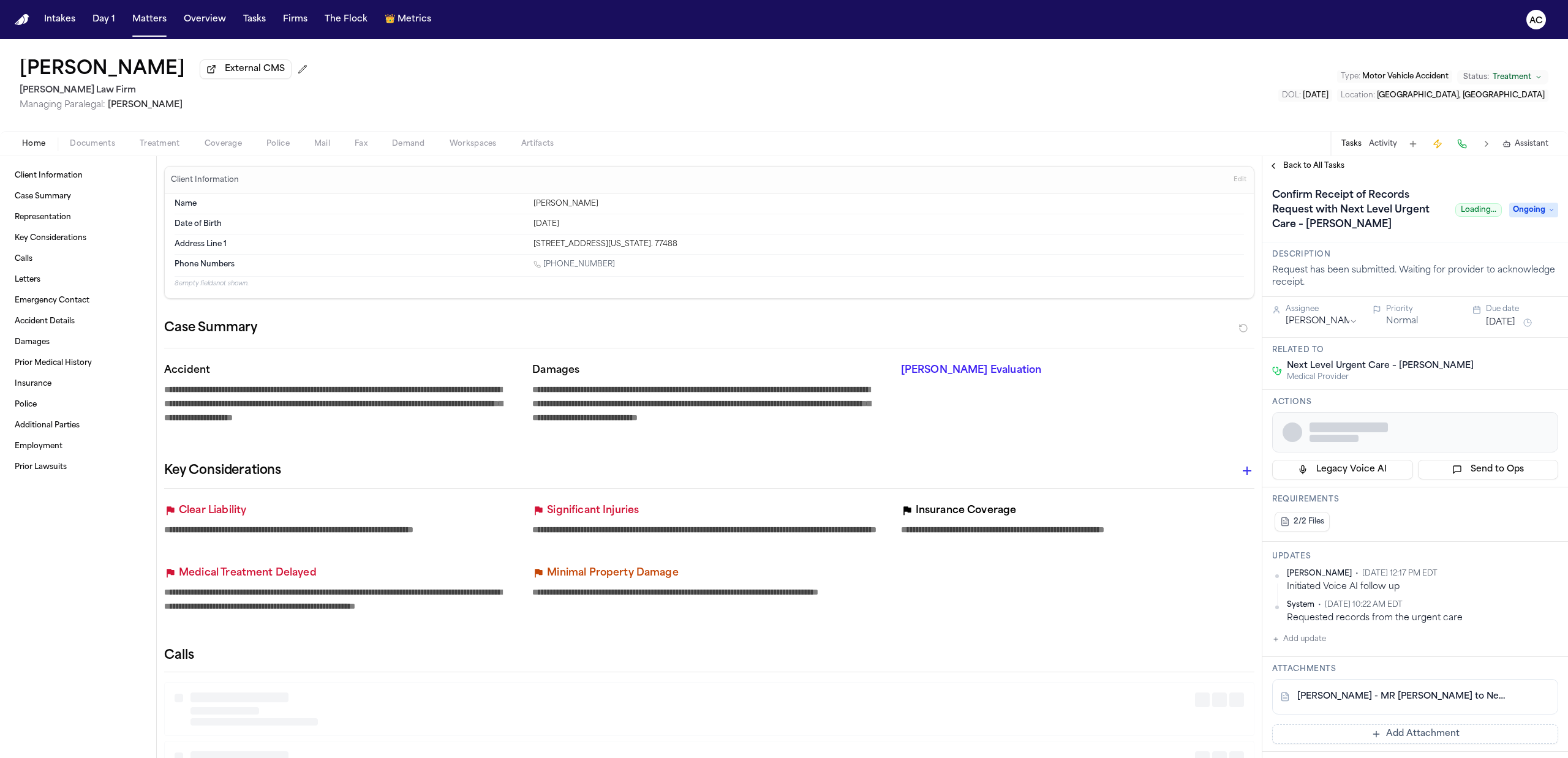
type textarea "*"
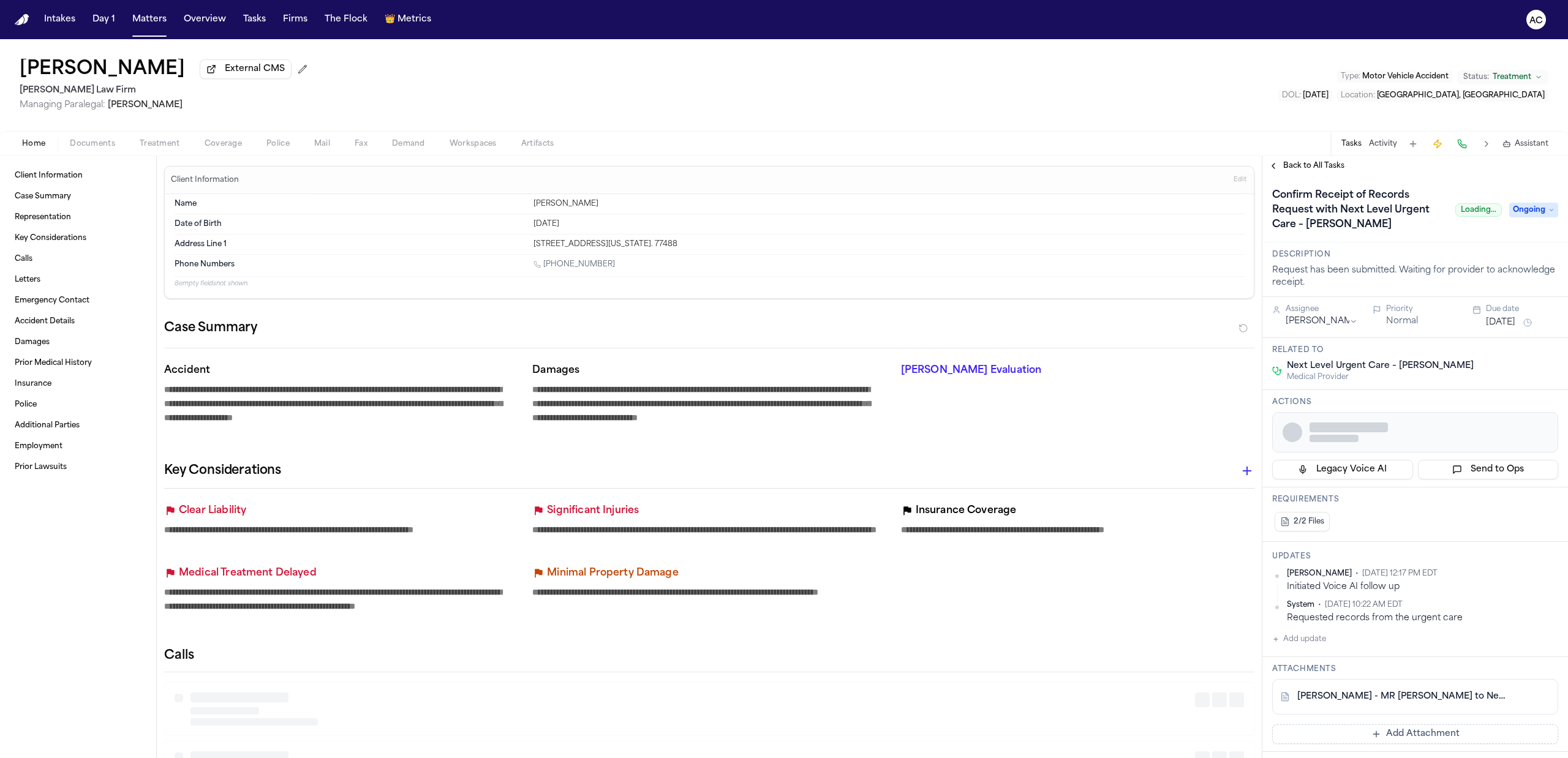
type textarea "*"
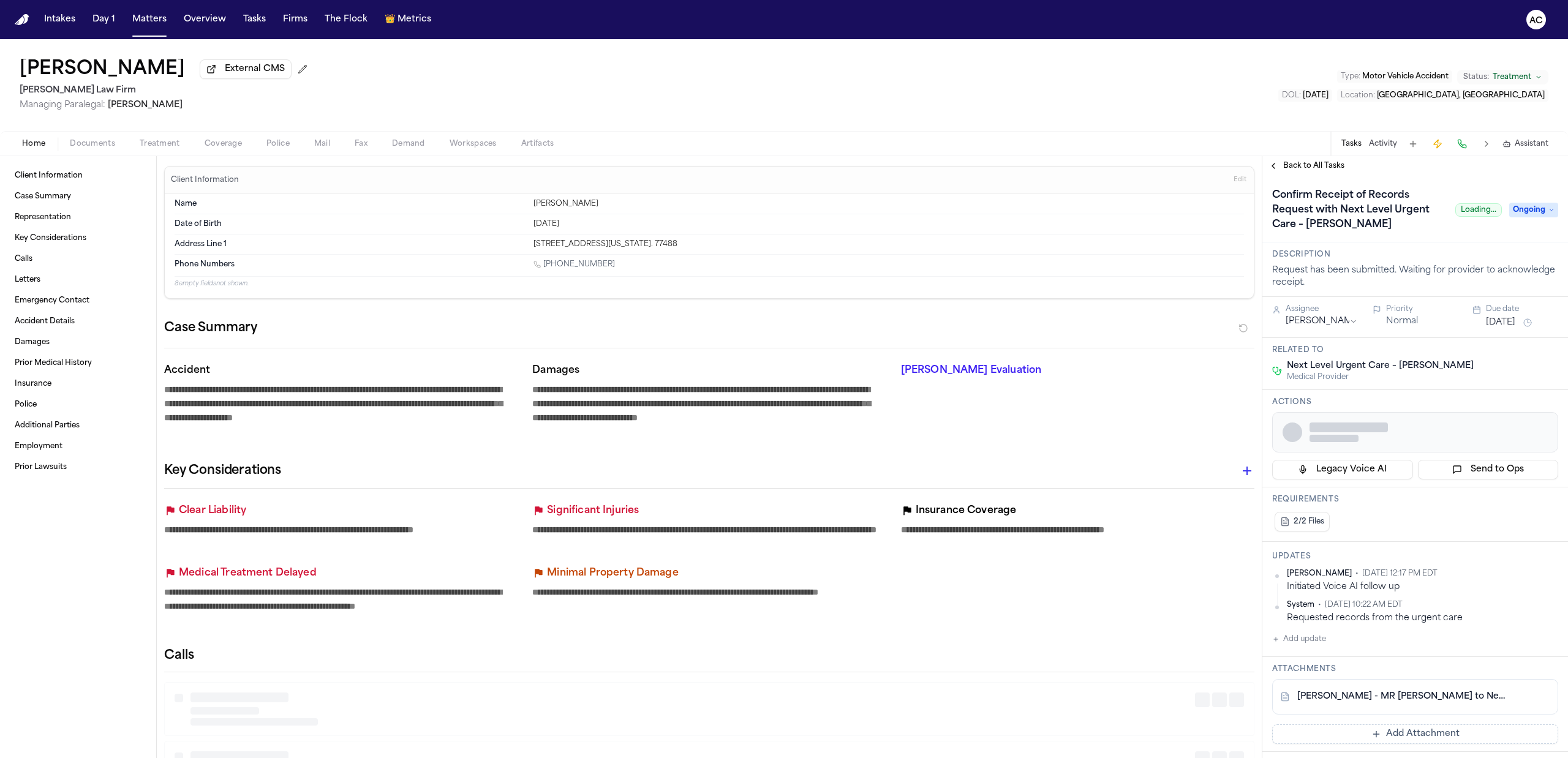
type textarea "*"
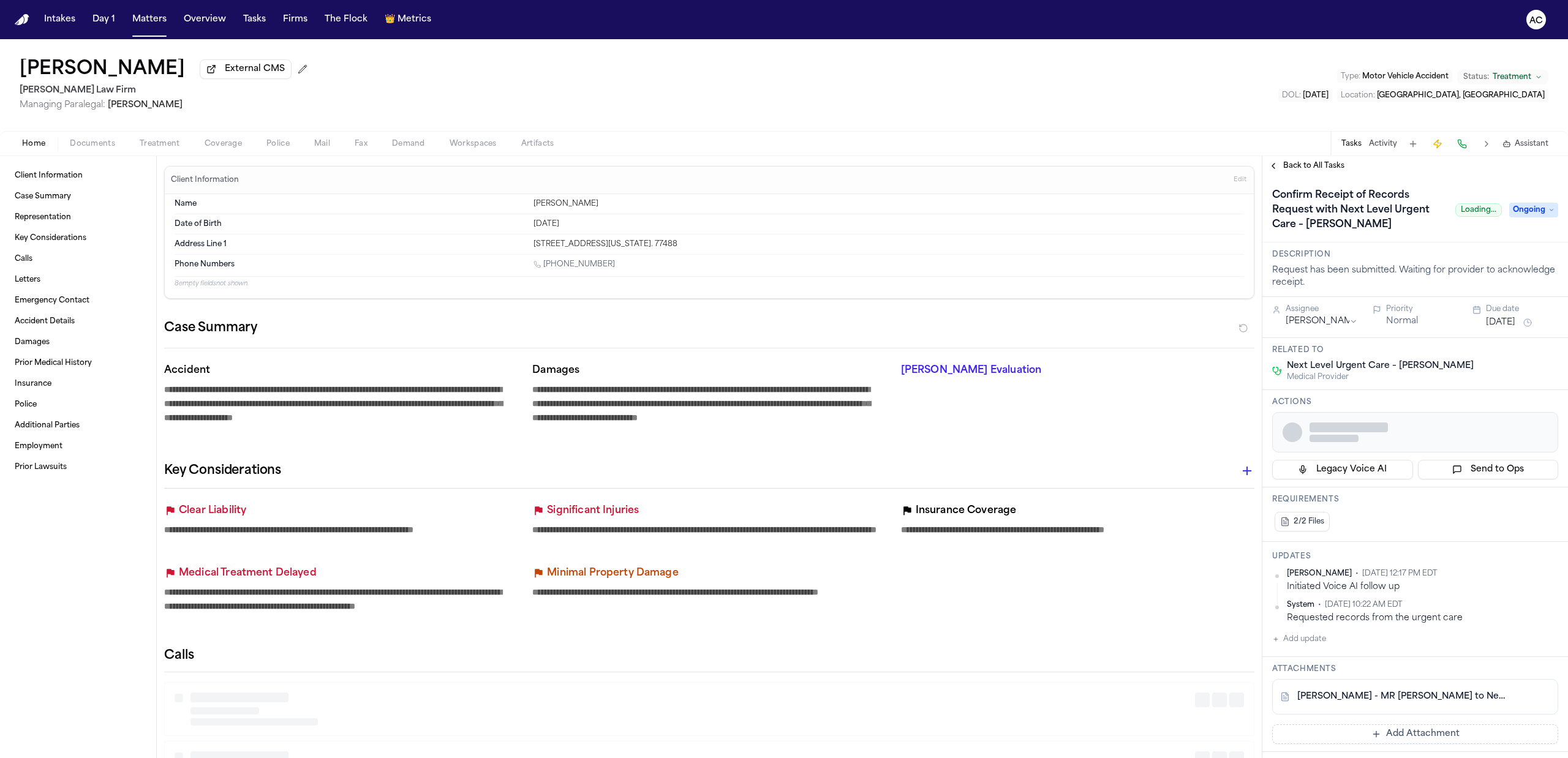
type textarea "*"
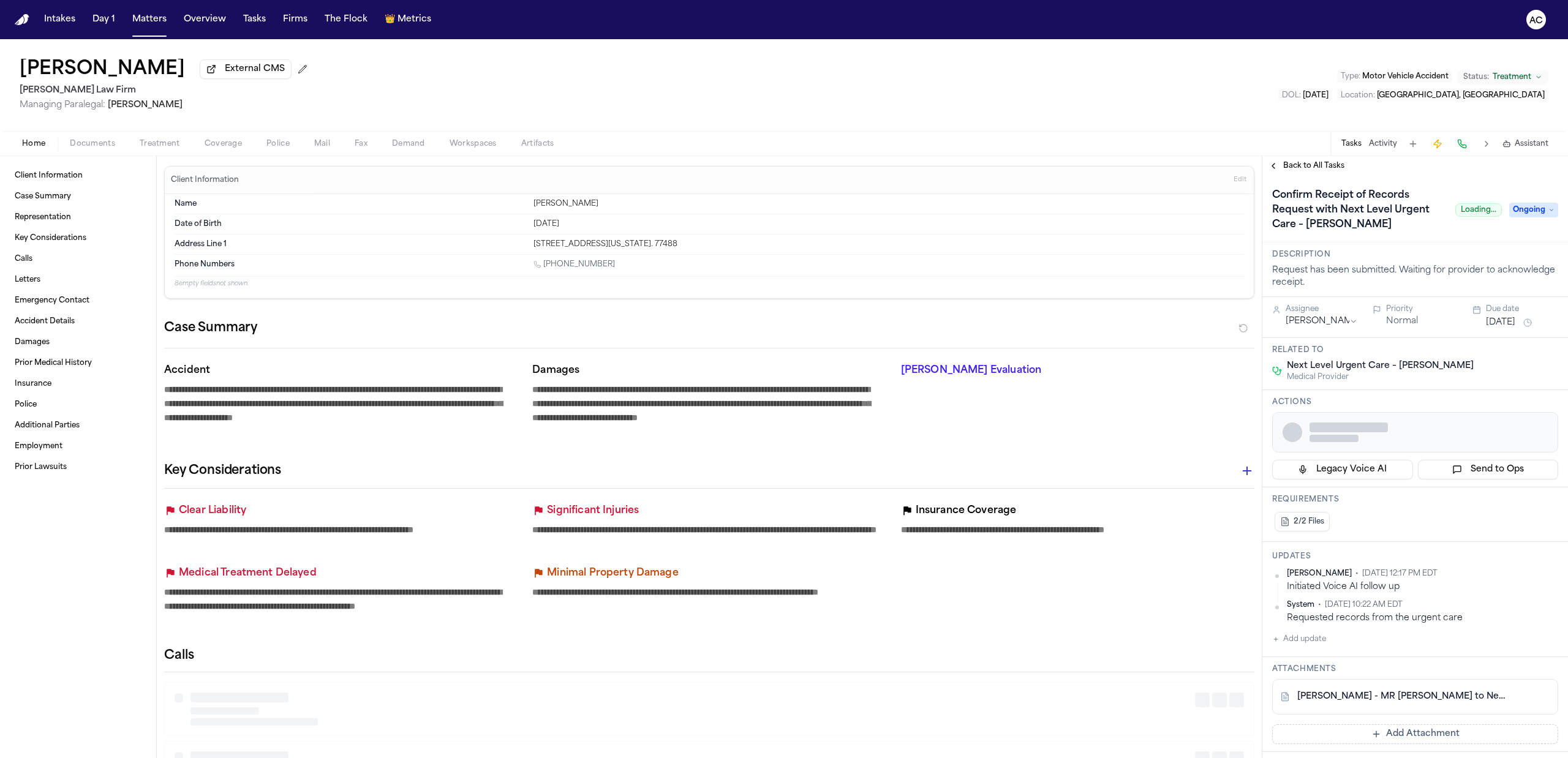
type textarea "*"
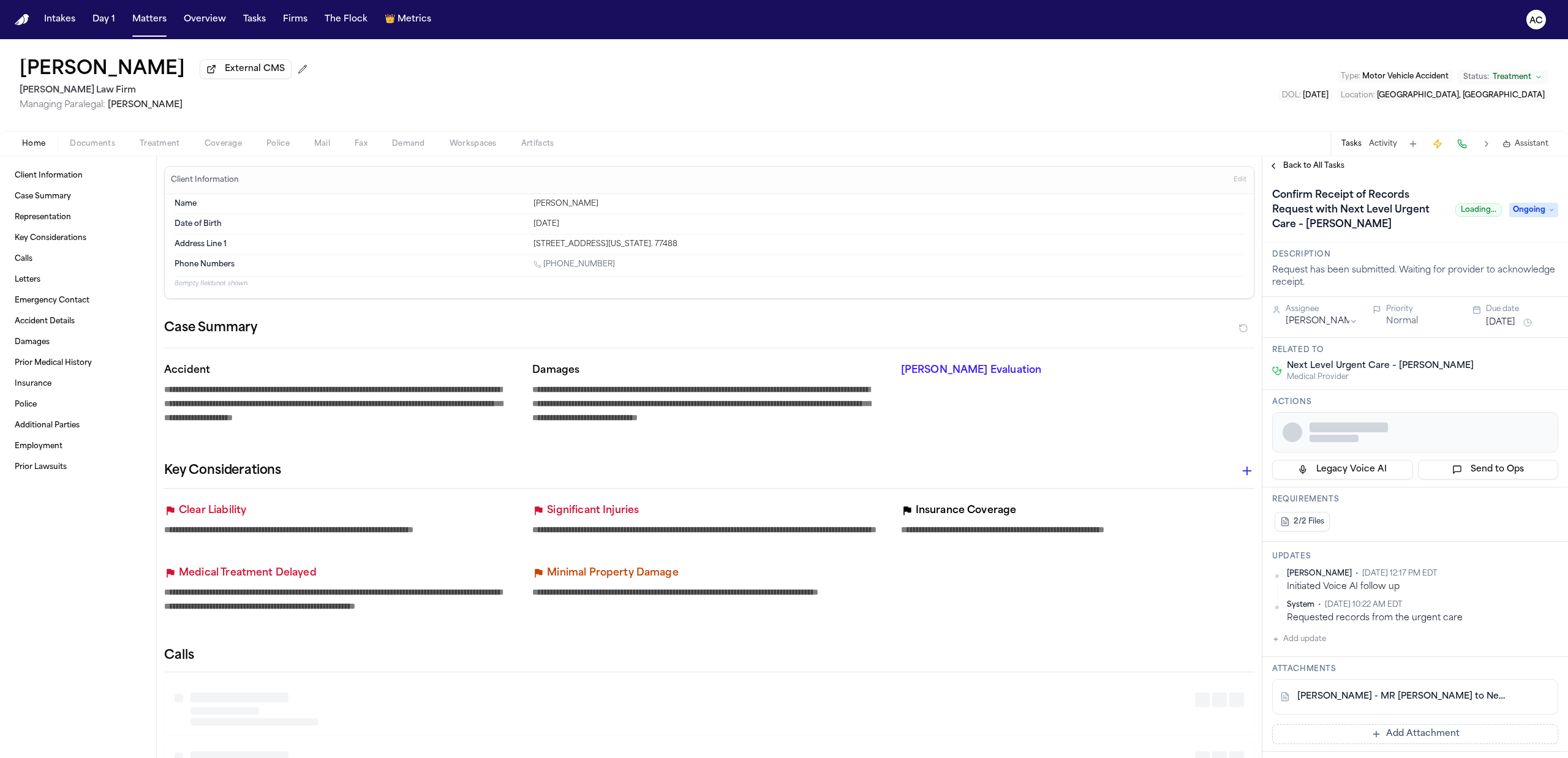
type textarea "*"
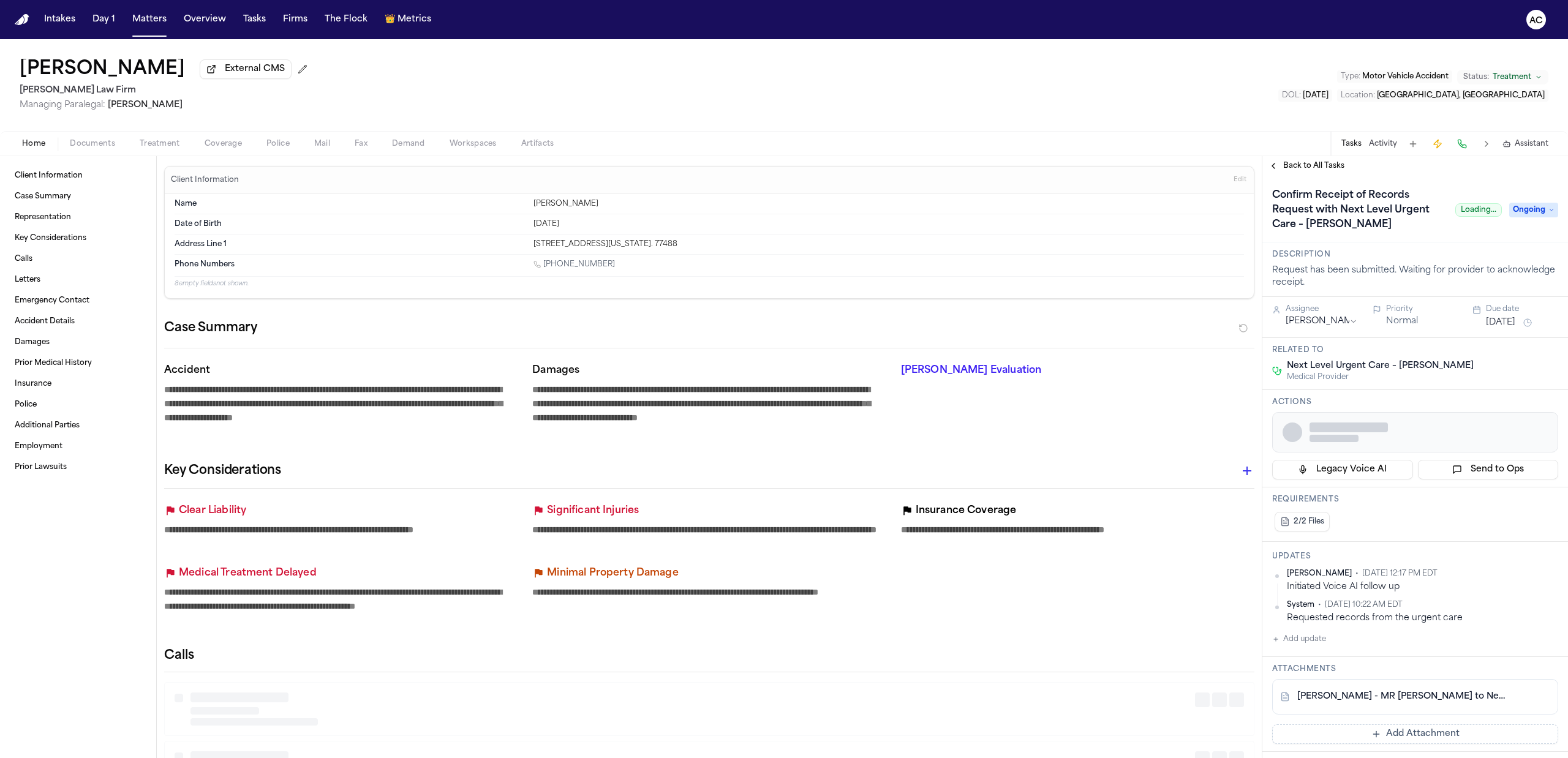
type textarea "*"
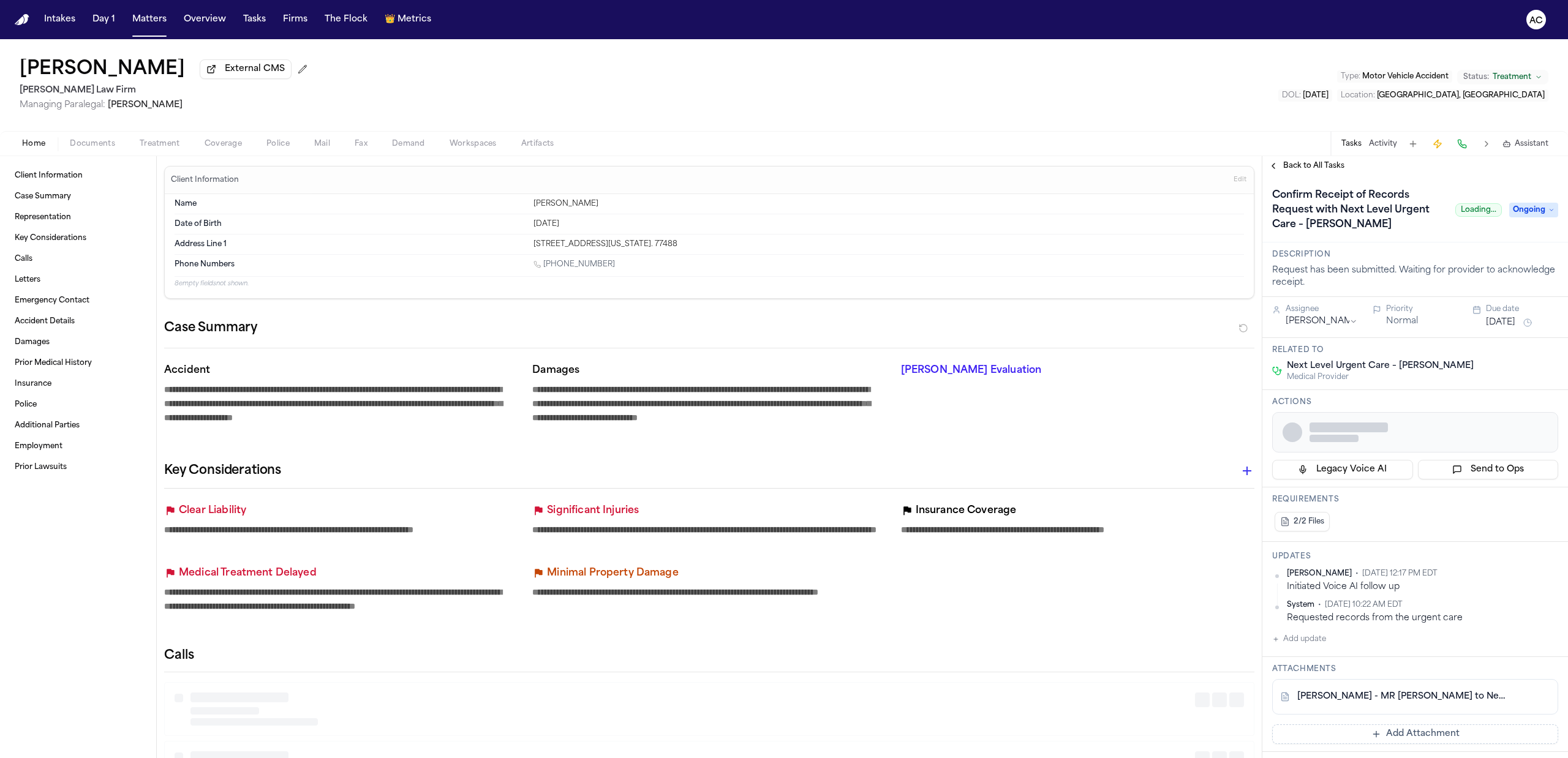
type textarea "*"
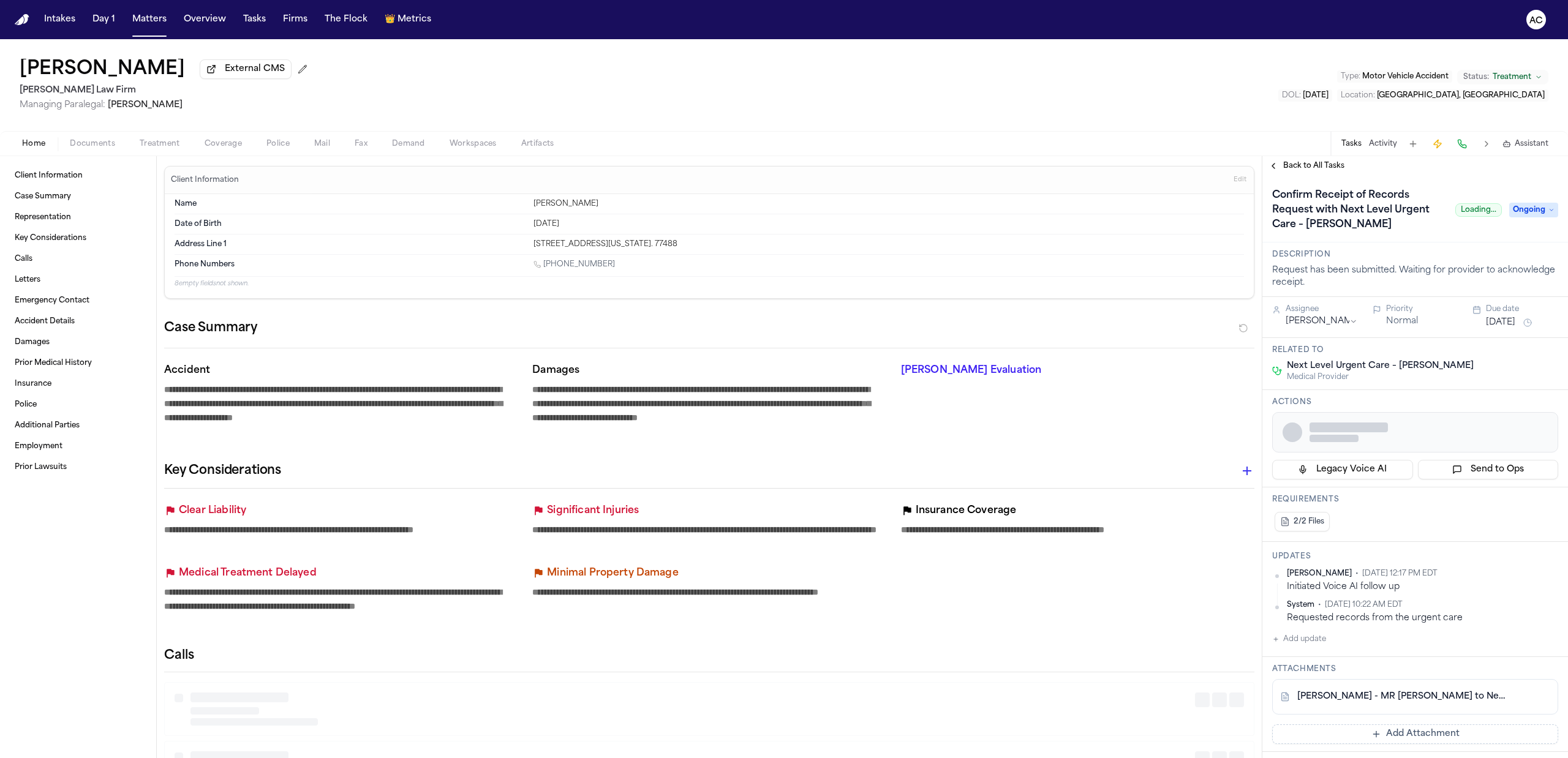
type textarea "*"
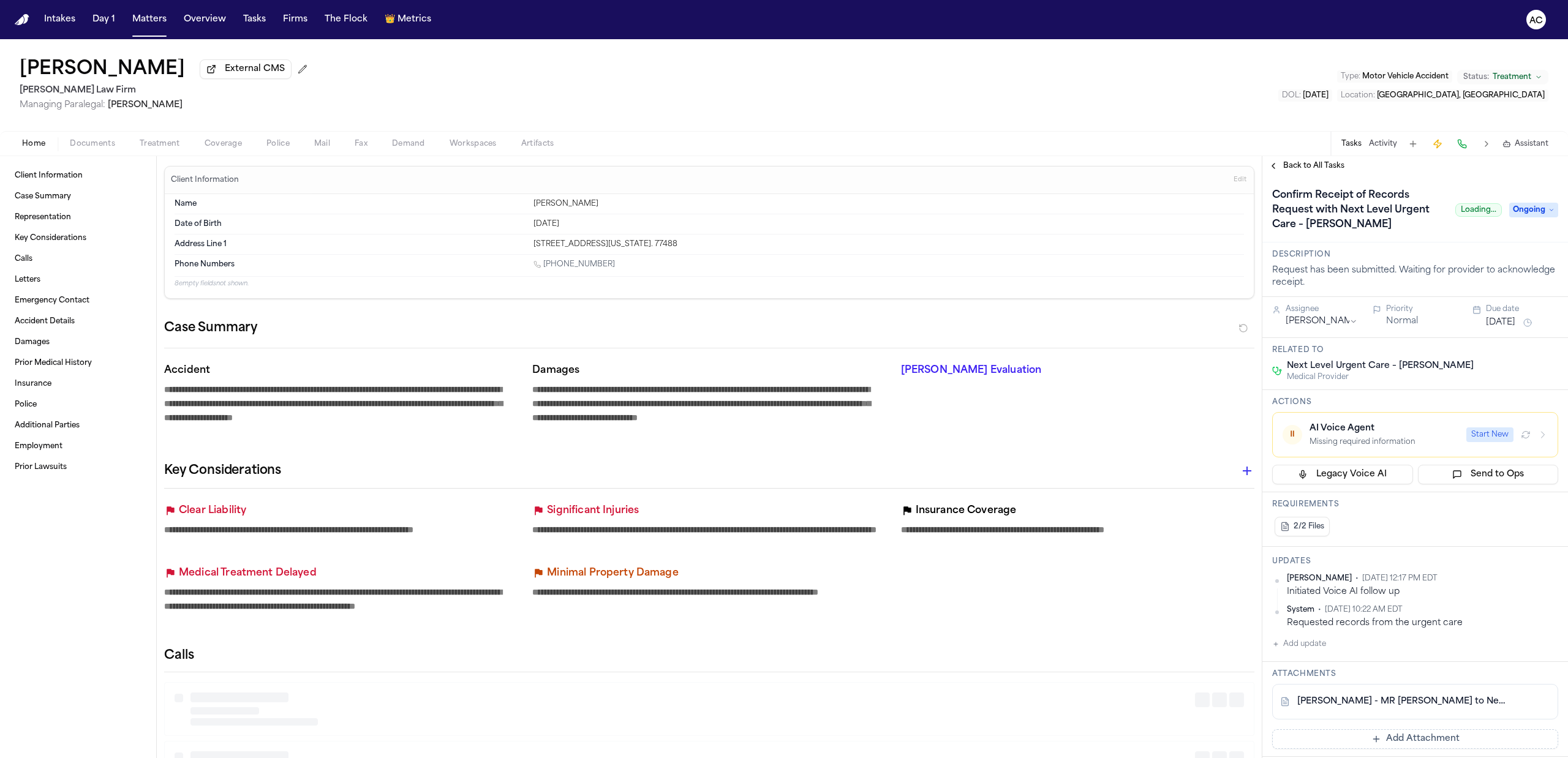
type textarea "*"
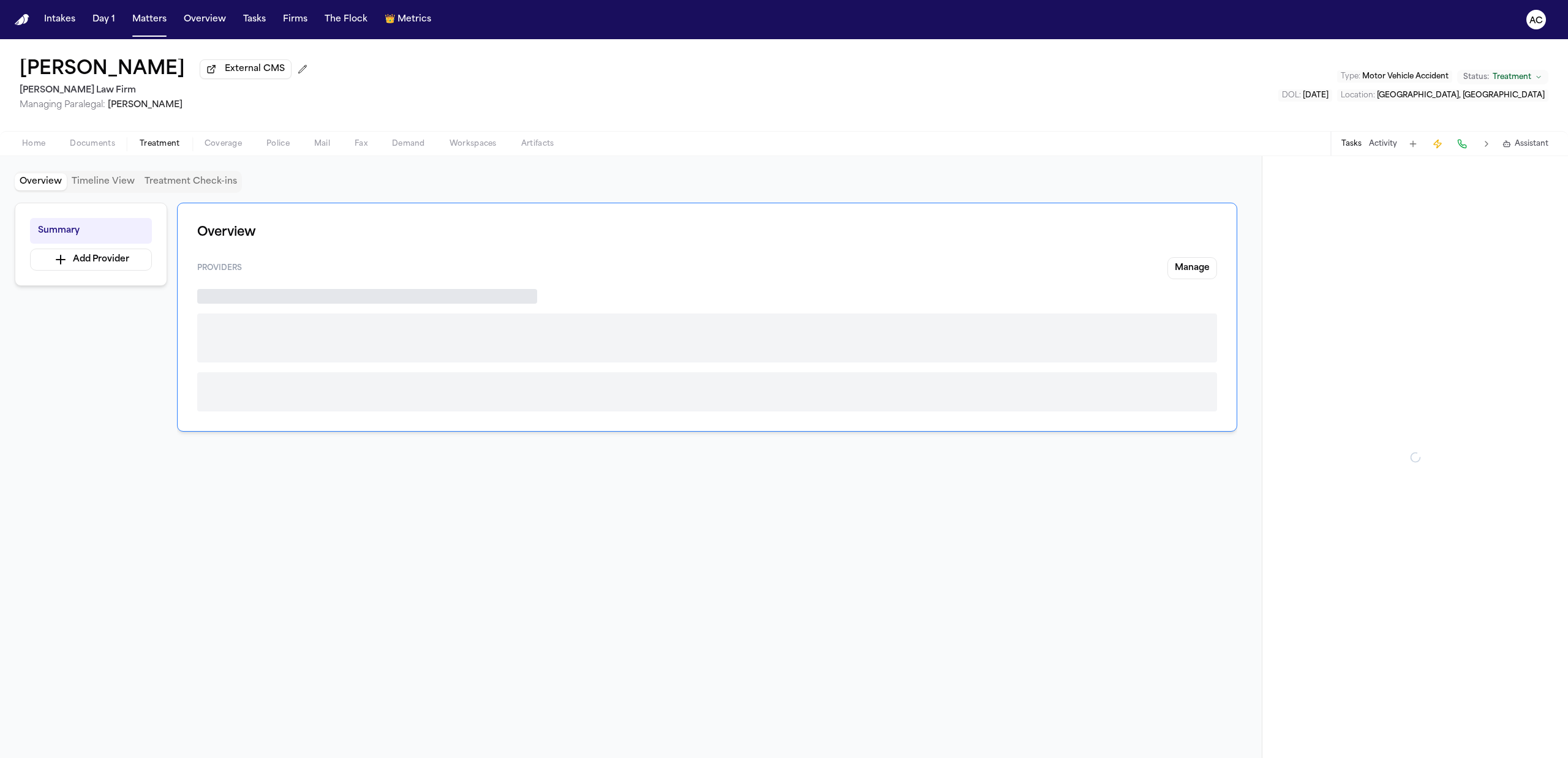
click at [162, 150] on span "button" at bounding box center [160, 150] width 56 height 1
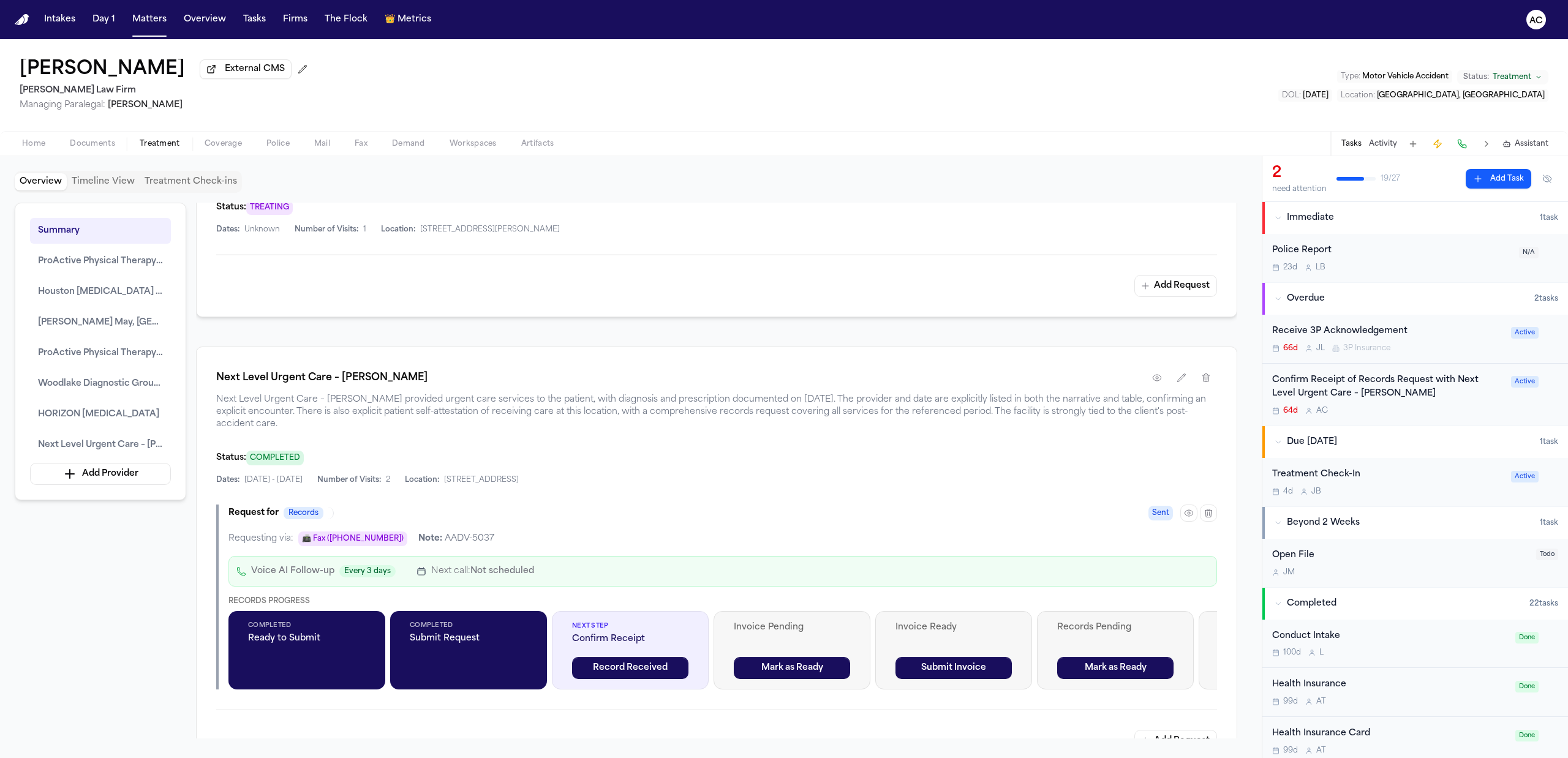
scroll to position [2071, 0]
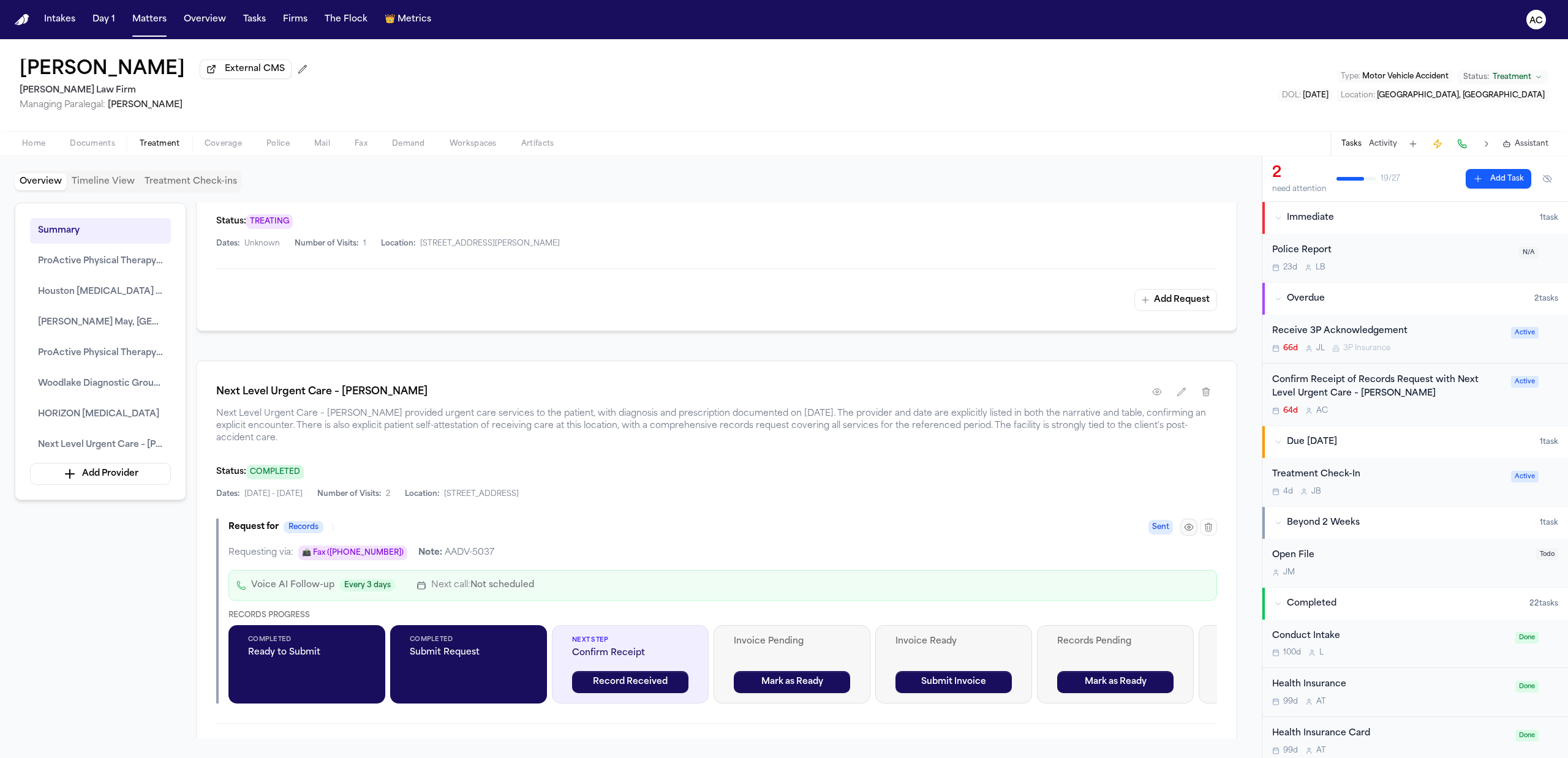
click at [1191, 532] on icon "button" at bounding box center [1188, 527] width 10 height 10
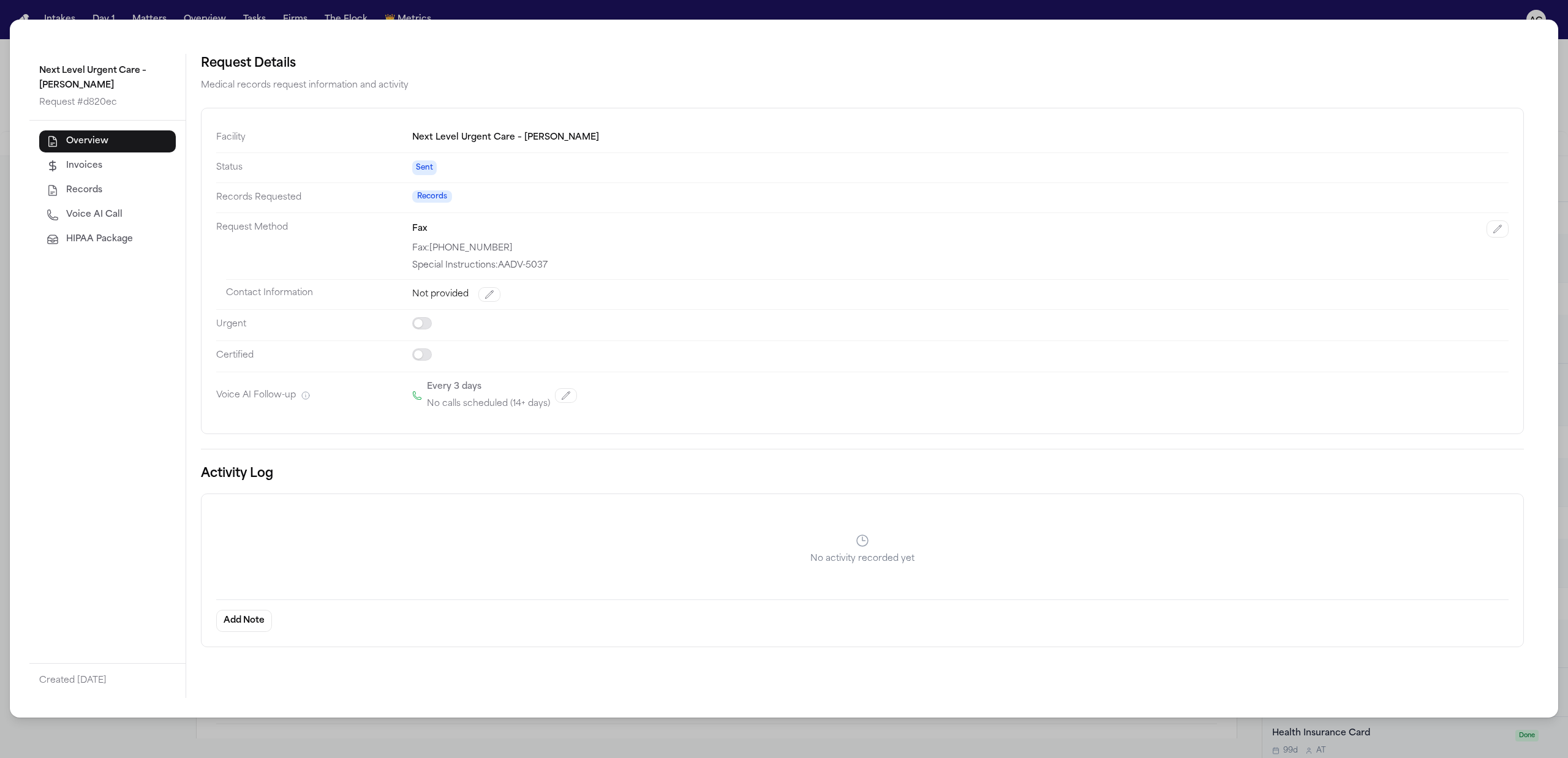
click at [1452, 13] on div "Next Level Urgent Care – Rosenberg Request # d820ec Overview Invoices Records V…" at bounding box center [784, 379] width 1568 height 758
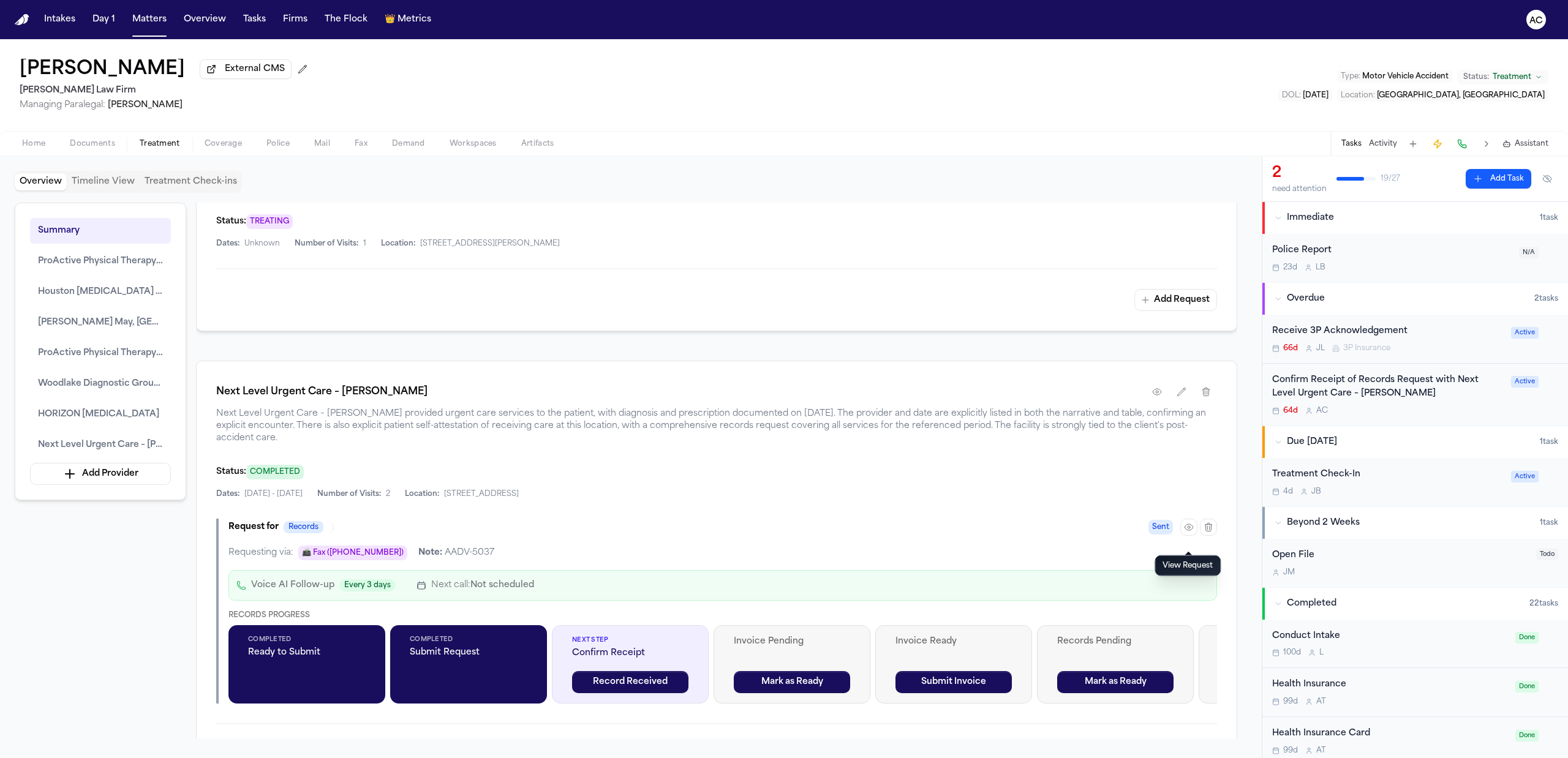
click at [1348, 383] on div "Confirm Receipt of Records Request with Next Level Urgent Care – [PERSON_NAME]" at bounding box center [1388, 387] width 231 height 28
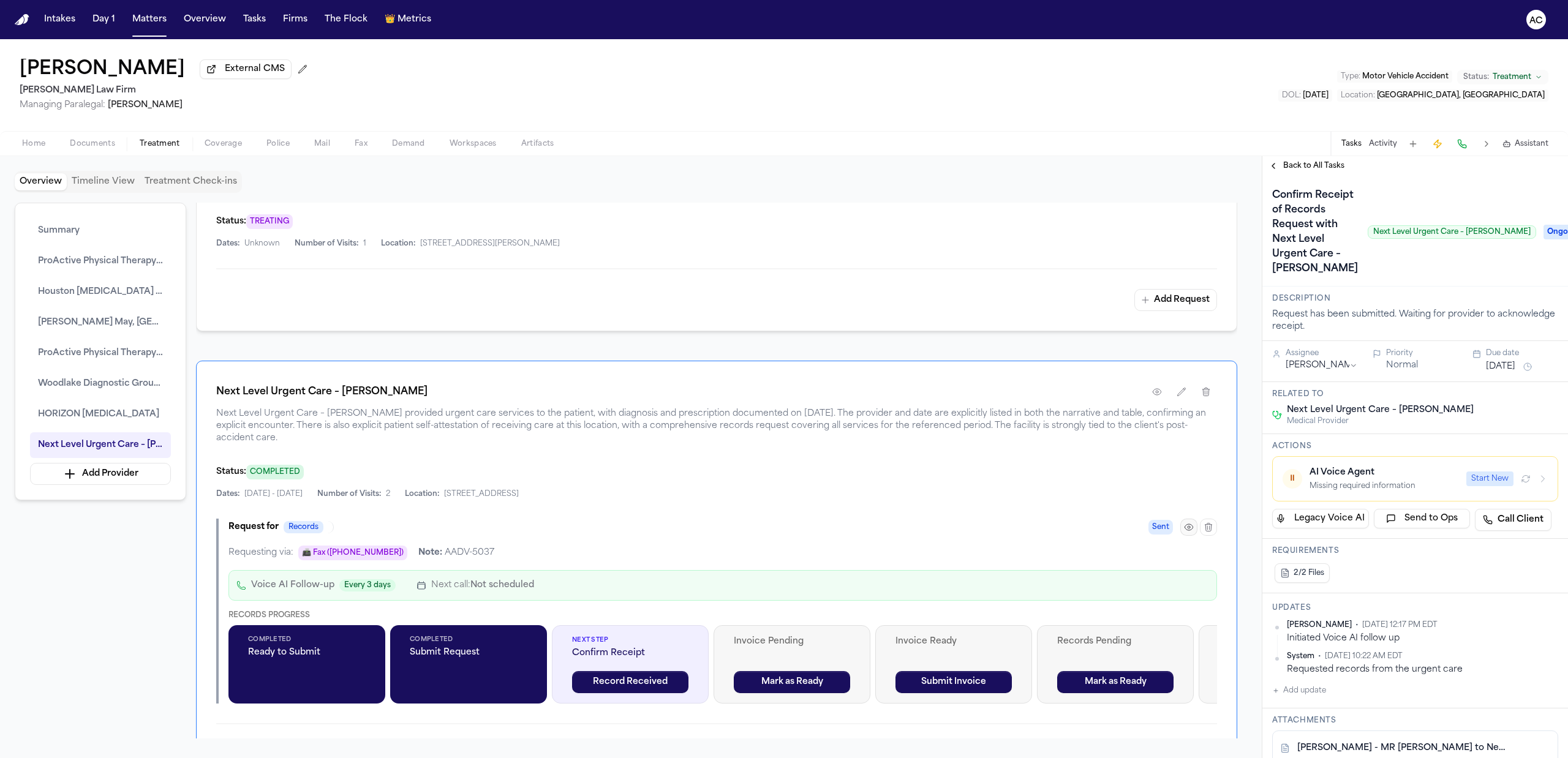
click at [1191, 532] on icon "button" at bounding box center [1188, 527] width 10 height 10
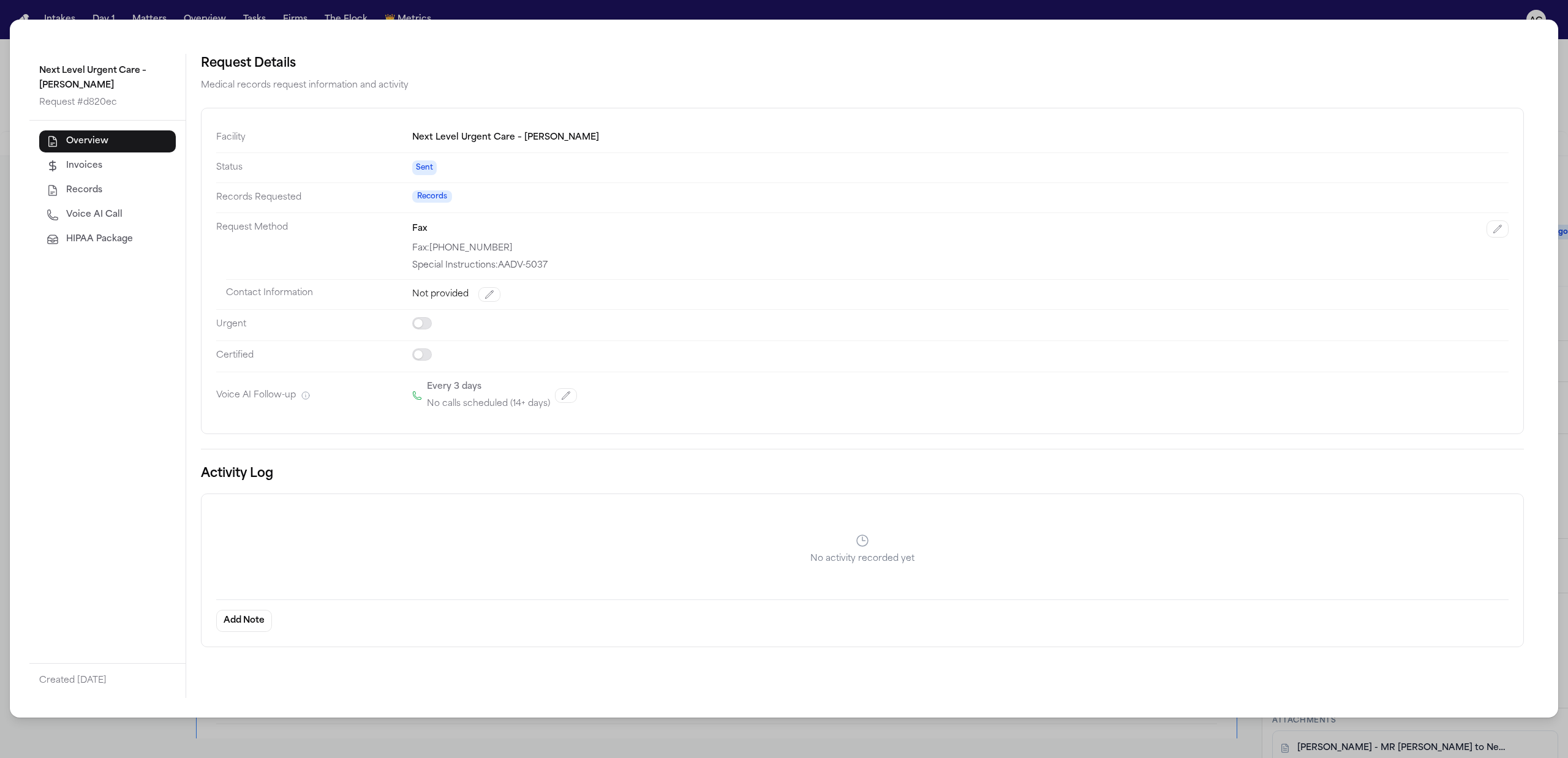
click at [93, 210] on span "Voice AI Call" at bounding box center [94, 215] width 56 height 13
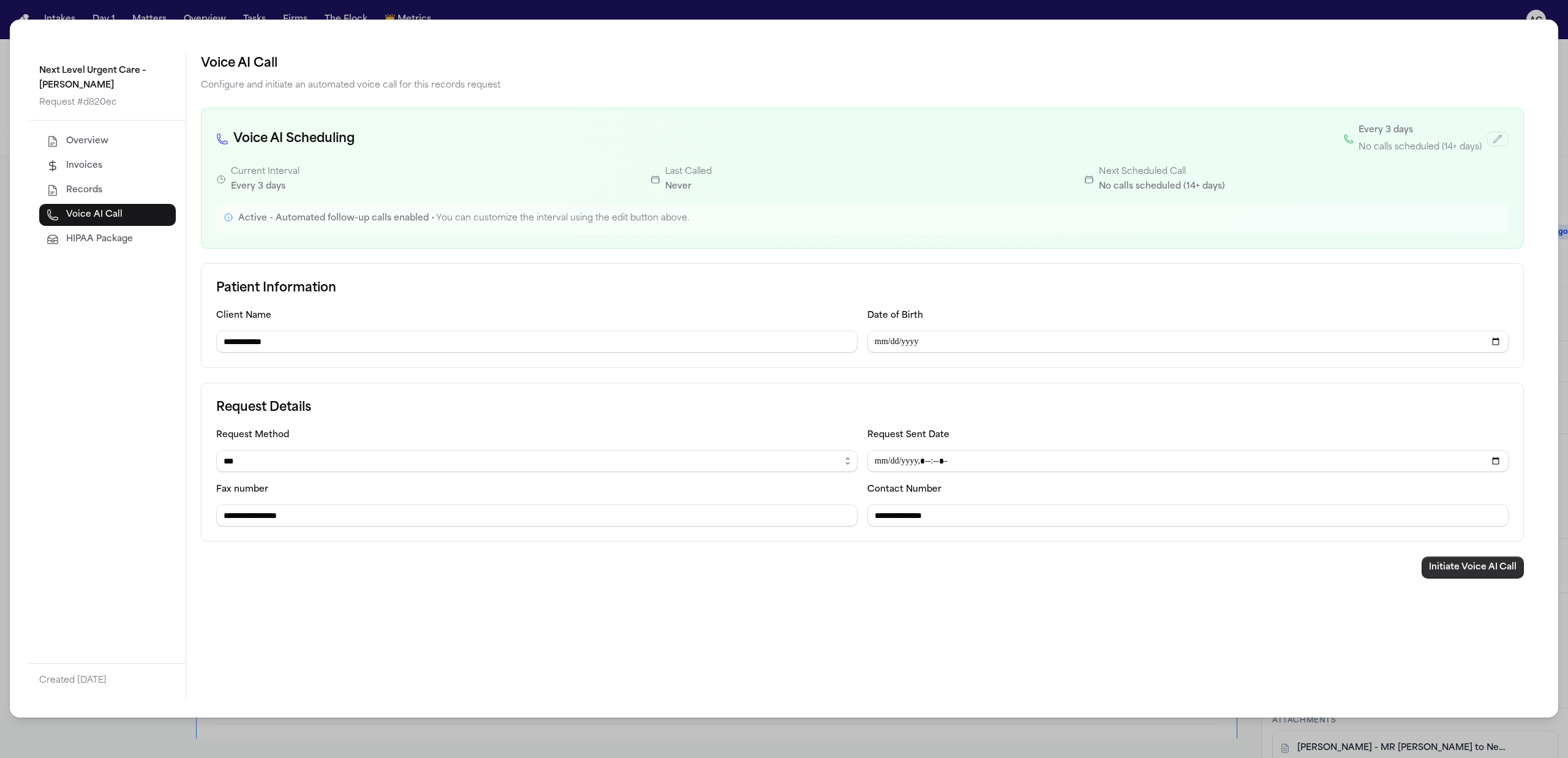
click at [1454, 571] on button "Initiate Voice AI Call" at bounding box center [1472, 567] width 102 height 22
click at [1564, 60] on div "**********" at bounding box center [784, 379] width 1568 height 758
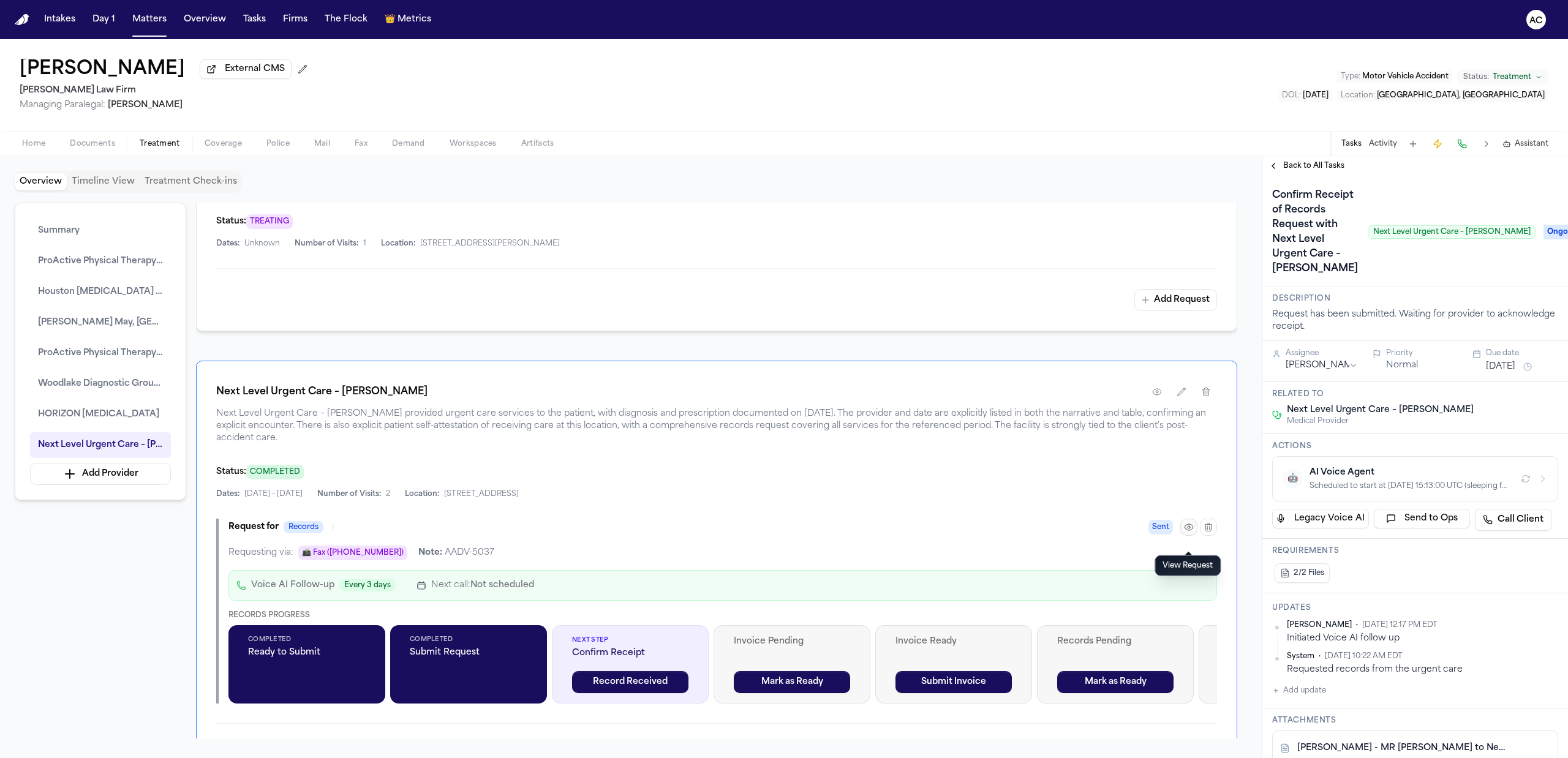
click at [1191, 532] on icon "button" at bounding box center [1188, 527] width 10 height 10
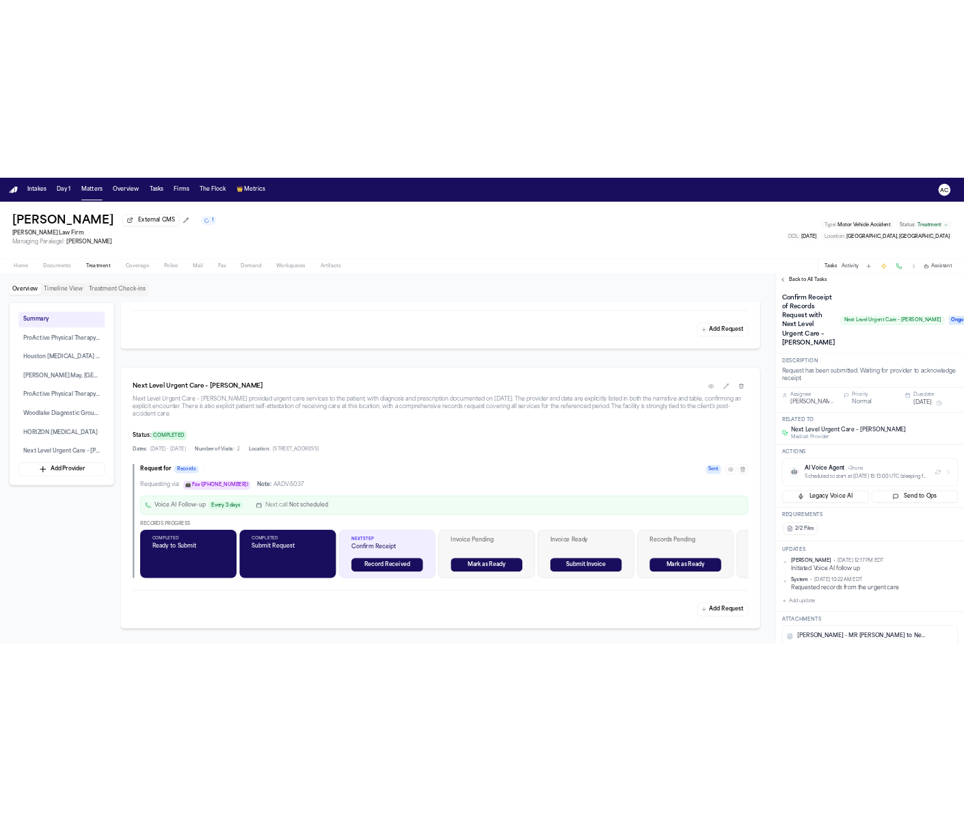
scroll to position [2551, 0]
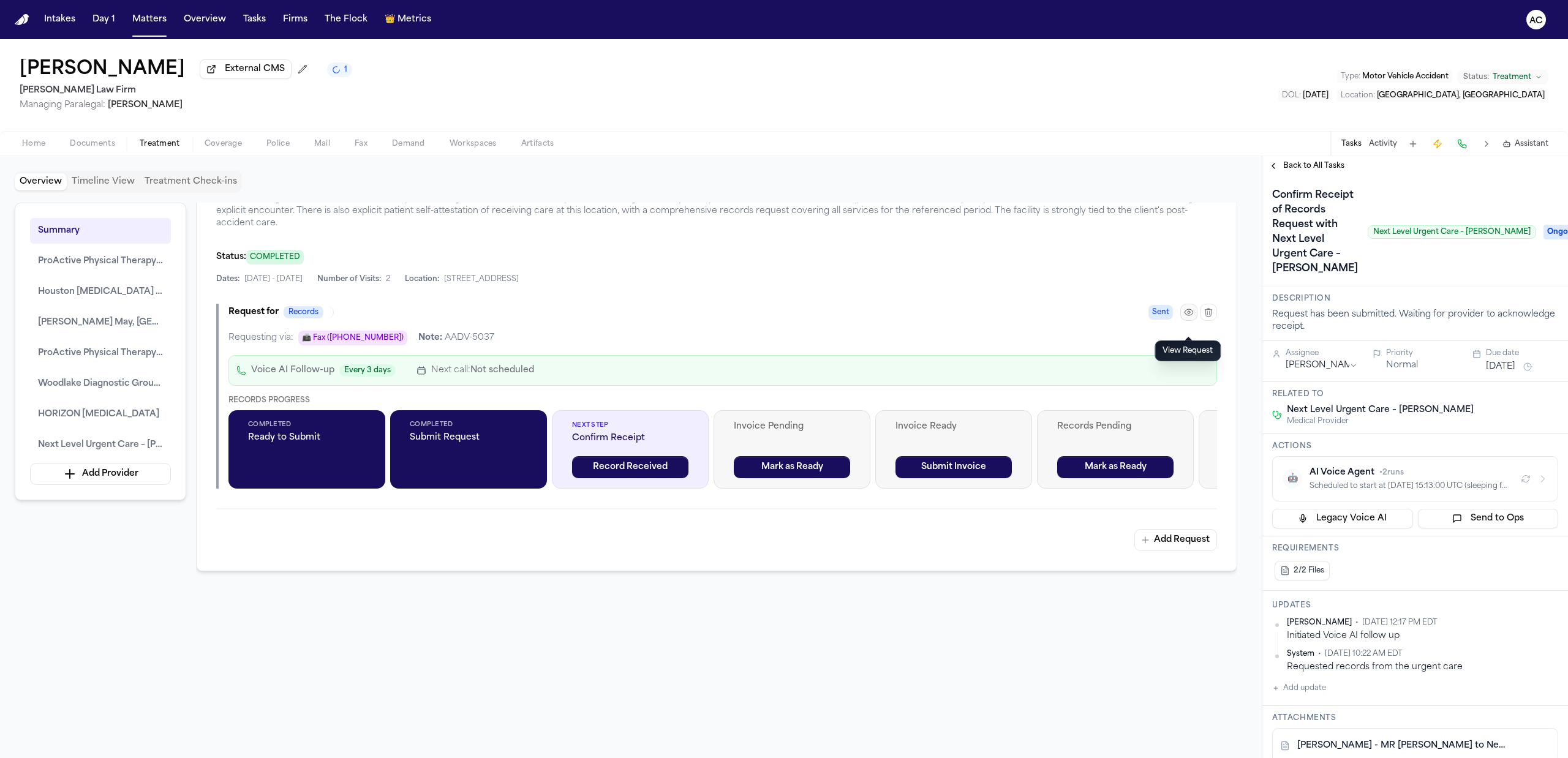
click at [1189, 317] on icon "button" at bounding box center [1188, 312] width 10 height 10
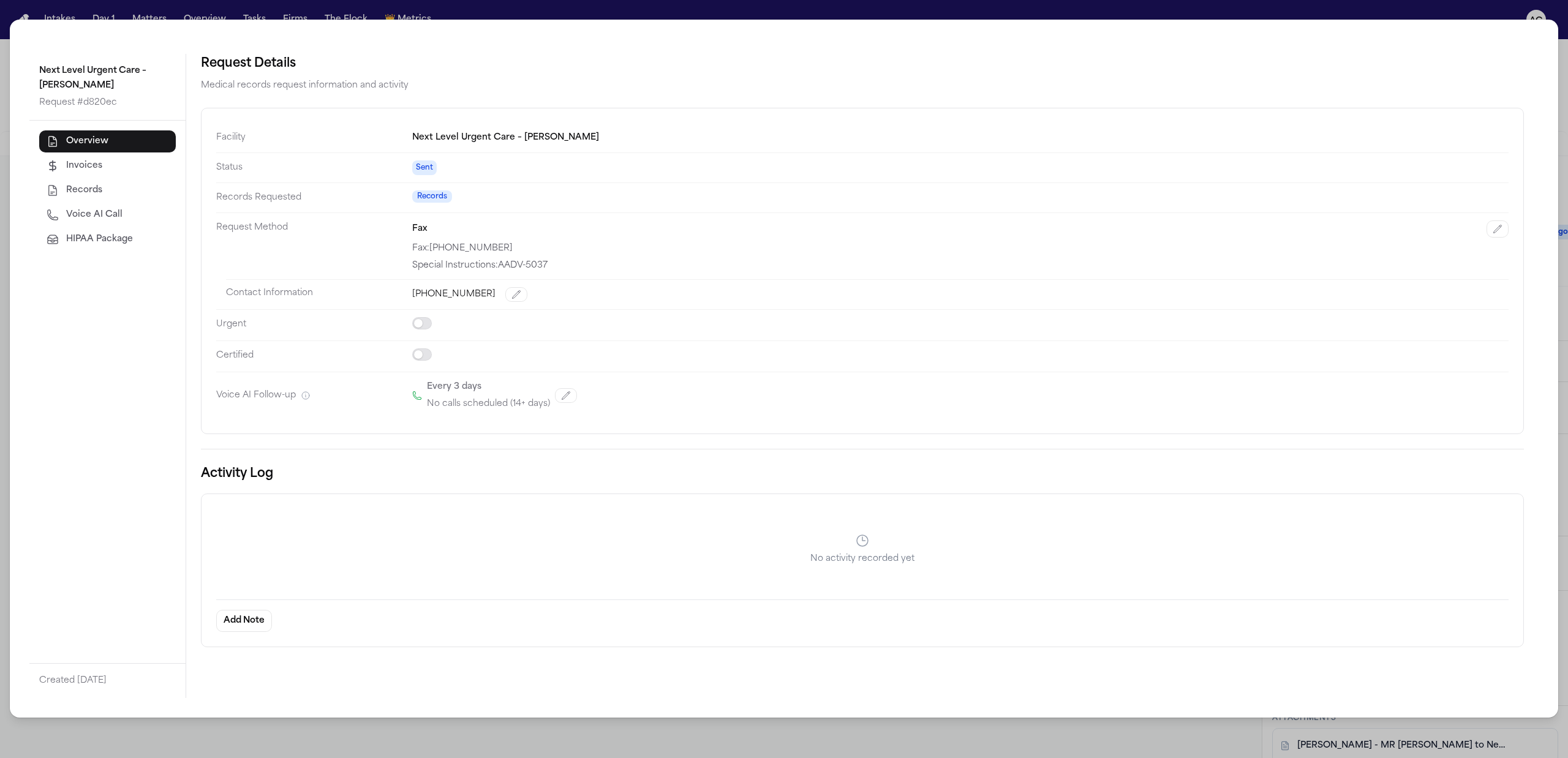
click at [1159, 4] on div "Next Level Urgent Care – [PERSON_NAME] Request # d820ec Overview Invoices Recor…" at bounding box center [784, 379] width 1568 height 758
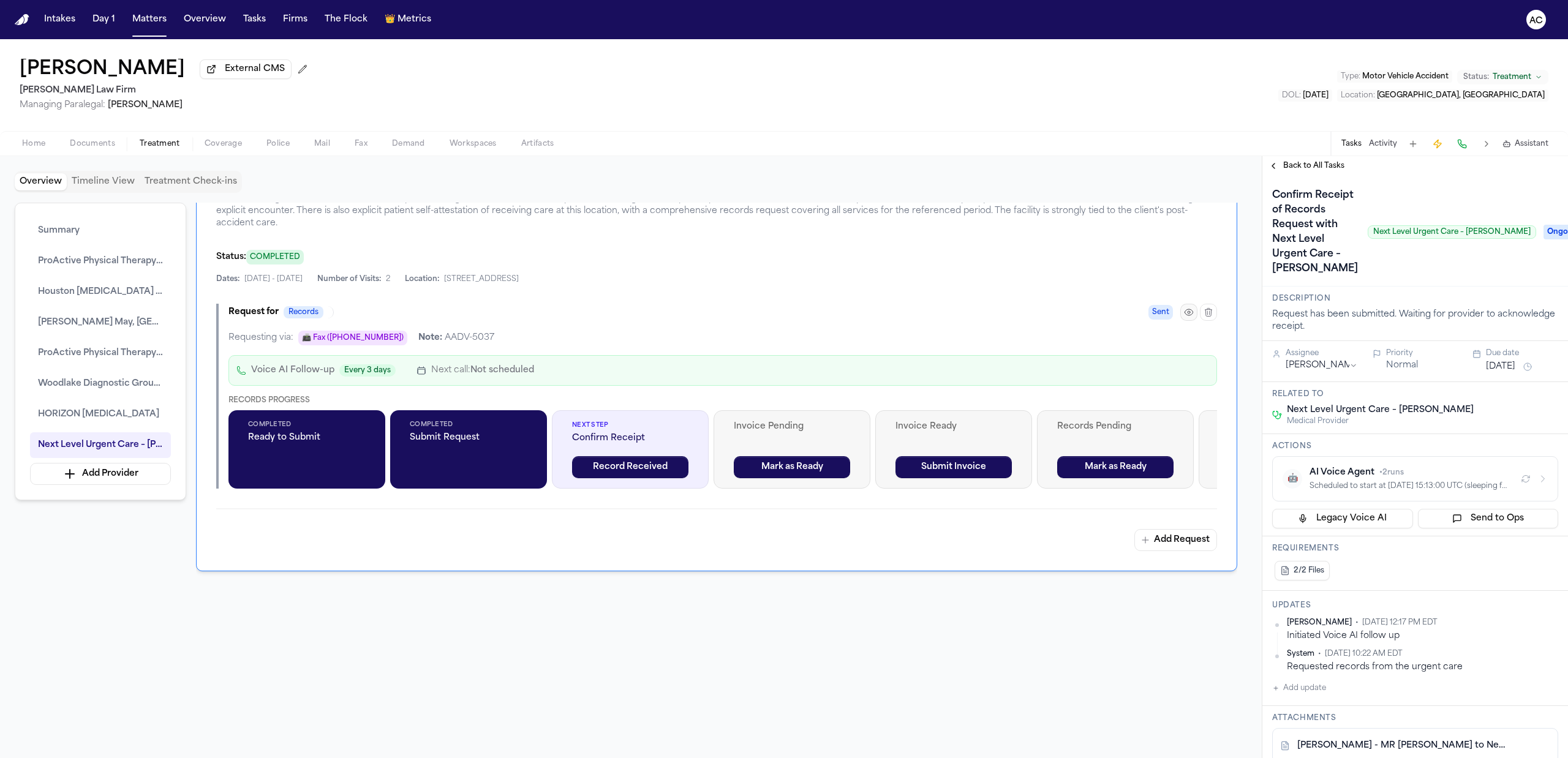
click at [1185, 317] on icon "button" at bounding box center [1188, 312] width 10 height 10
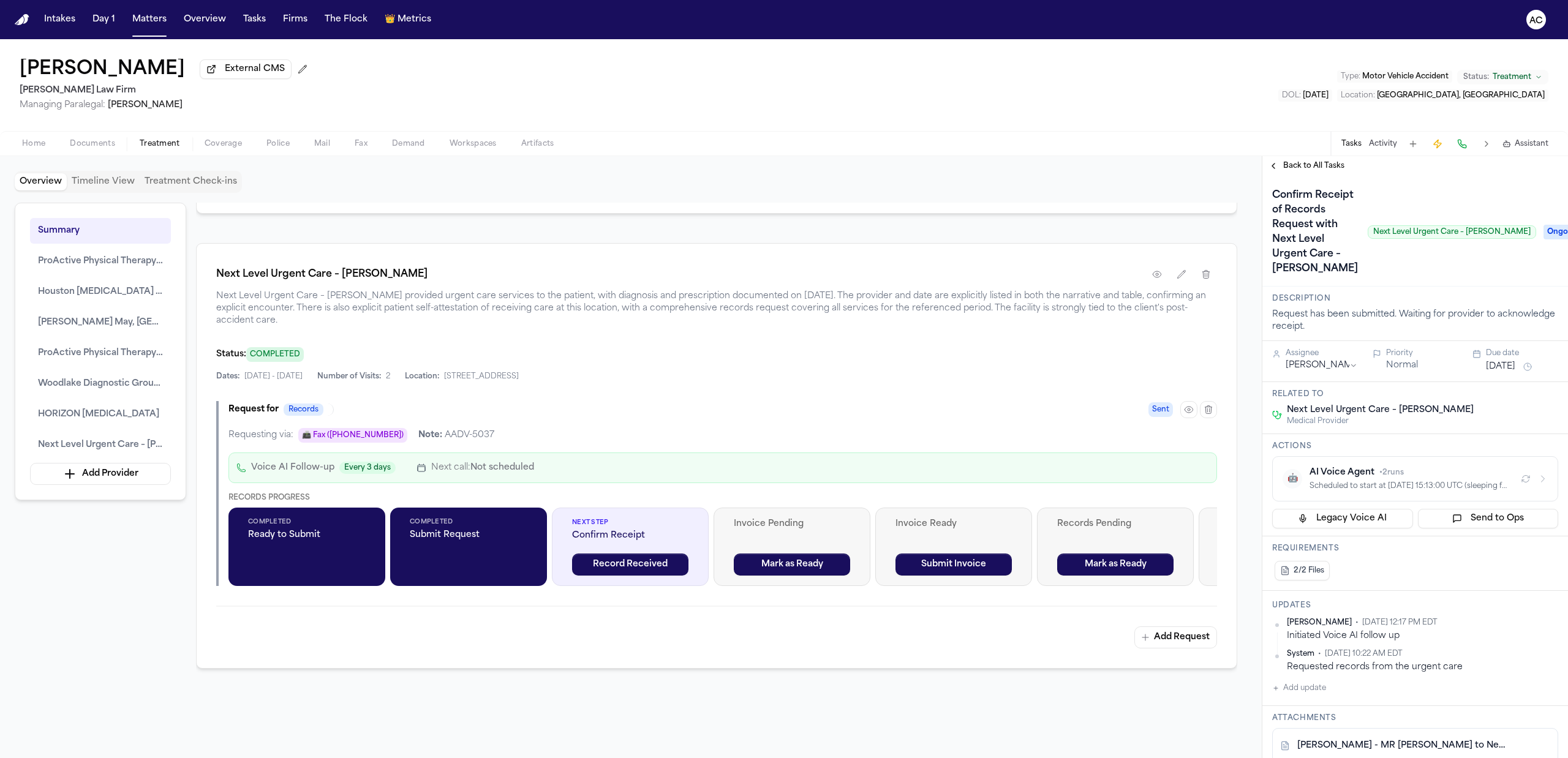
scroll to position [2204, 0]
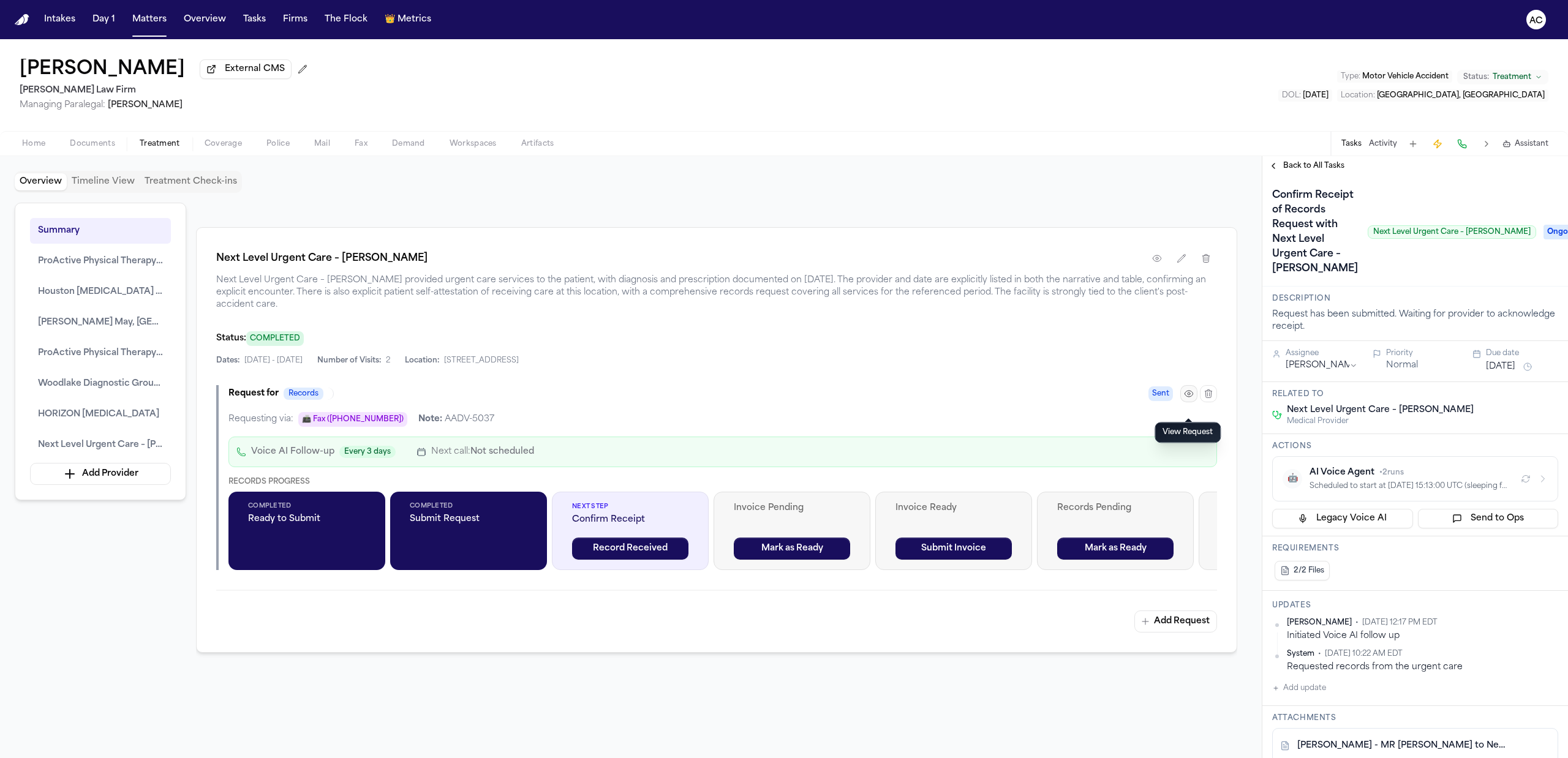
click at [1185, 399] on icon "button" at bounding box center [1188, 393] width 10 height 10
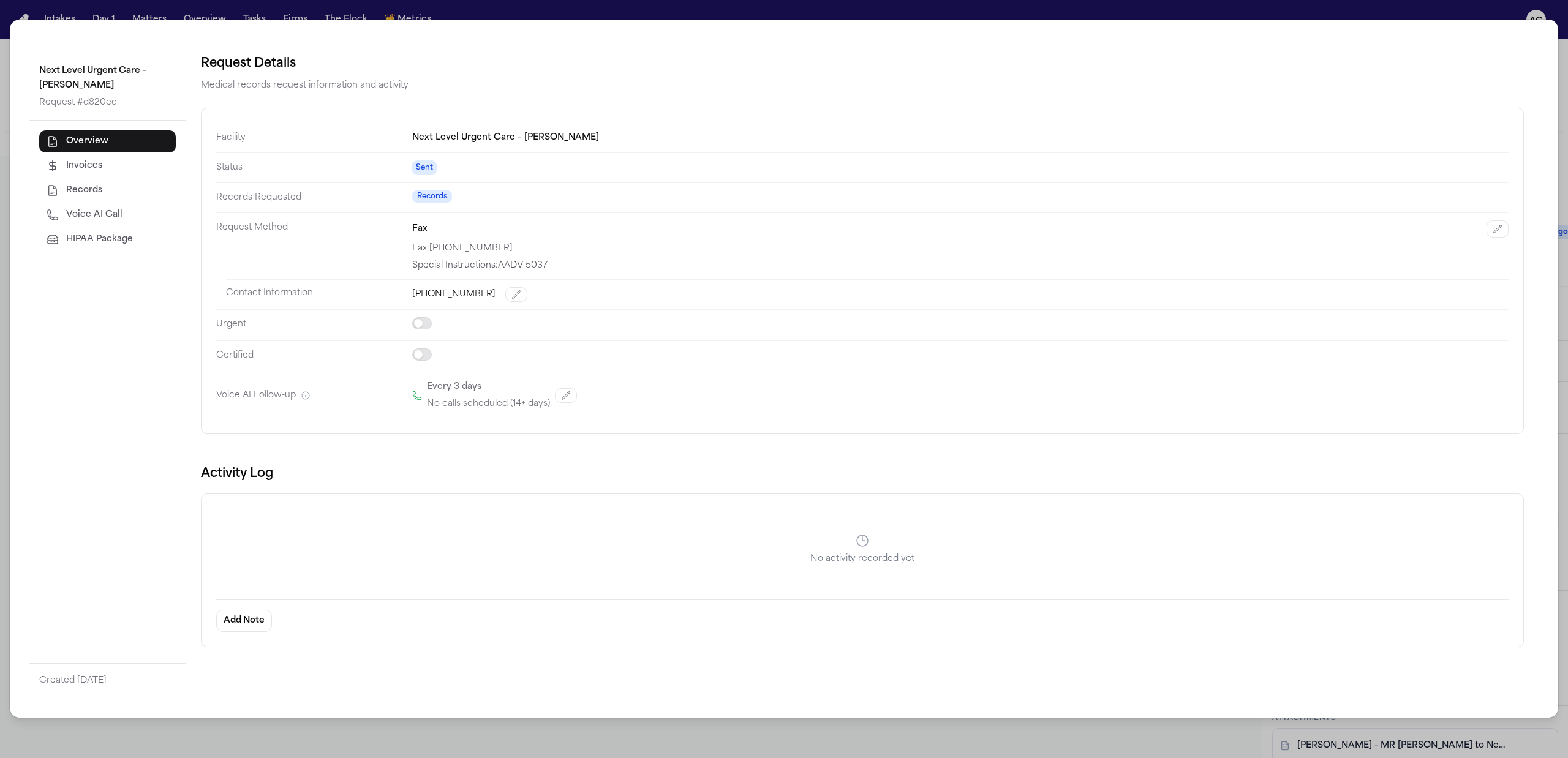
click at [1495, 7] on div "Next Level Urgent Care – [PERSON_NAME] Request # d820ec Overview Invoices Recor…" at bounding box center [784, 379] width 1568 height 758
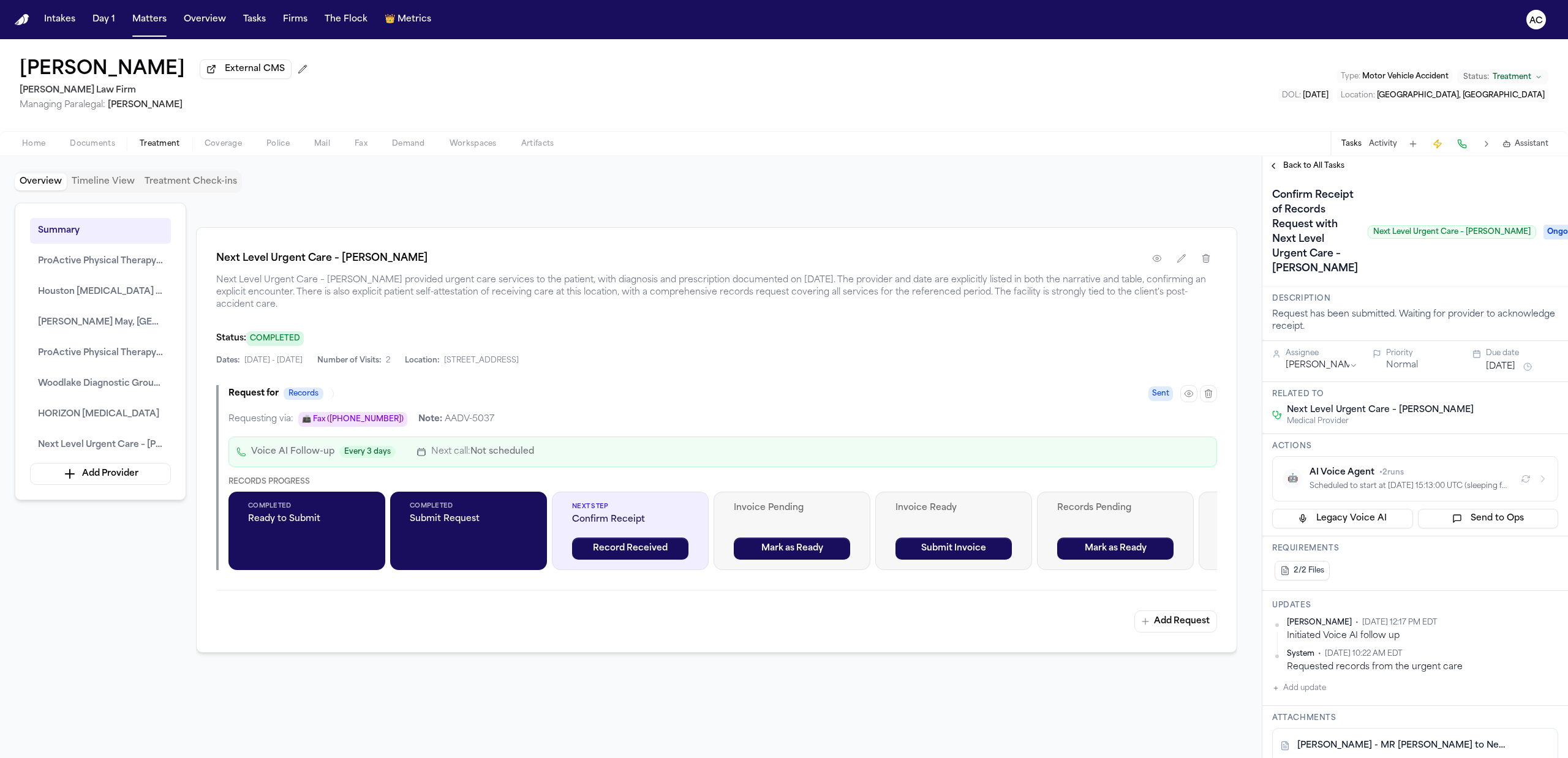
click at [682, 65] on div "Dylan Miller External CMS Hecht Law Firm Managing Paralegal: Jessica Barrett Ty…" at bounding box center [784, 85] width 1568 height 92
